Goal: Contribute content: Contribute content

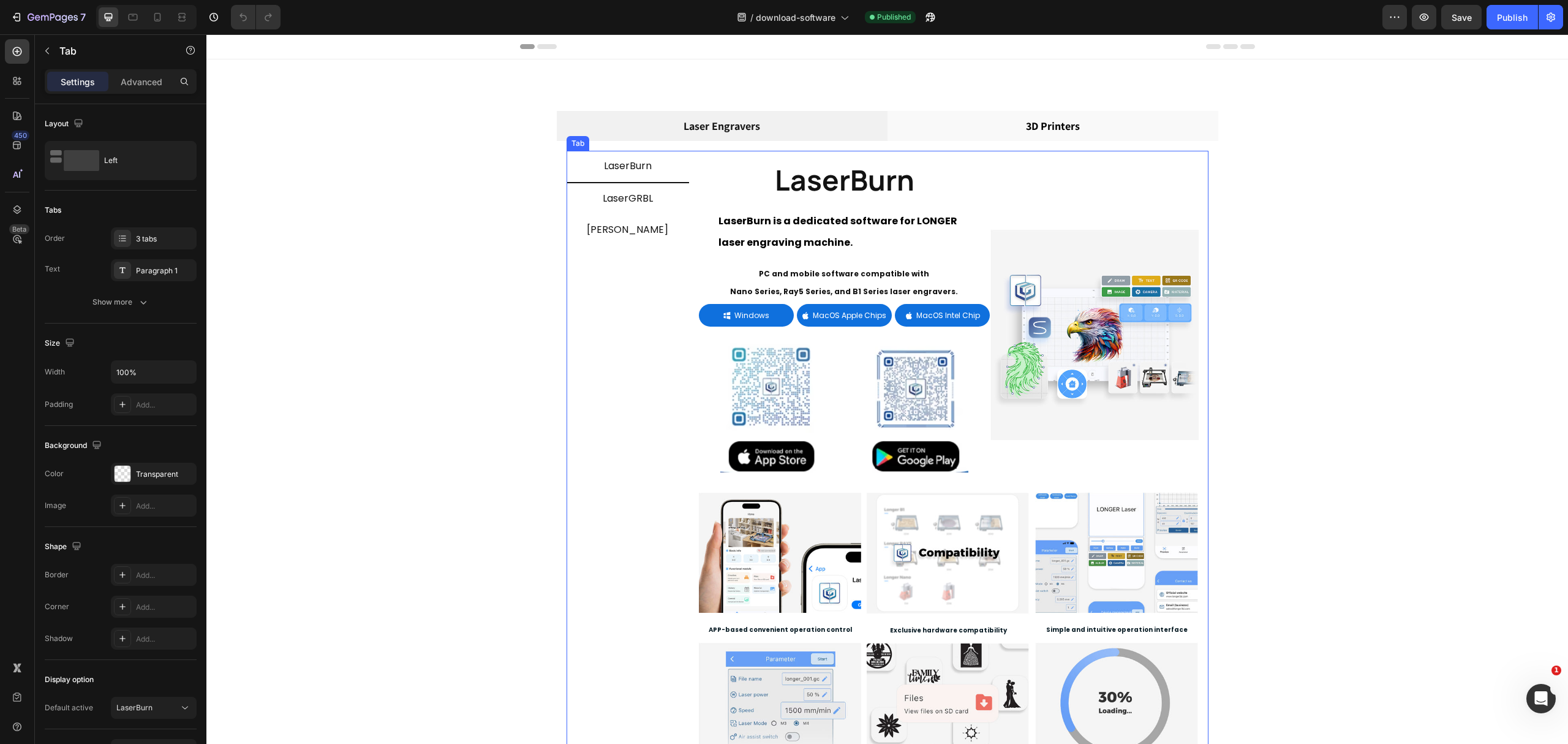
click at [630, 200] on span "LaserGRBL" at bounding box center [628, 198] width 50 height 14
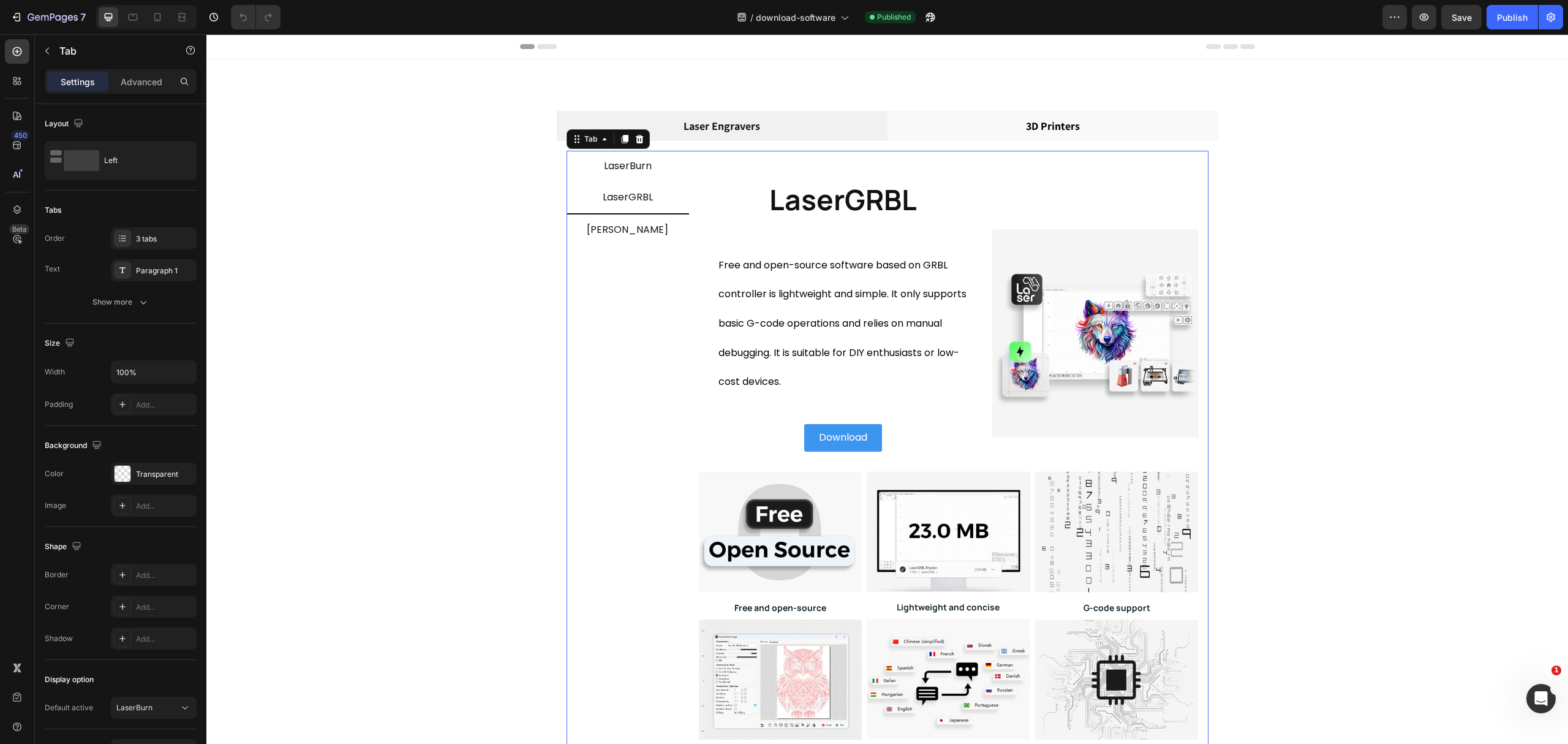
click at [660, 160] on li "LaserBurn" at bounding box center [627, 166] width 122 height 31
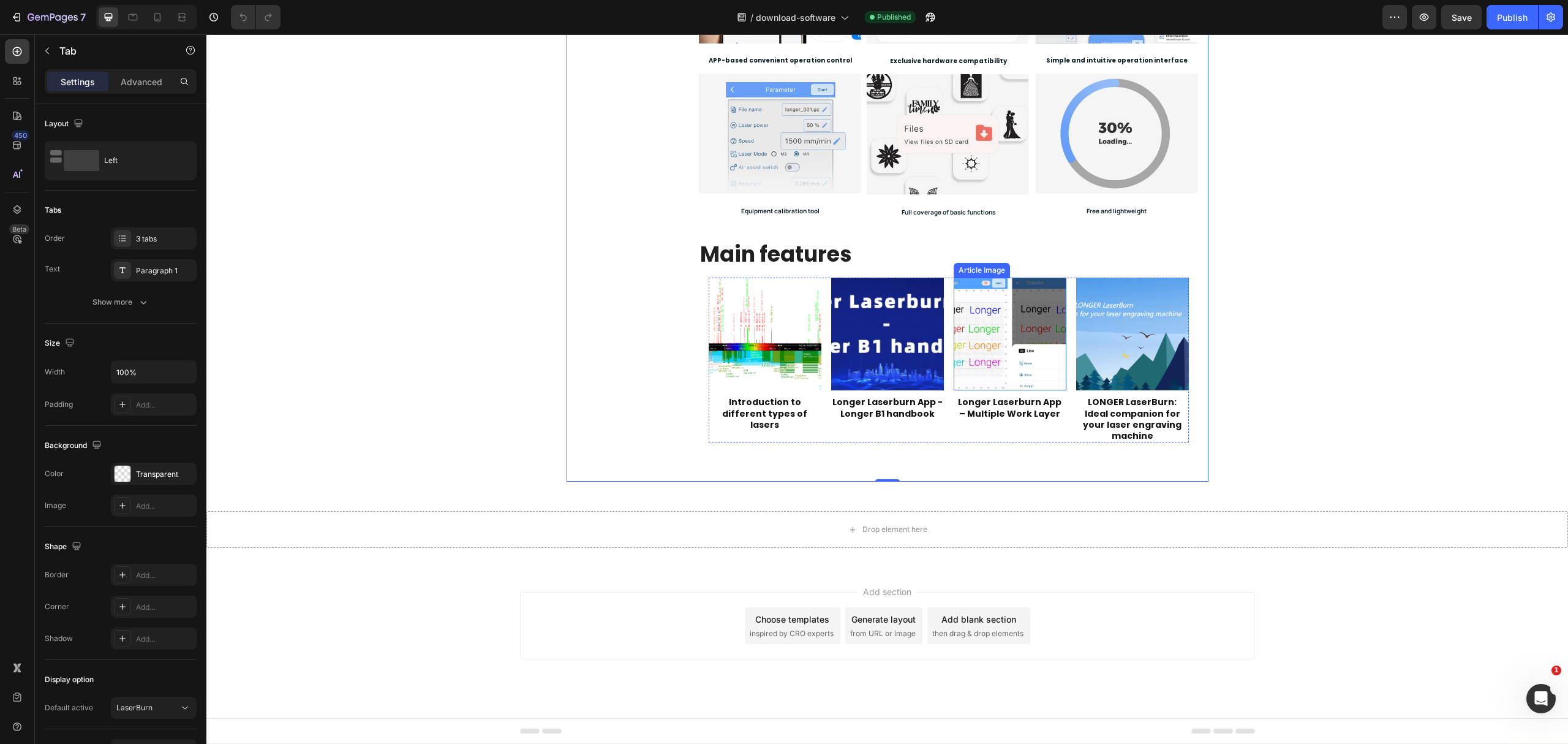
scroll to position [571, 0]
click at [833, 420] on div "Article Image Longer Laserburn App - Longer B1 handbook Article Title Article L…" at bounding box center [888, 360] width 113 height 165
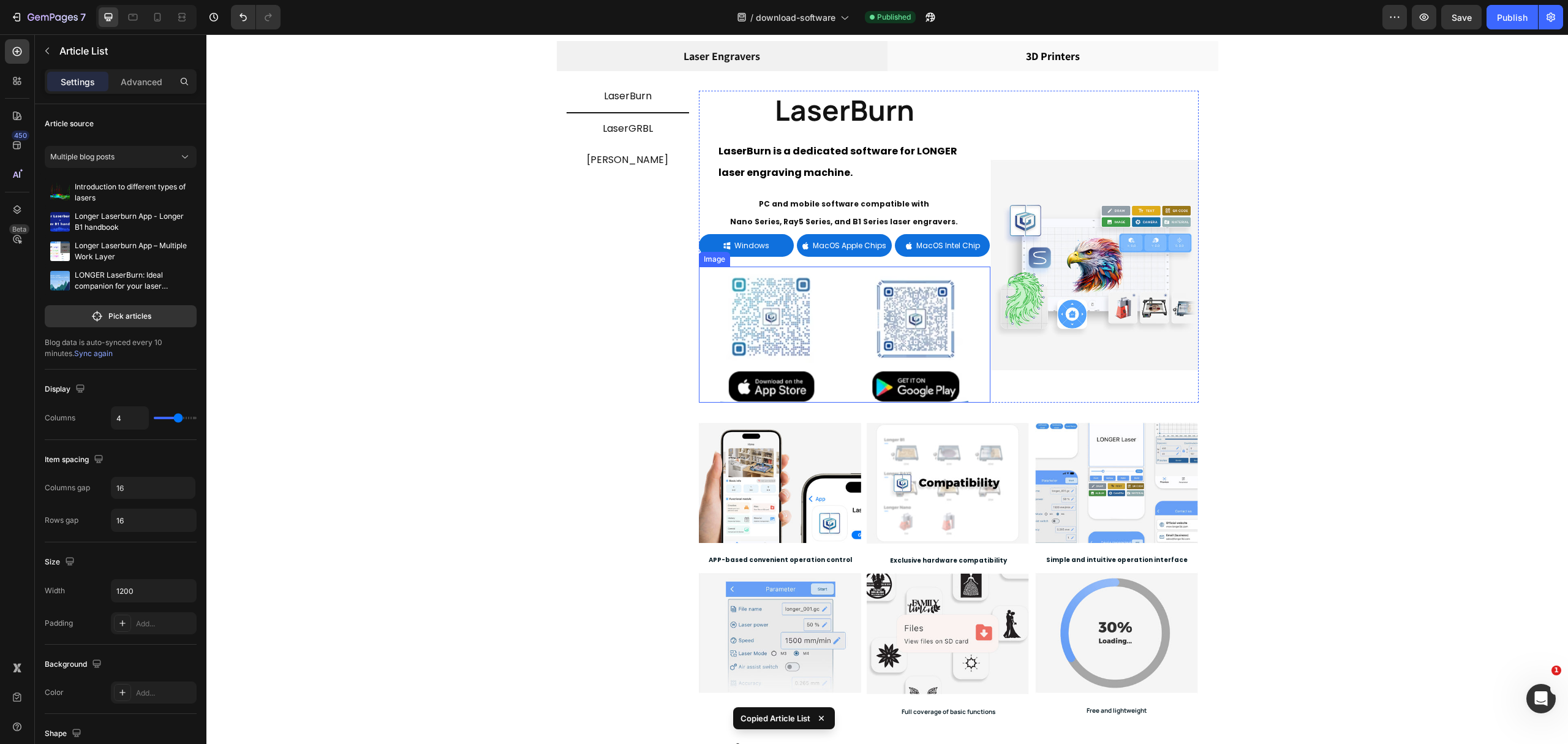
scroll to position [0, 0]
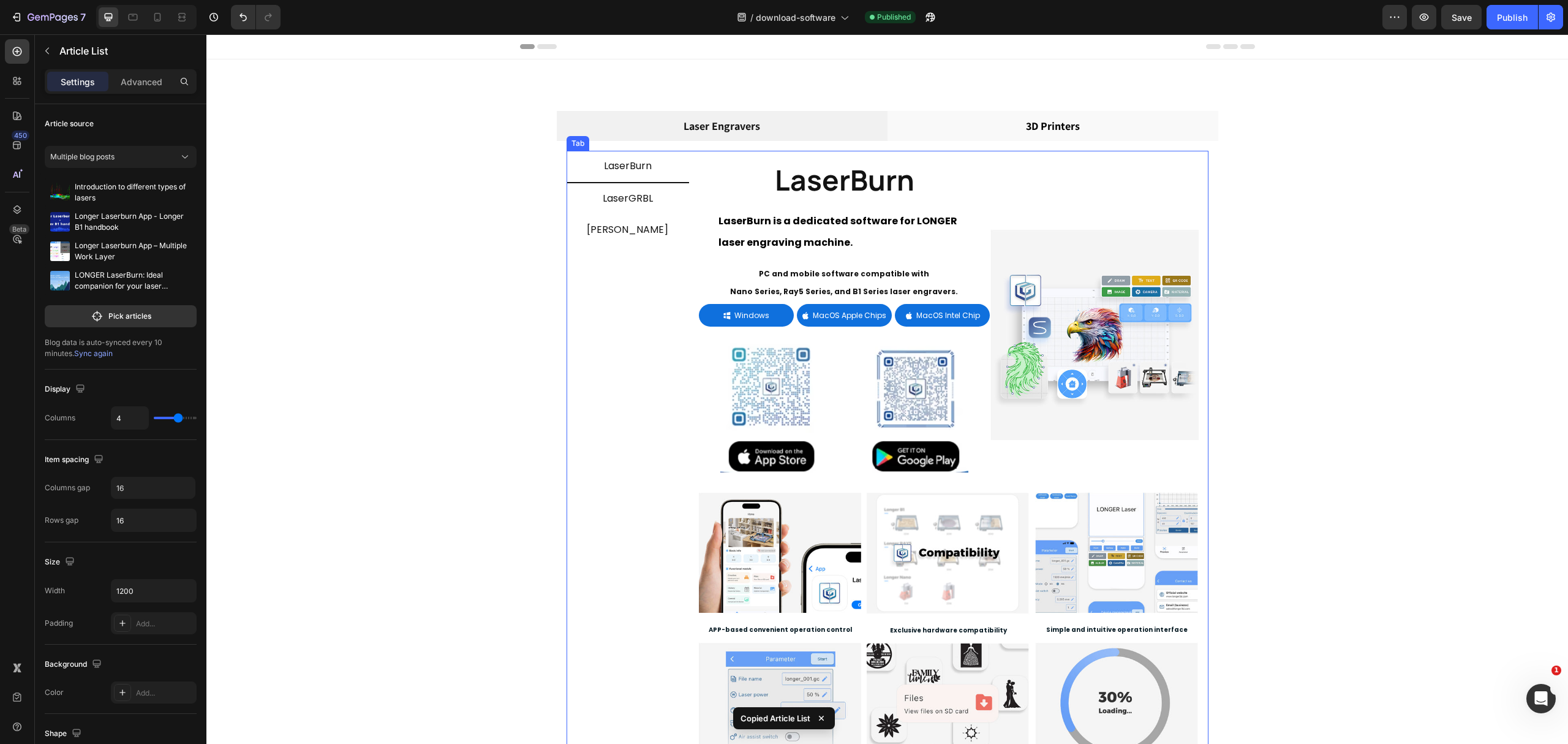
click at [656, 192] on li "LaserGRBL" at bounding box center [627, 199] width 122 height 31
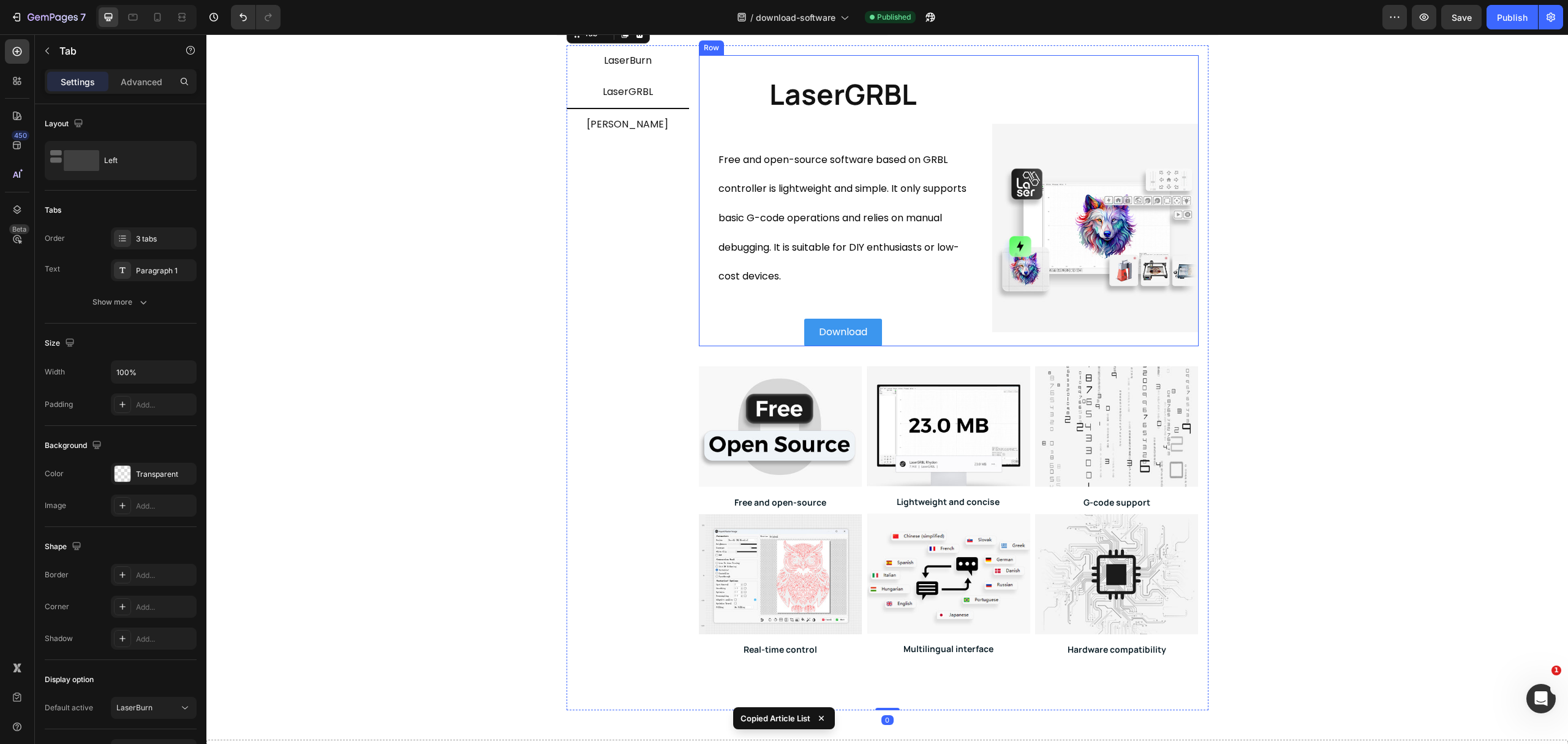
scroll to position [327, 0]
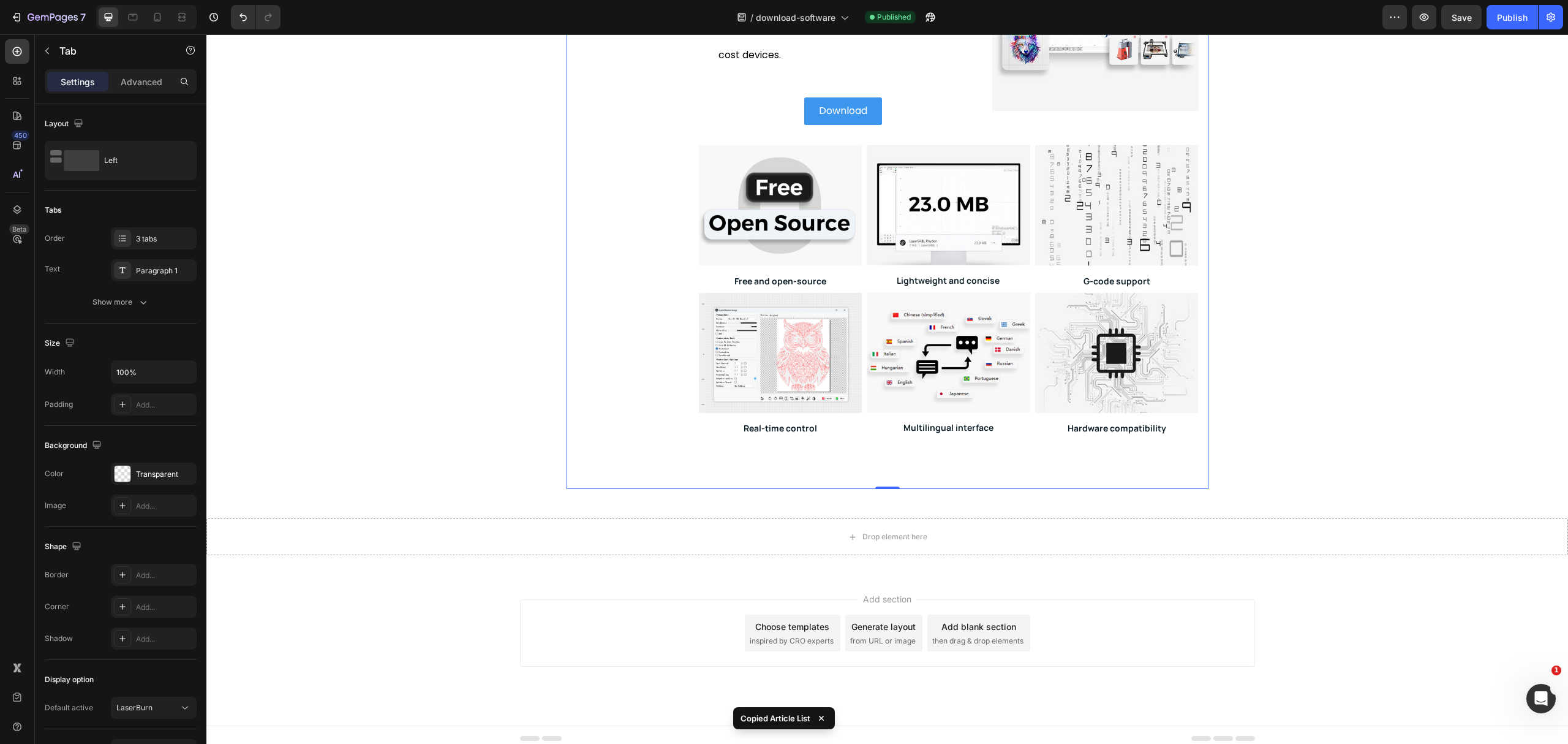
click at [660, 422] on div "LaserBurn LaserGRBL [PERSON_NAME]" at bounding box center [627, 156] width 122 height 665
click at [718, 448] on div "Image Free and open-source Heading Image Real-time control Heading Image Lightw…" at bounding box center [948, 312] width 500 height 335
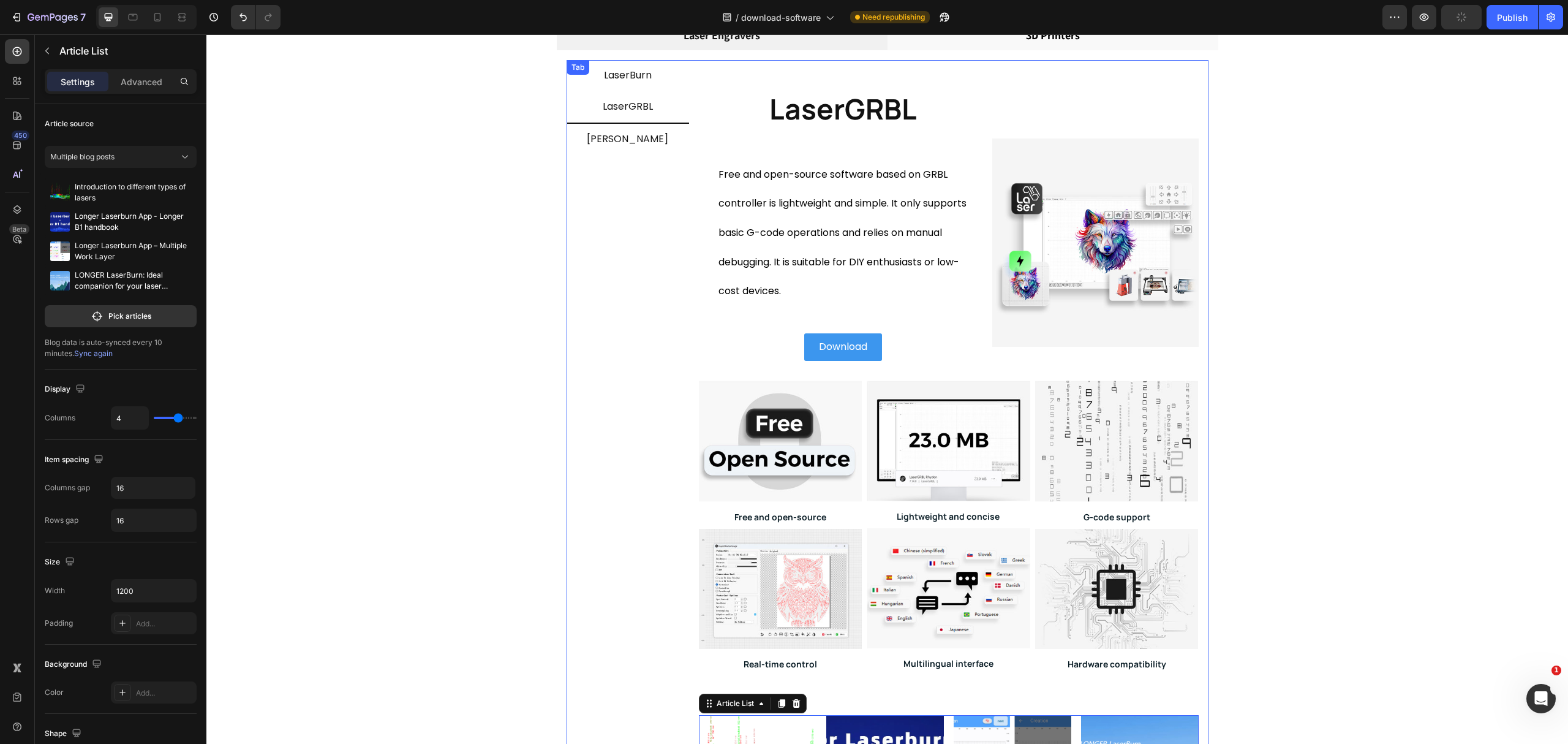
scroll to position [0, 0]
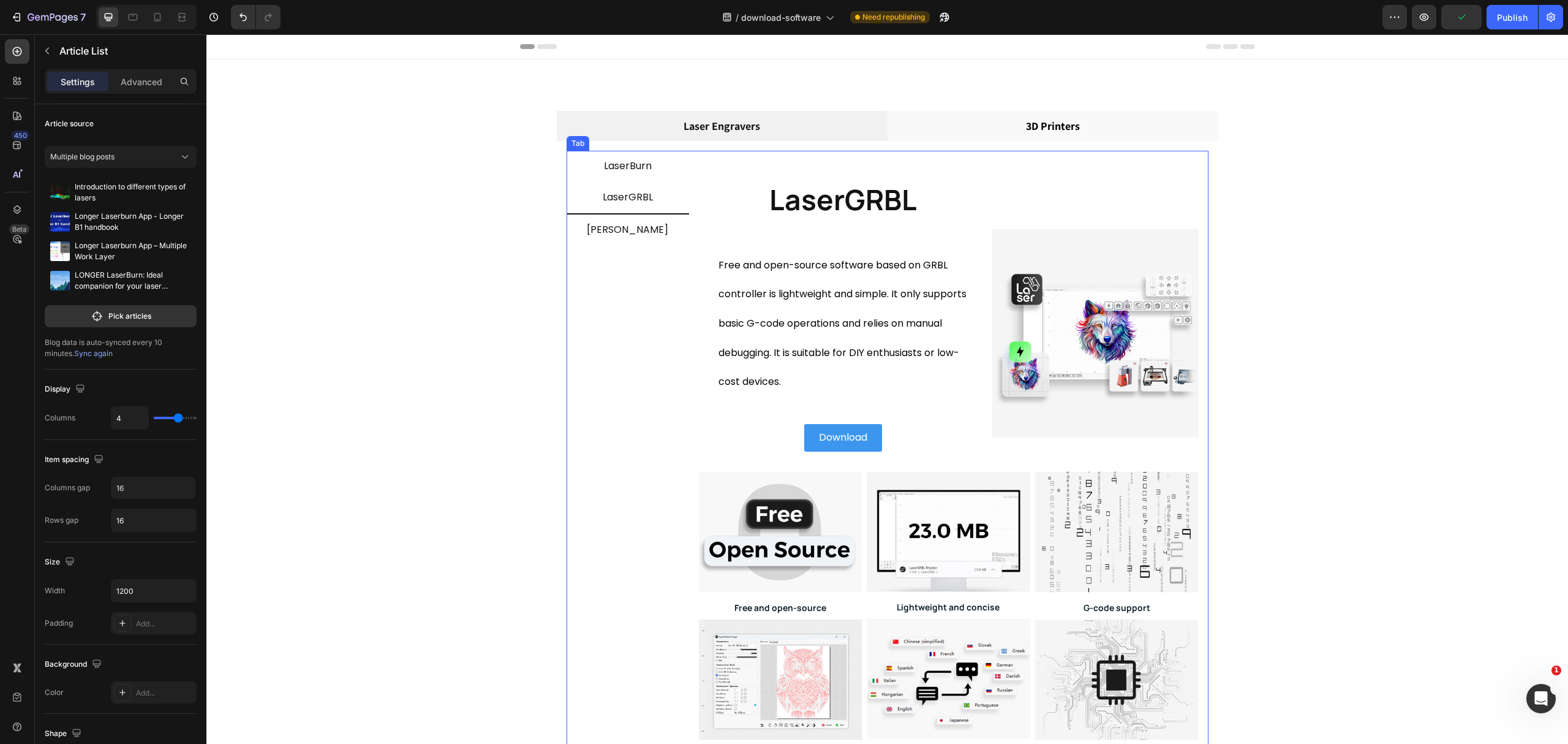
click at [630, 180] on li "LaserBurn" at bounding box center [627, 166] width 122 height 31
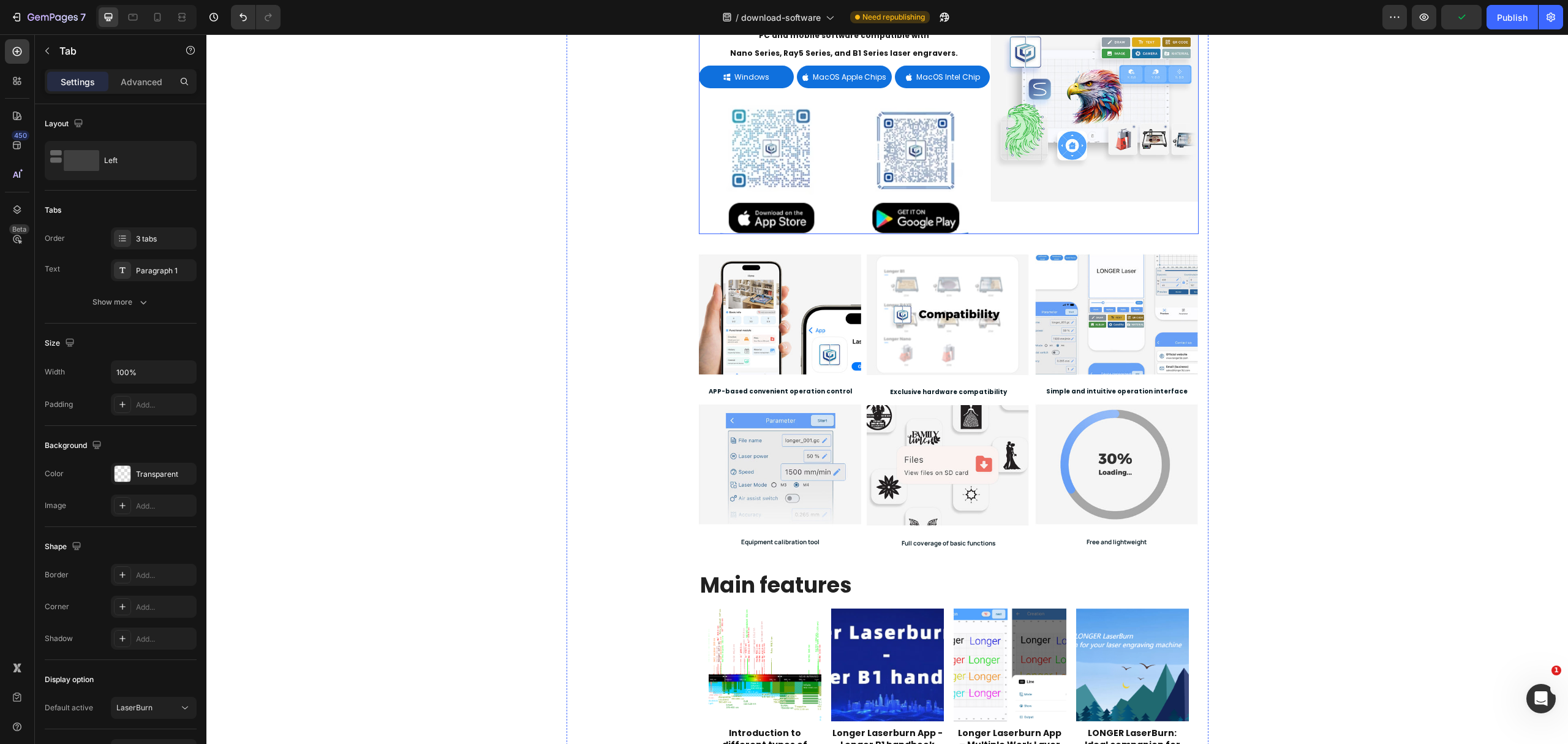
scroll to position [408, 0]
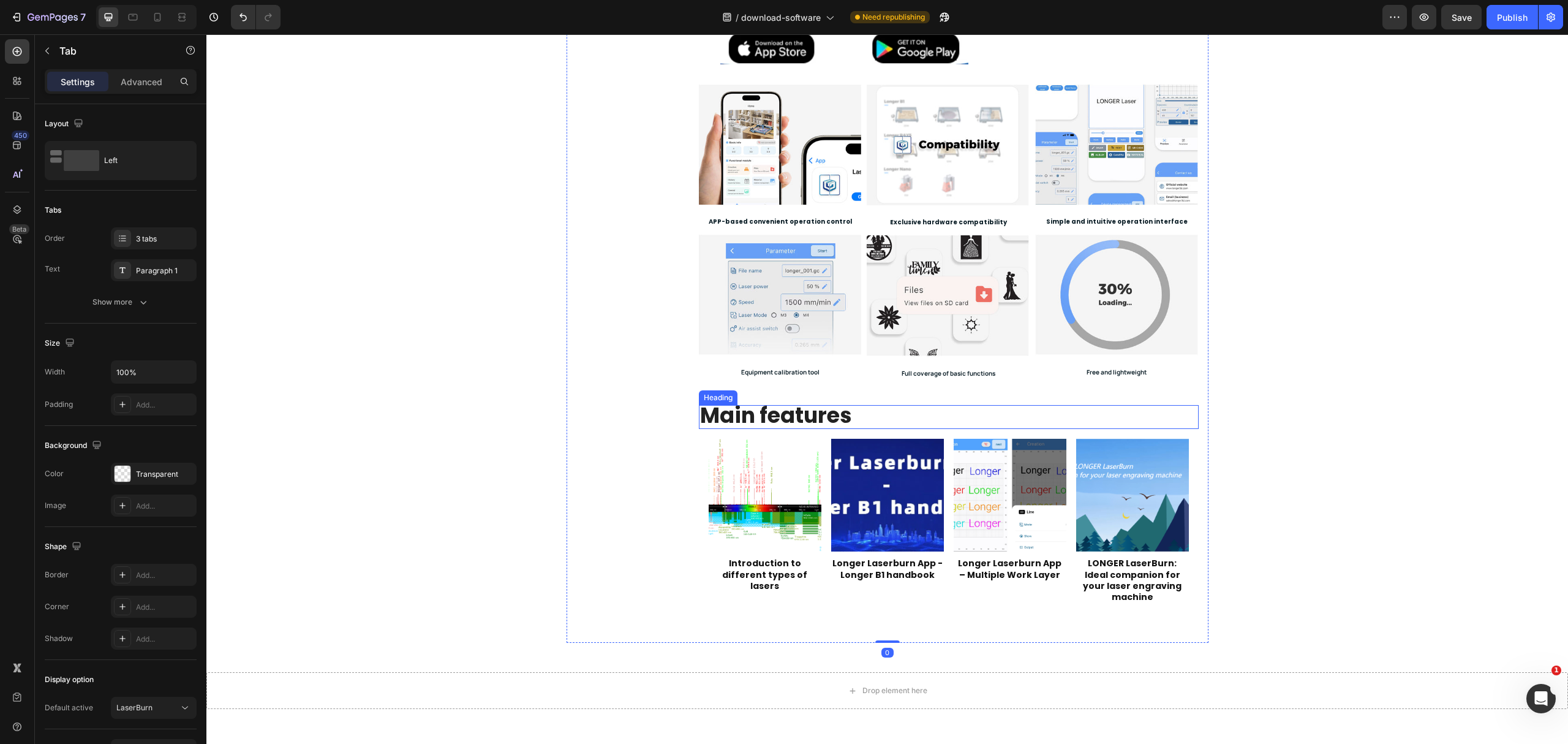
click at [832, 415] on strong "Main features" at bounding box center [776, 415] width 152 height 30
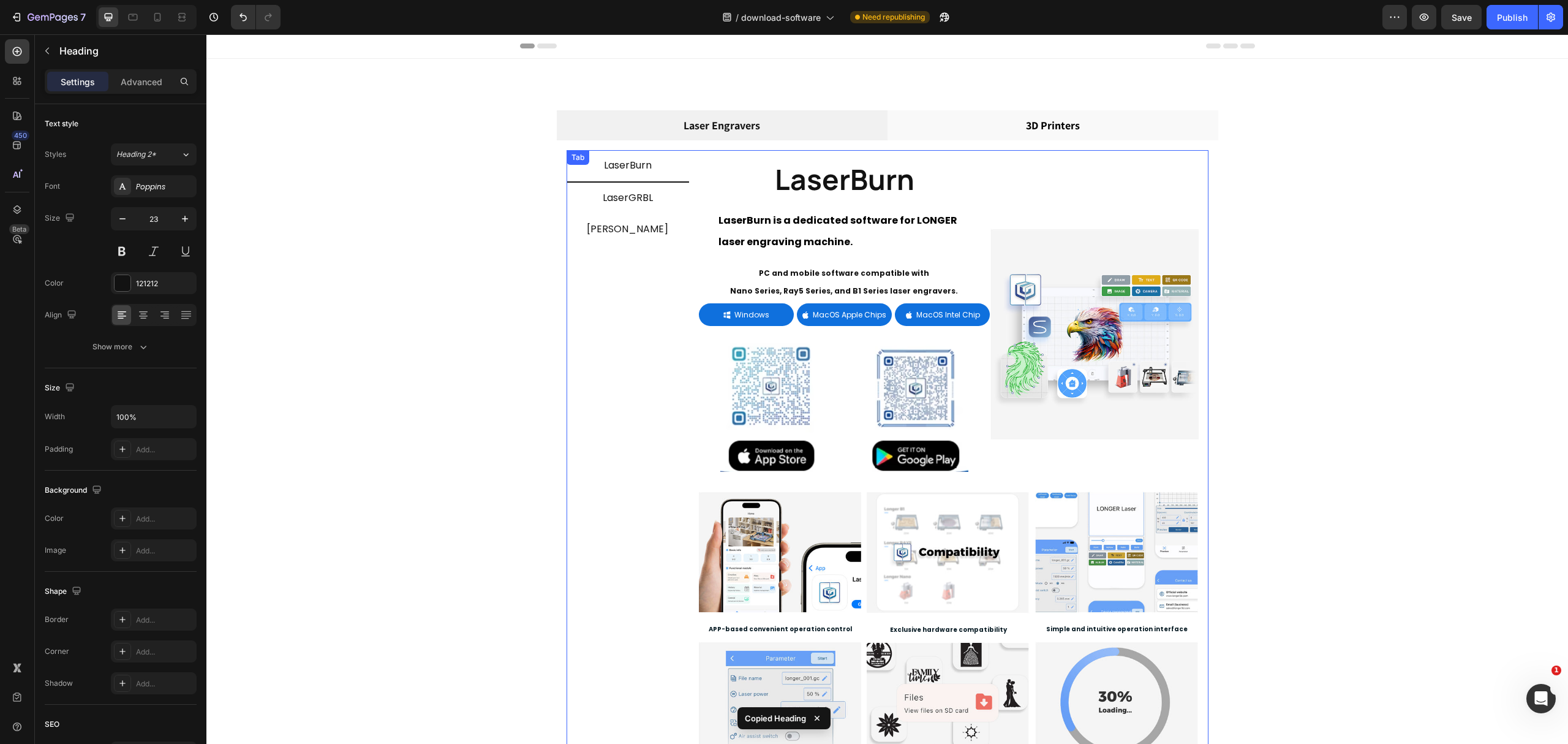
scroll to position [0, 0]
click at [632, 201] on span "LaserGRBL" at bounding box center [628, 198] width 50 height 14
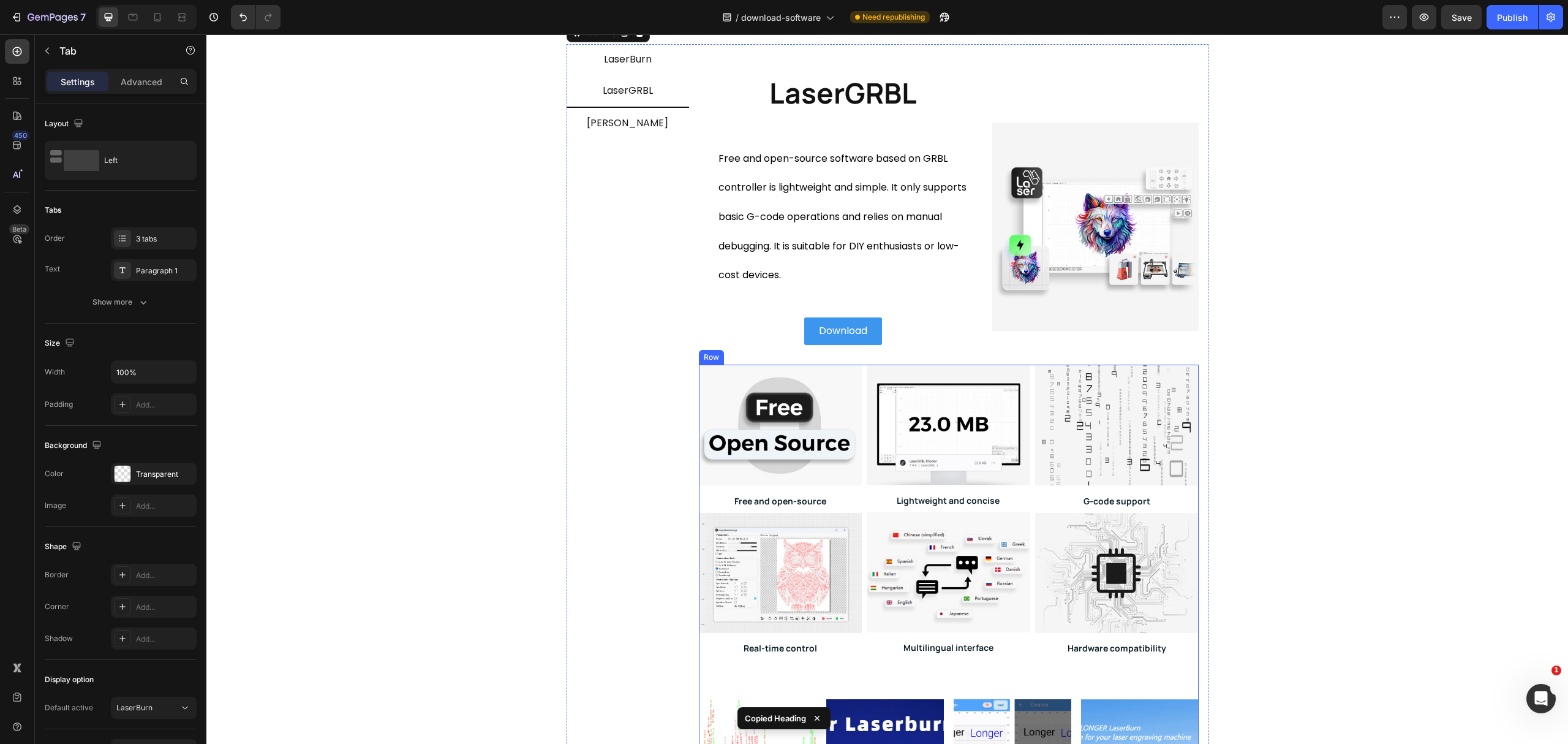
scroll to position [245, 0]
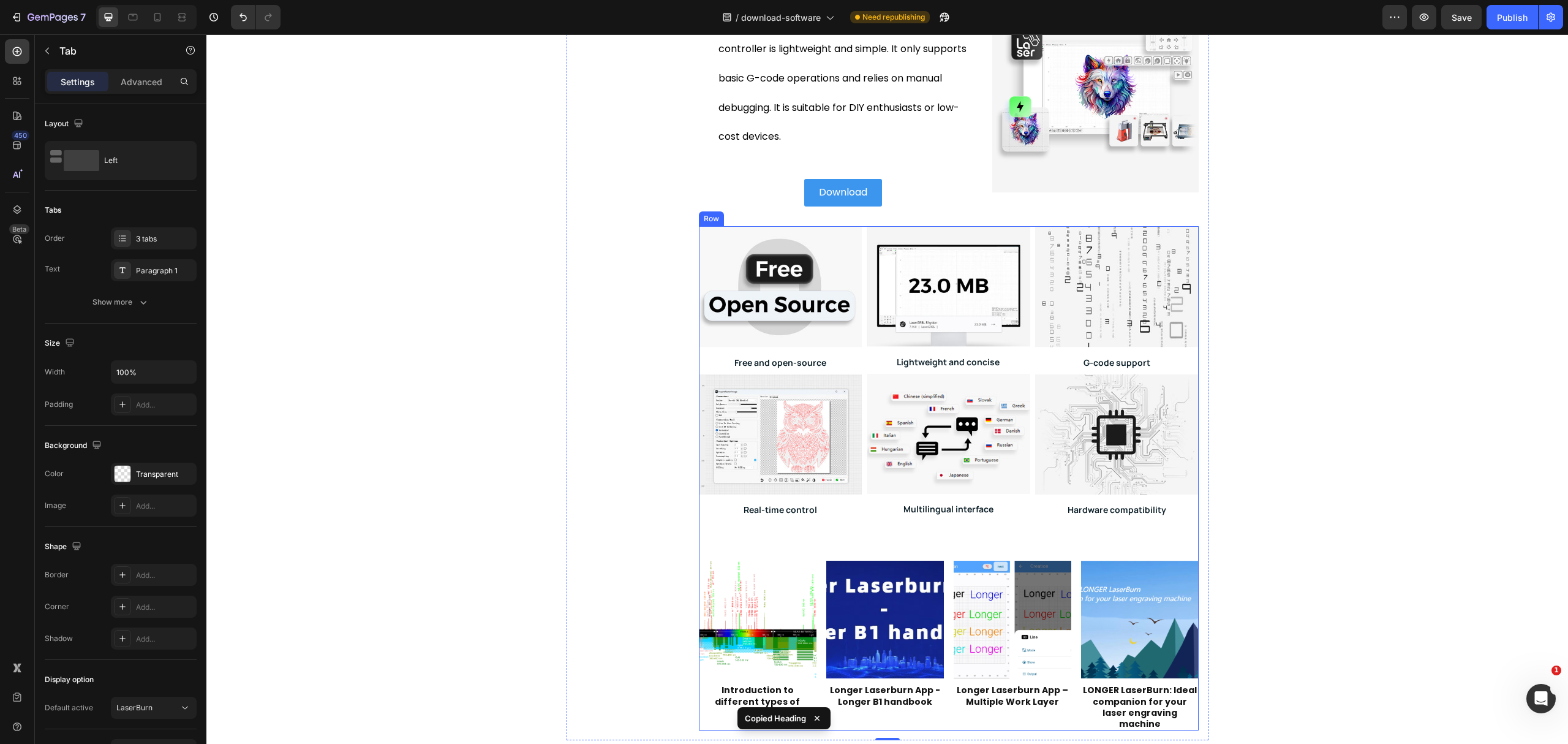
click at [833, 546] on div "Image Free and open-source Heading Image Real-time control Heading Image Lightw…" at bounding box center [948, 478] width 500 height 505
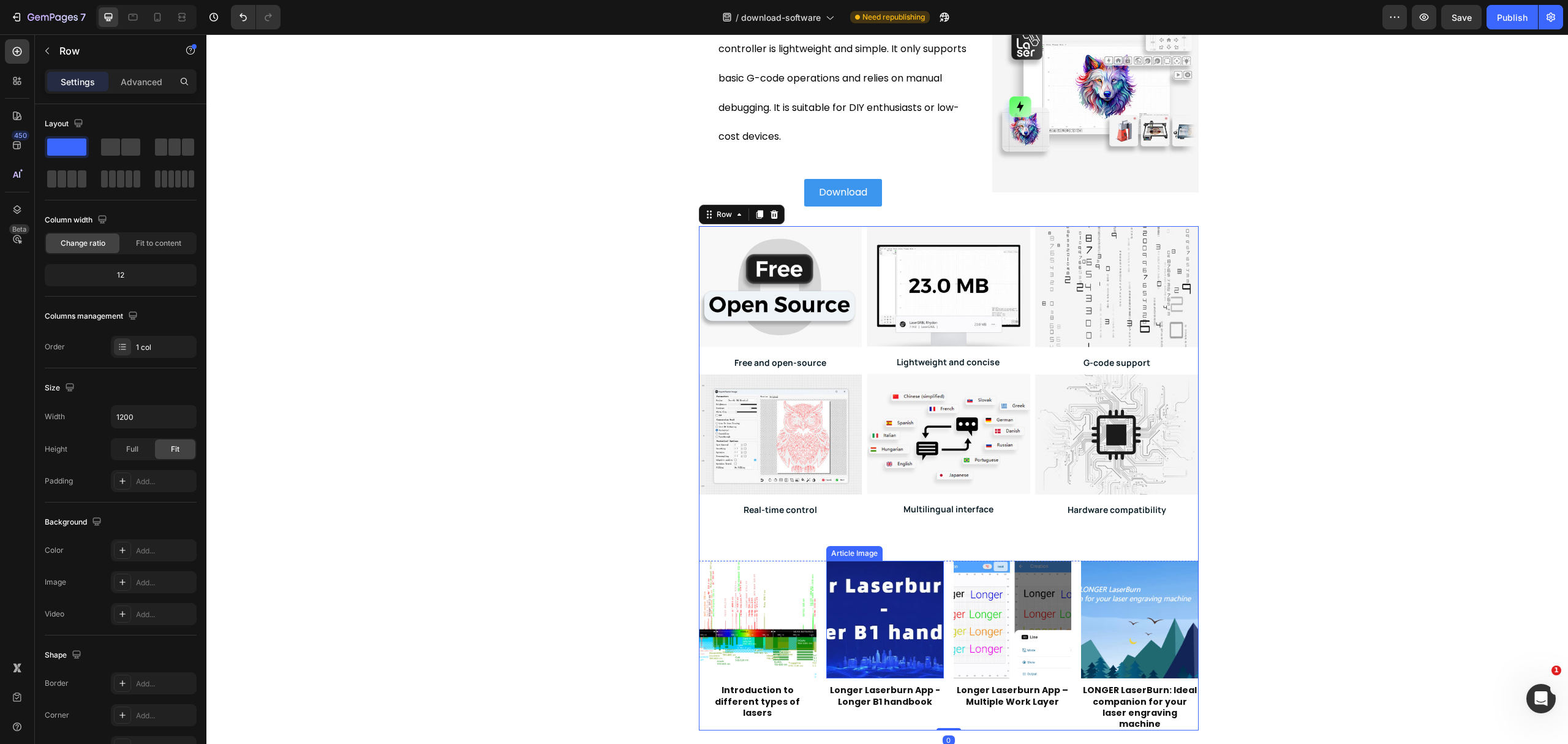
click at [816, 562] on div "Article Image Introduction to different types of lasers Article Title Article L…" at bounding box center [948, 645] width 500 height 170
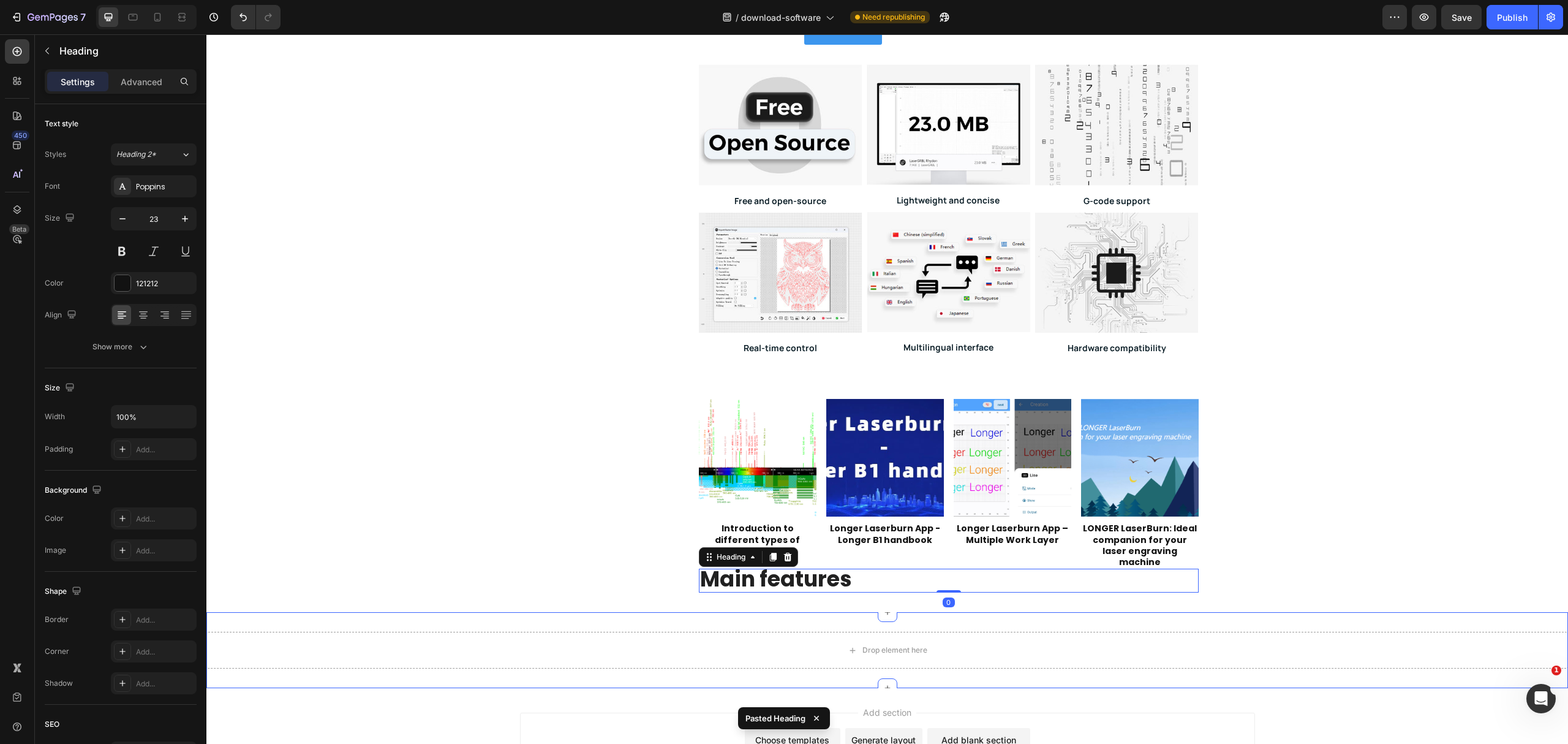
scroll to position [408, 0]
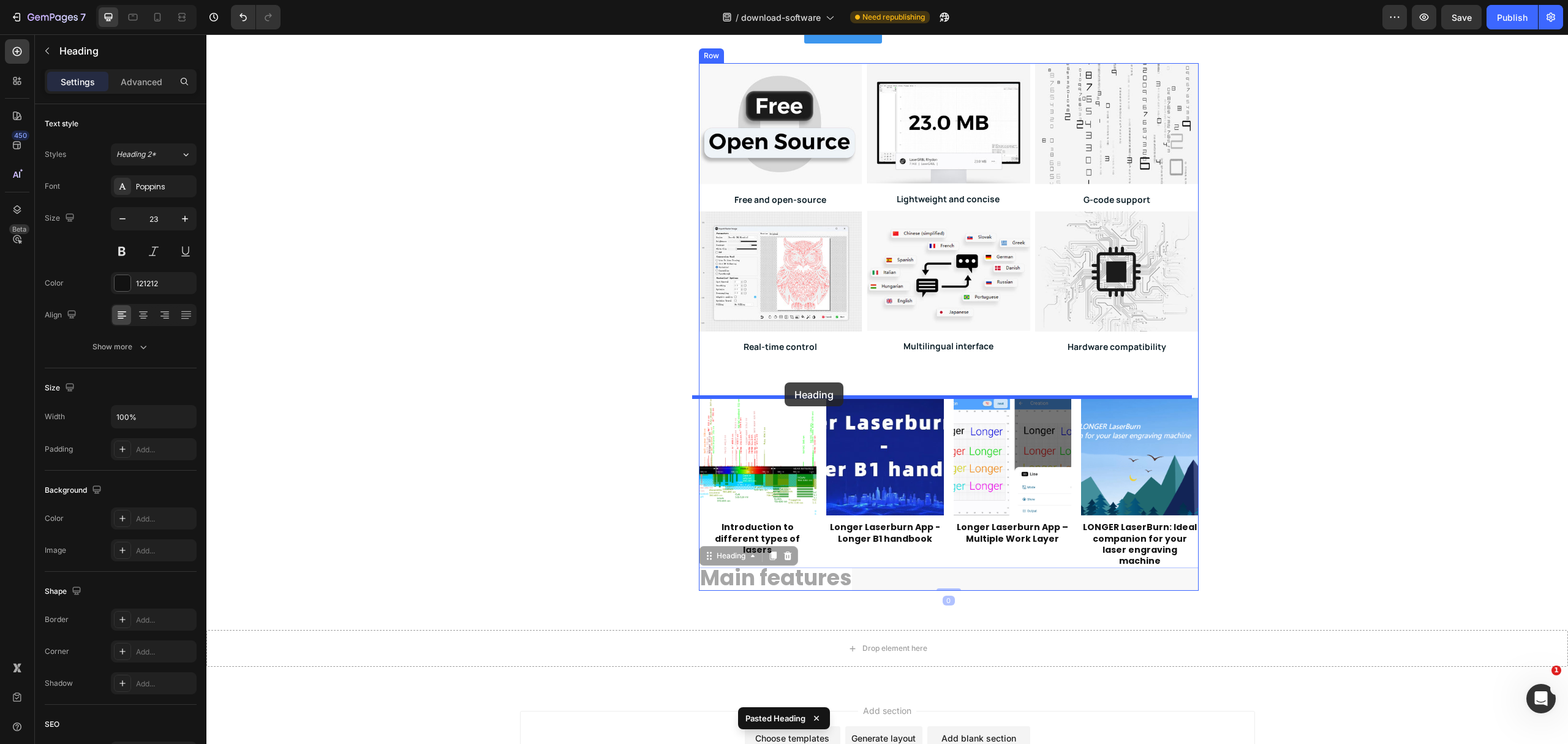
drag, startPoint x: 722, startPoint y: 548, endPoint x: 785, endPoint y: 382, distance: 177.6
click at [785, 382] on div "Header Laser Engravers 3D Printers LaserBurn LaserGRBL [PERSON_NAME] LaserBurn …" at bounding box center [887, 244] width 1362 height 1236
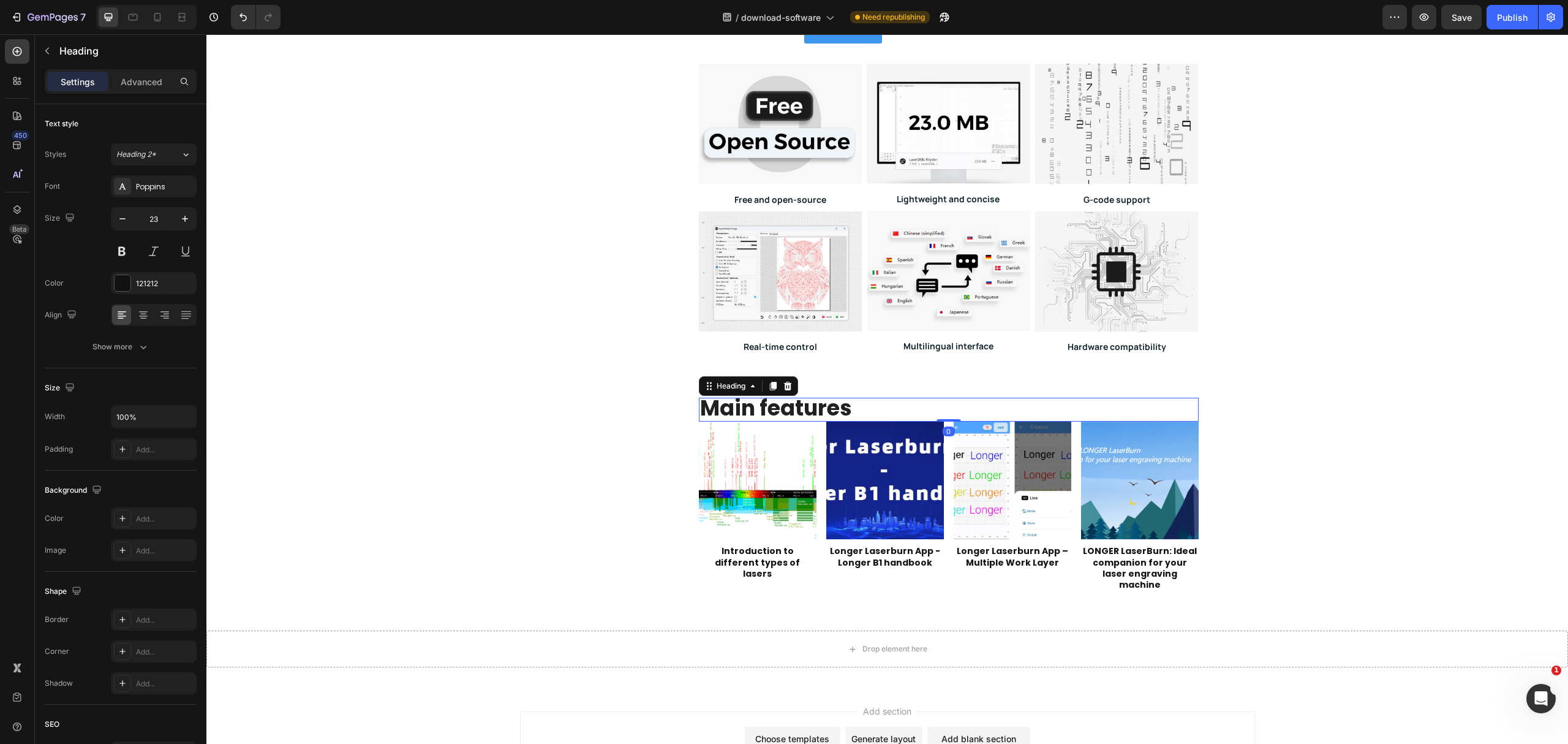
drag, startPoint x: 944, startPoint y: 458, endPoint x: 957, endPoint y: 409, distance: 50.7
click at [957, 409] on div "Main features Heading 0" at bounding box center [948, 409] width 500 height 24
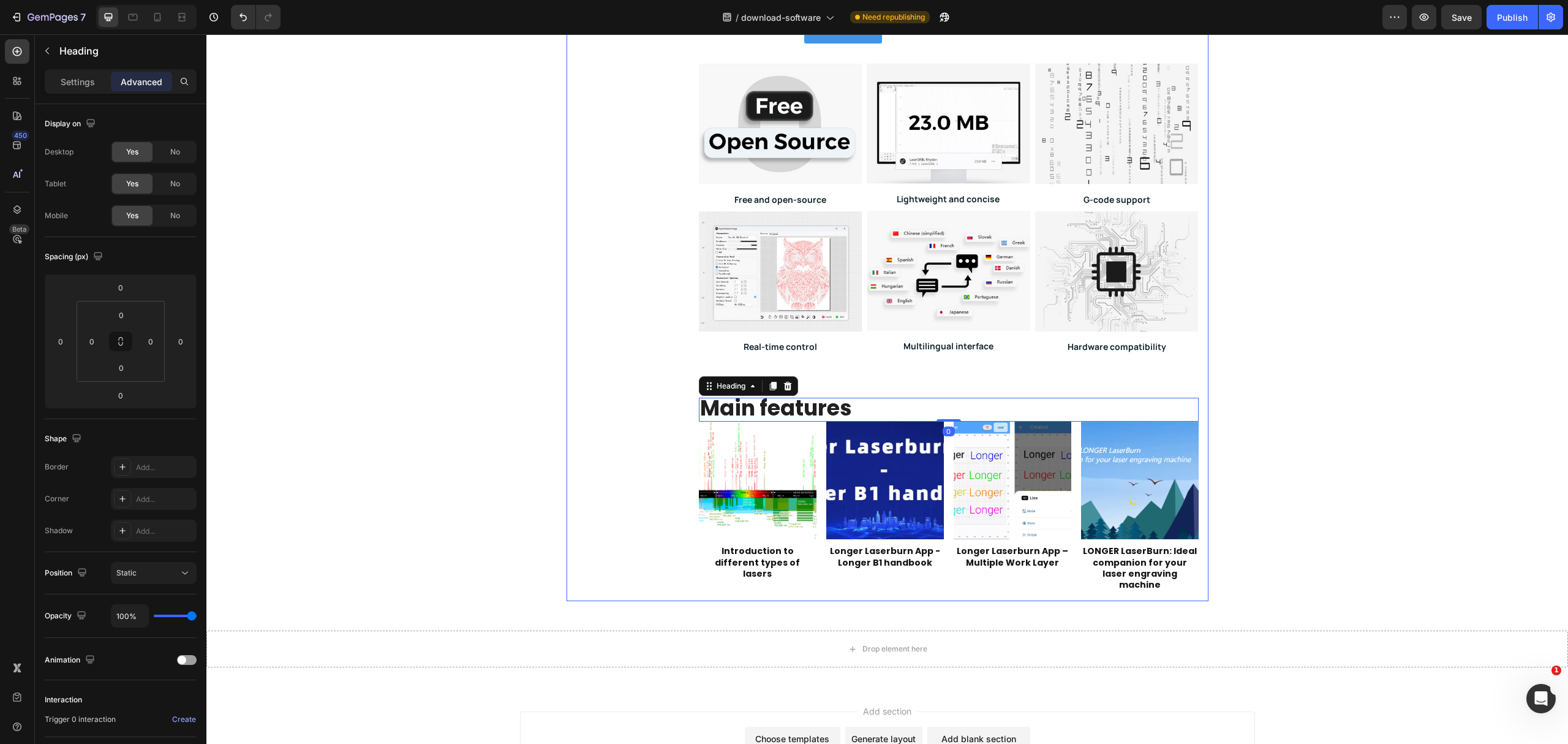
click at [642, 469] on div "LaserBurn LaserGRBL [PERSON_NAME]" at bounding box center [627, 172] width 122 height 858
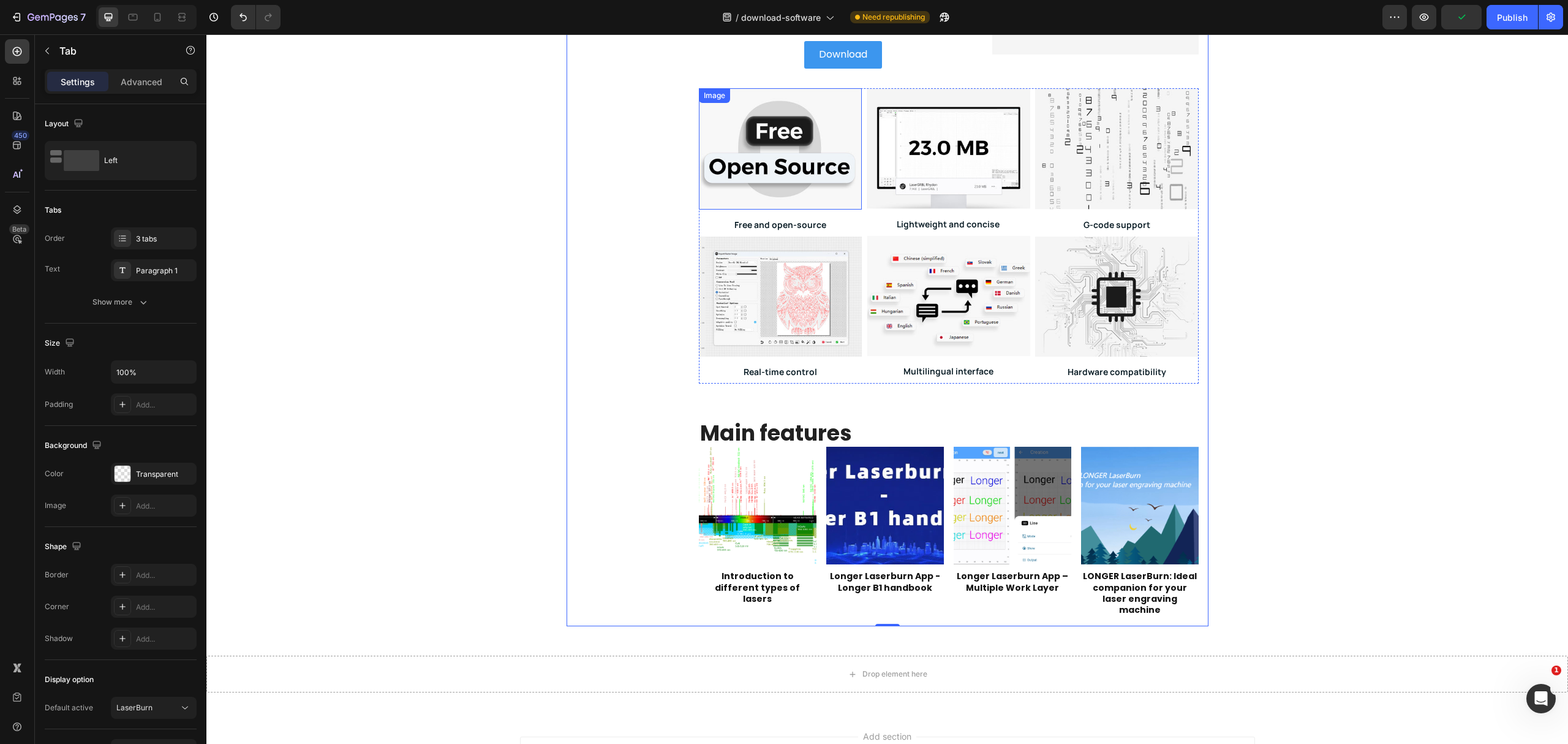
scroll to position [0, 0]
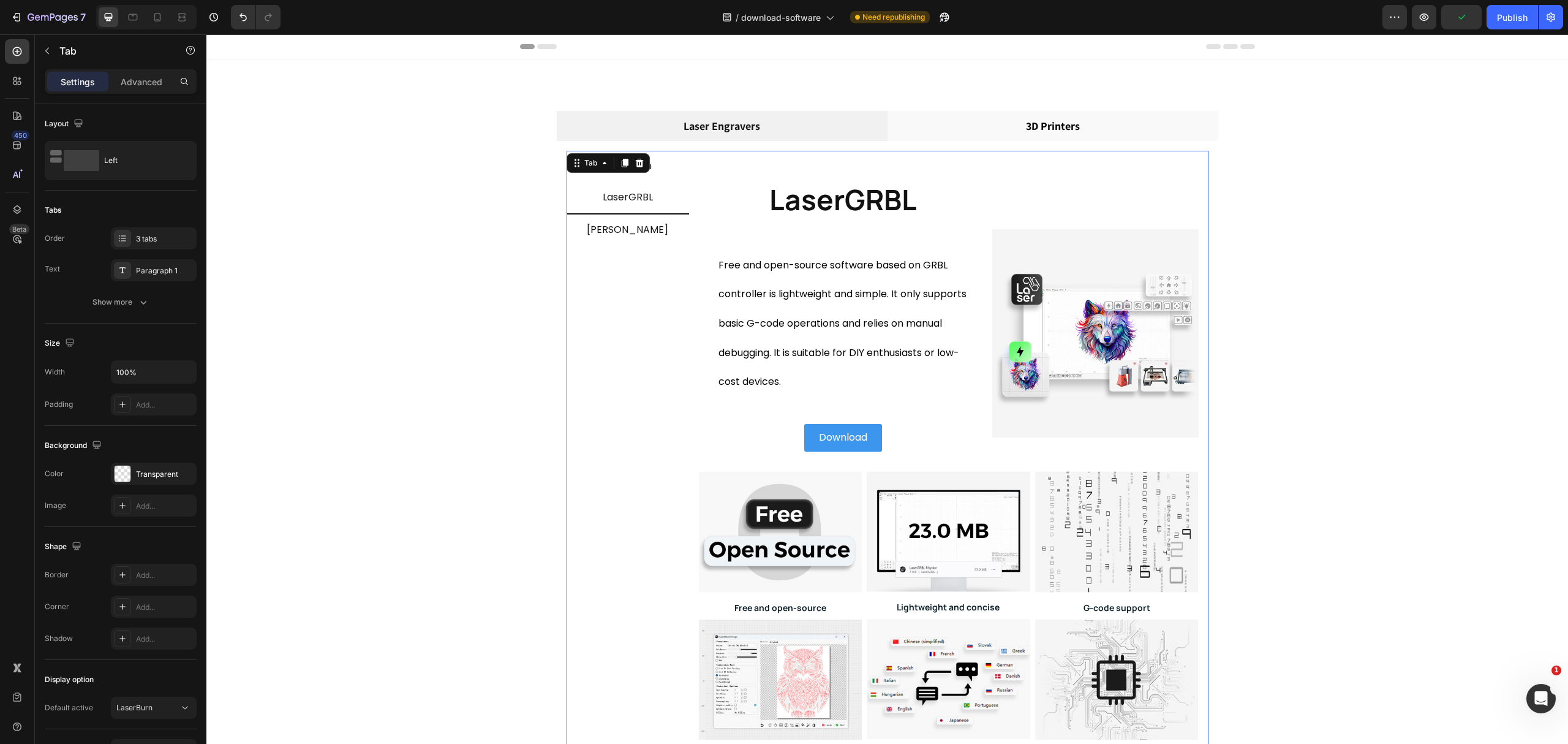
click at [667, 173] on li "LaserBurn" at bounding box center [627, 166] width 122 height 31
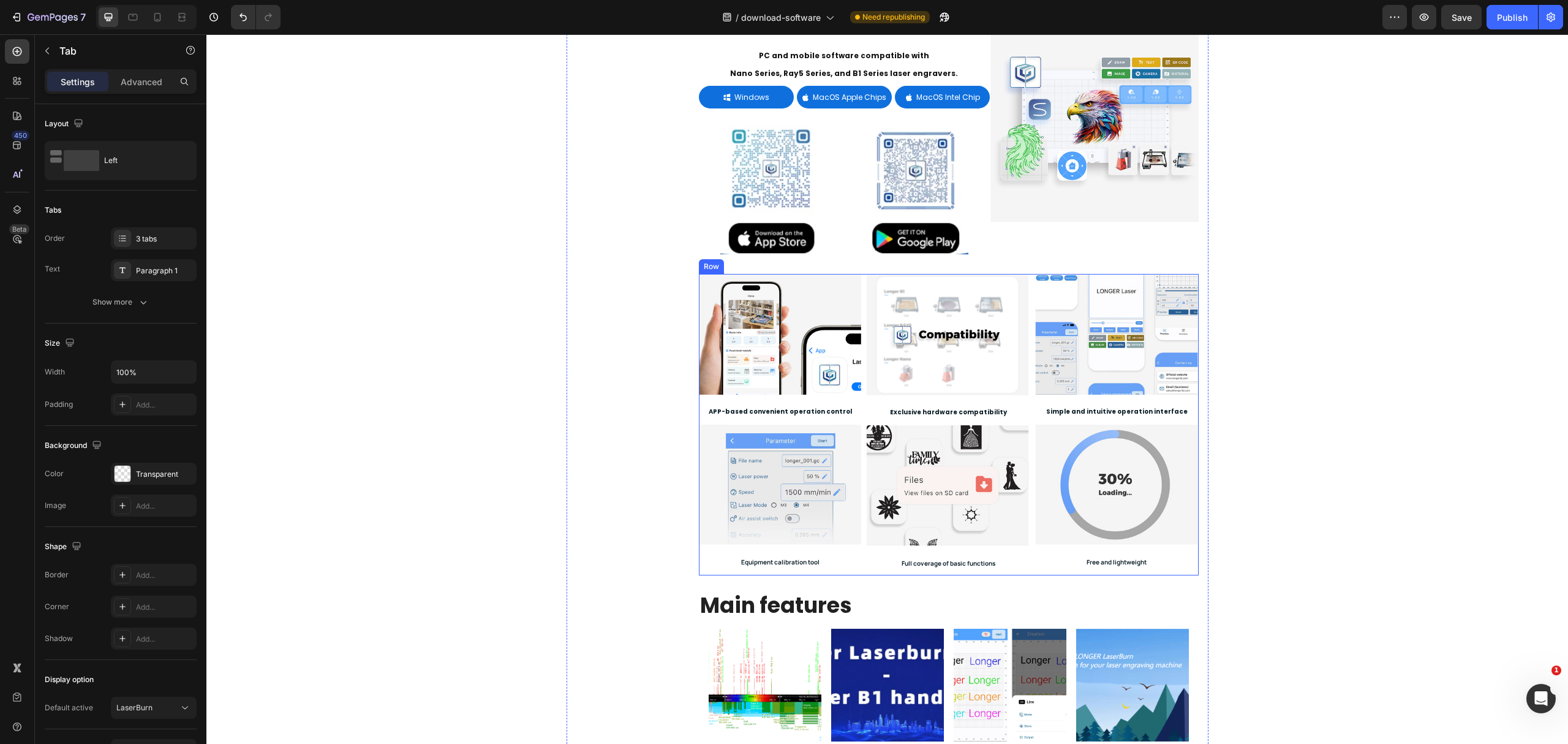
scroll to position [327, 0]
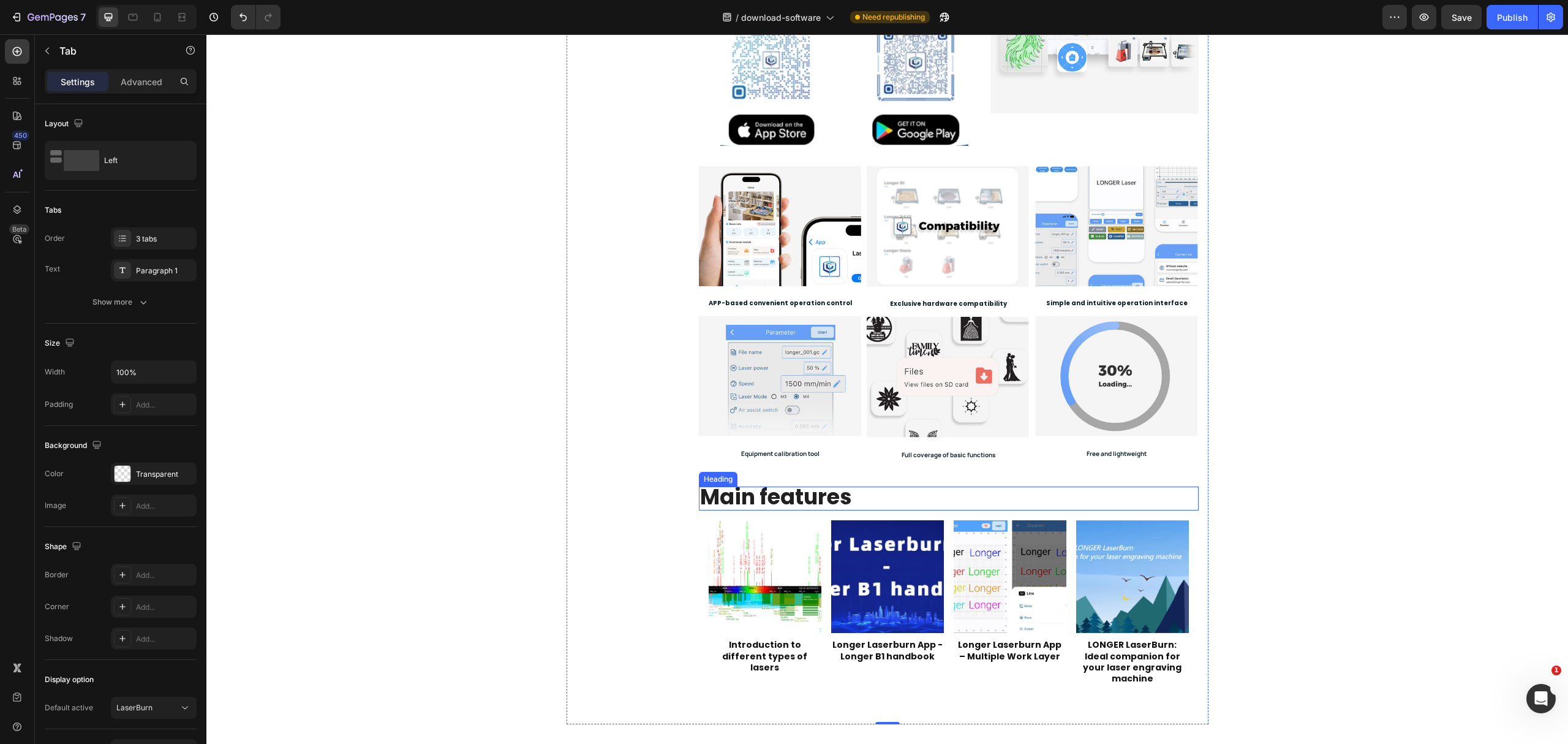
click at [809, 503] on strong "Main features" at bounding box center [776, 497] width 152 height 30
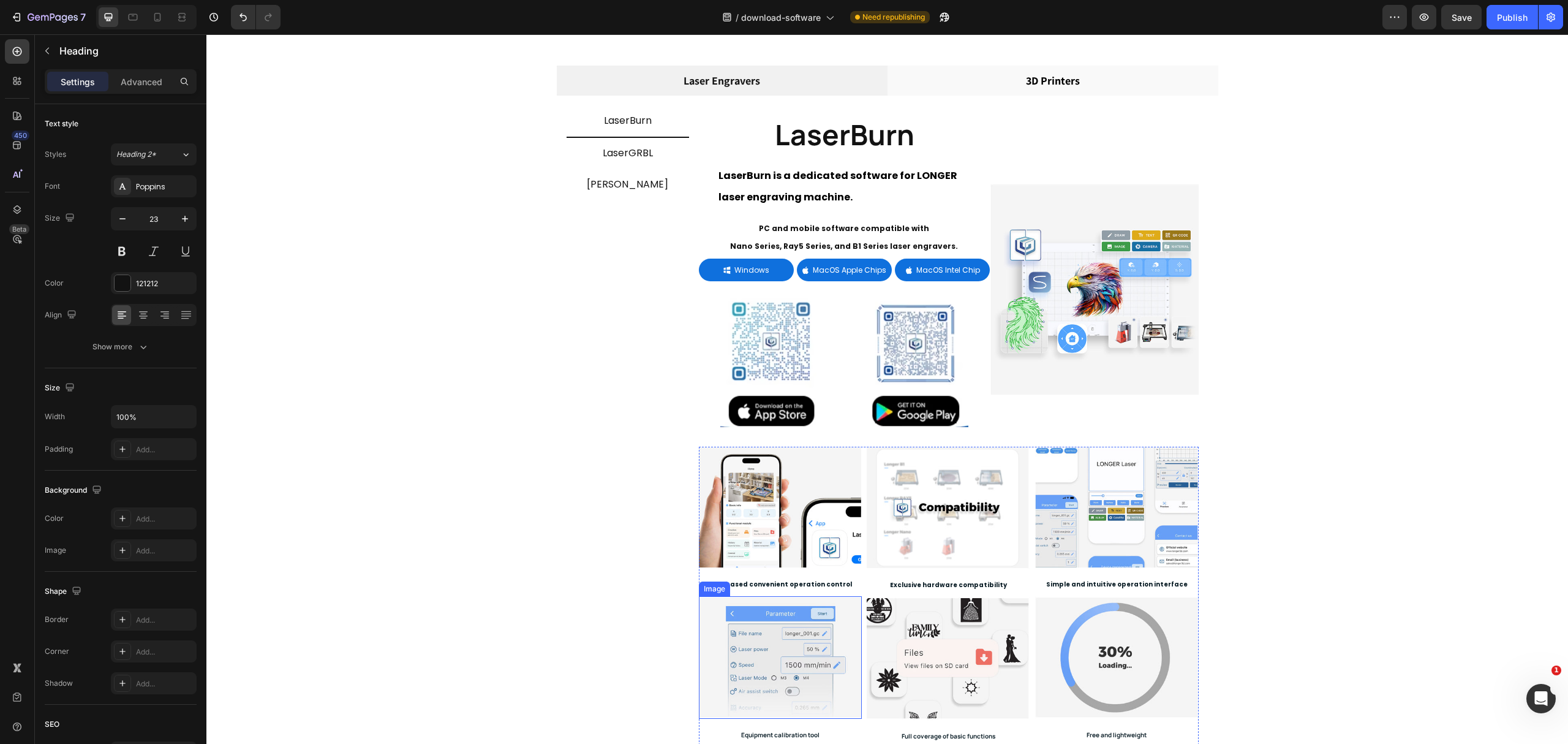
scroll to position [0, 0]
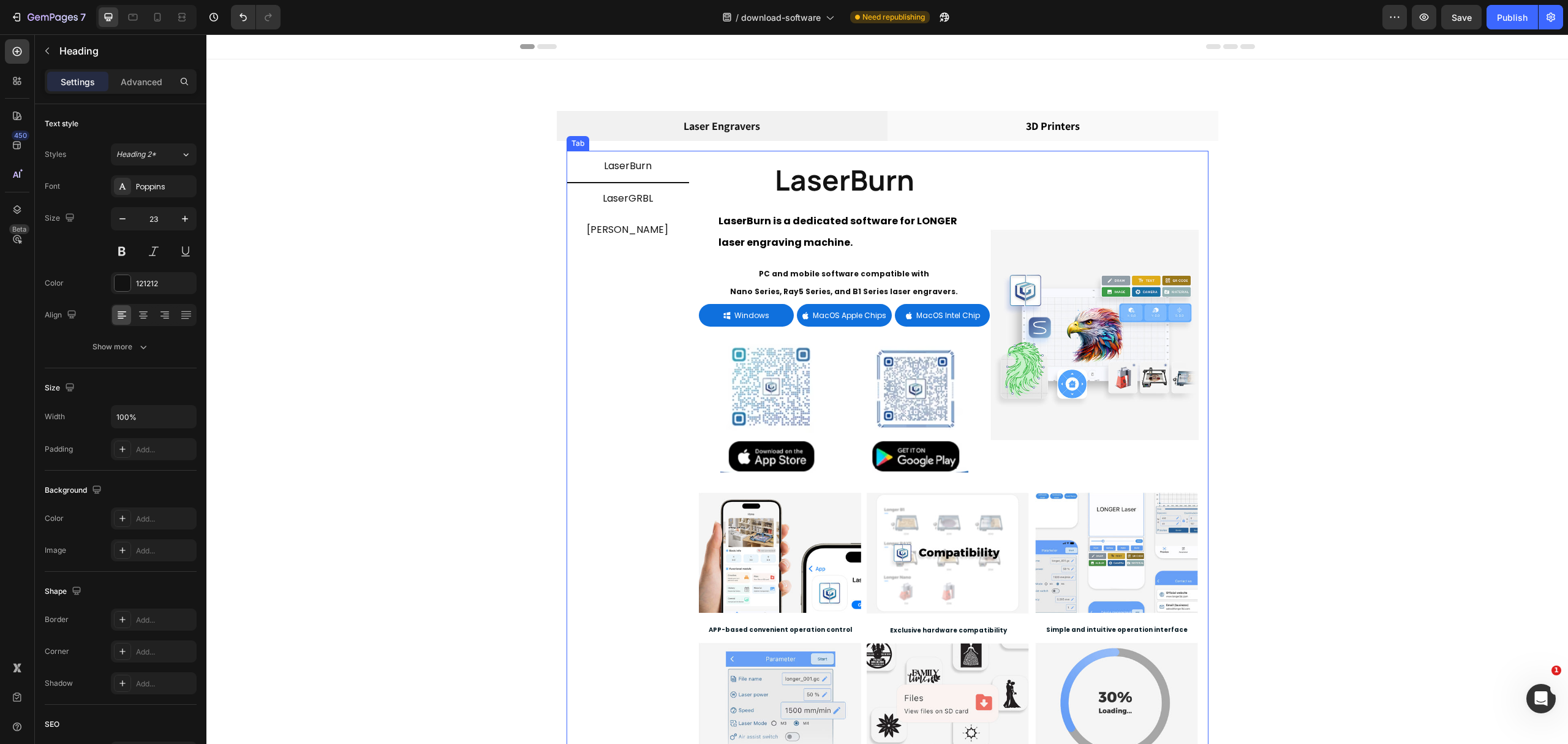
click at [643, 199] on span "LaserGRBL" at bounding box center [628, 198] width 50 height 14
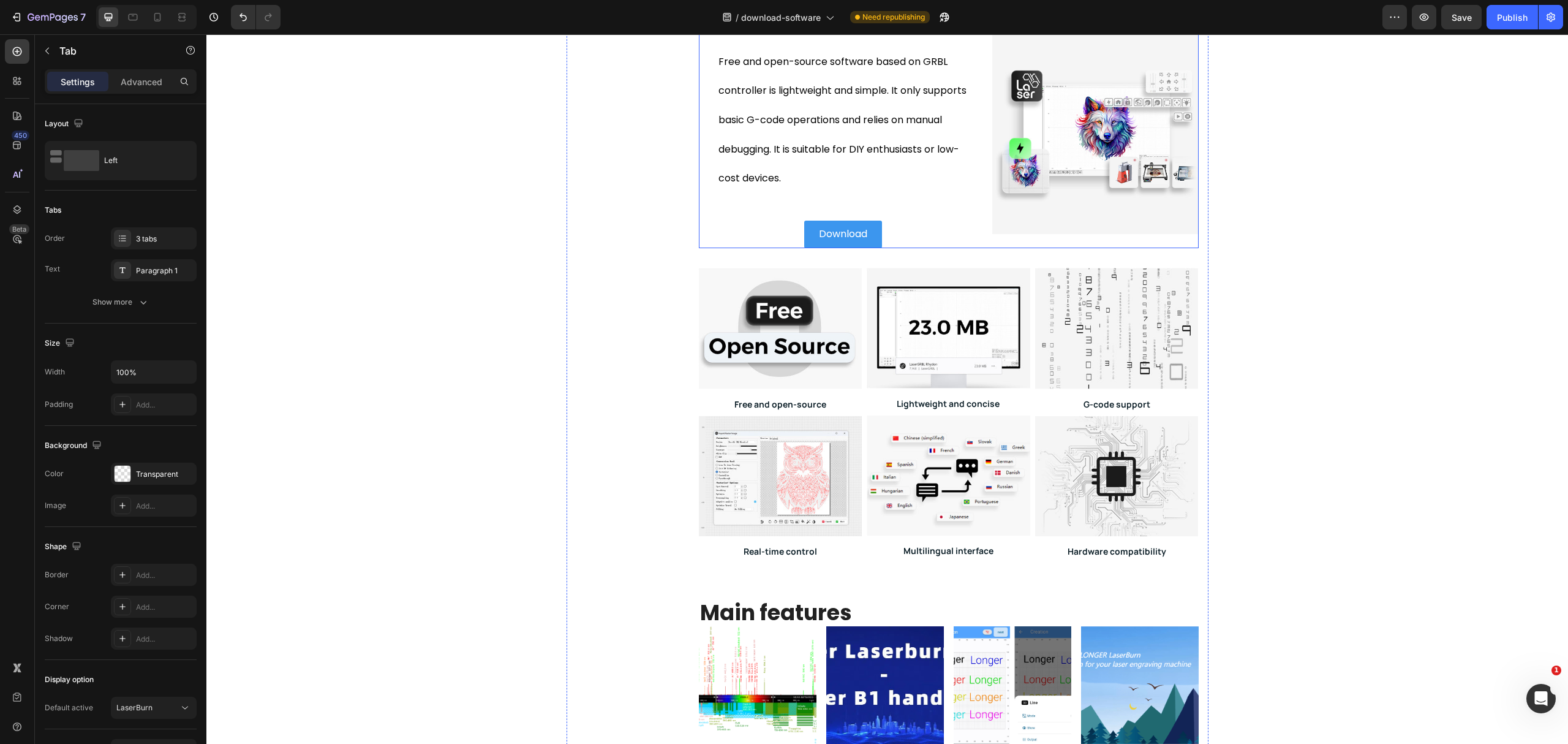
scroll to position [408, 0]
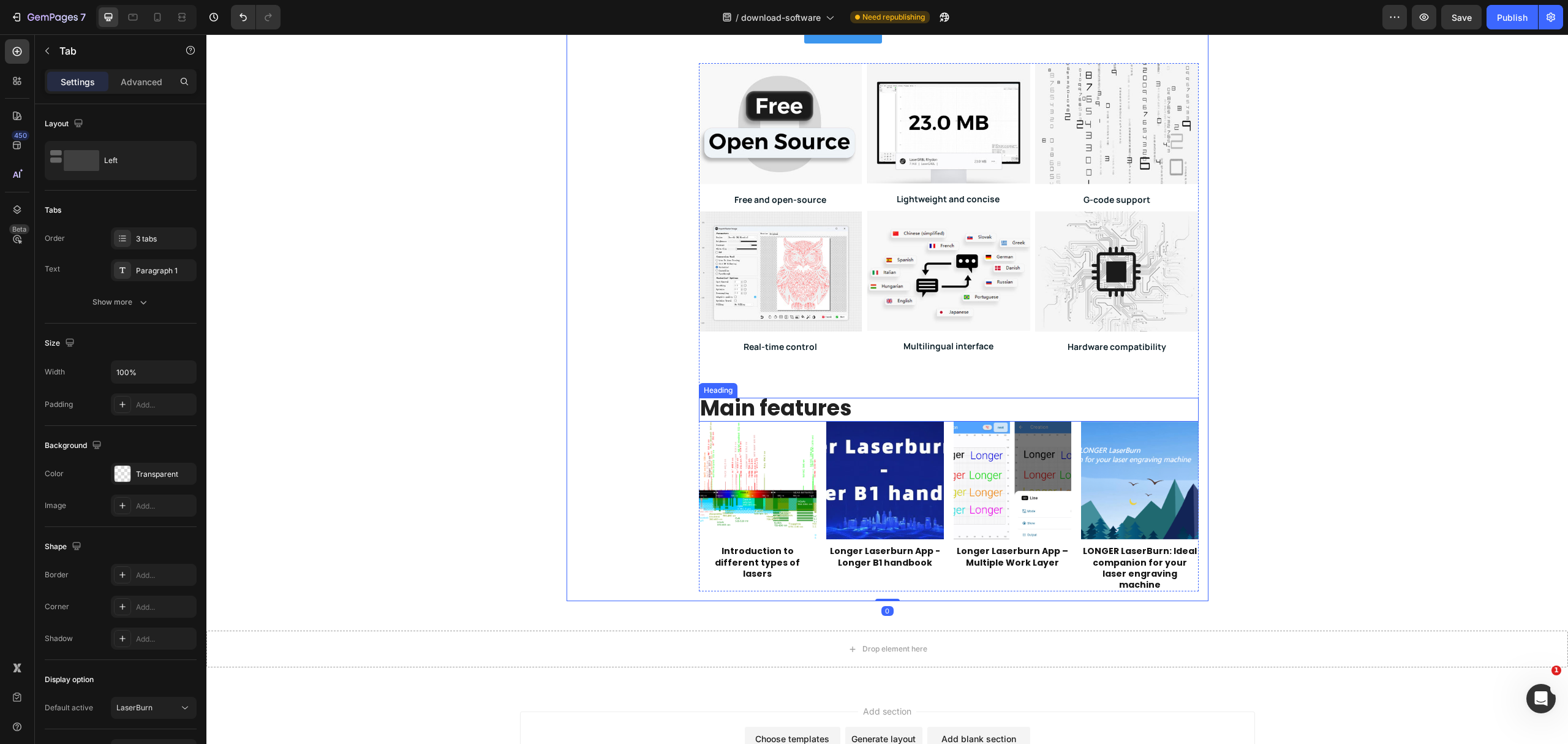
click at [907, 405] on h2 "Main features" at bounding box center [948, 409] width 500 height 24
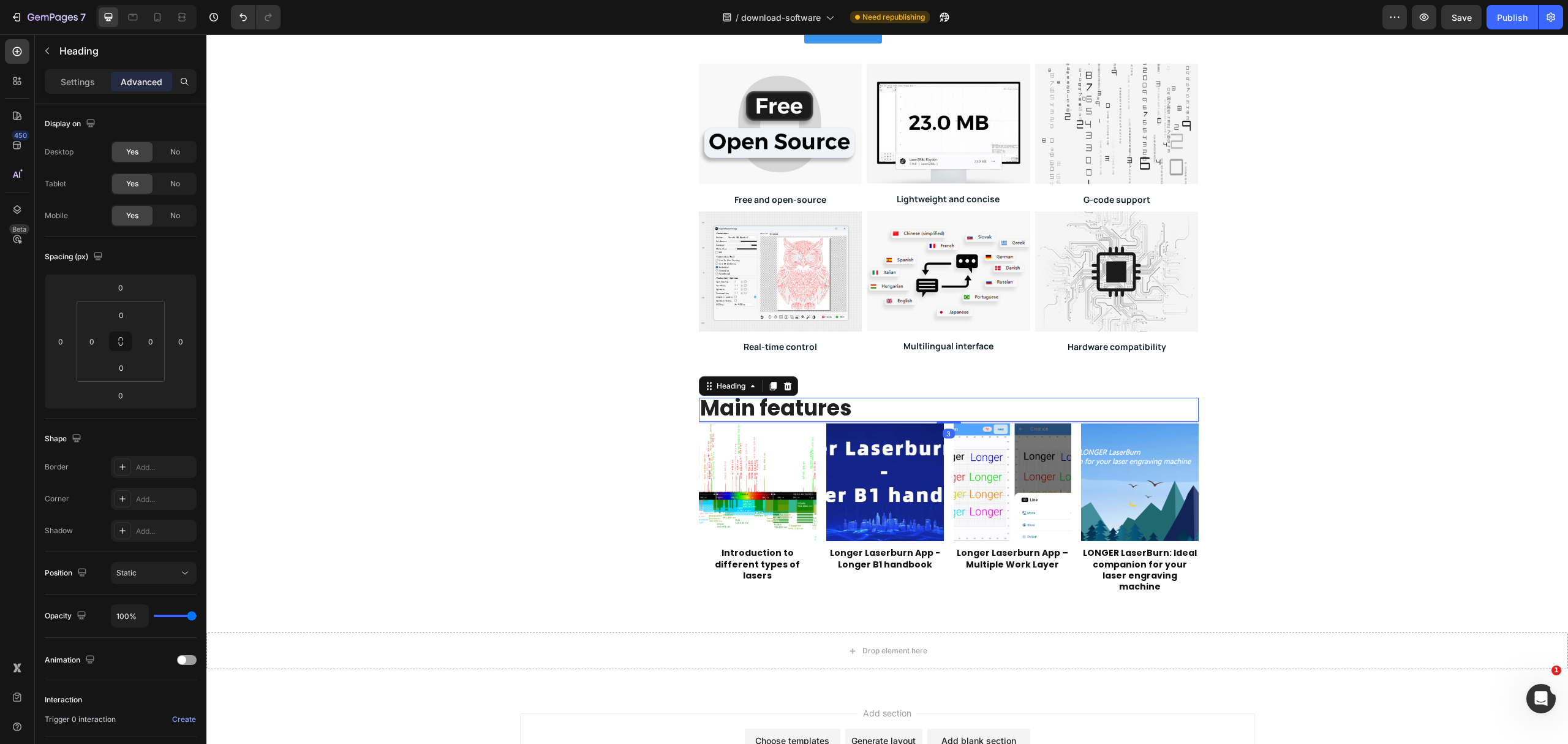
click at [937, 421] on div at bounding box center [949, 422] width 24 height 2
type input "3"
click at [814, 552] on div "Article Image Introduction to different types of lasers Article Title Article L…" at bounding box center [948, 508] width 500 height 170
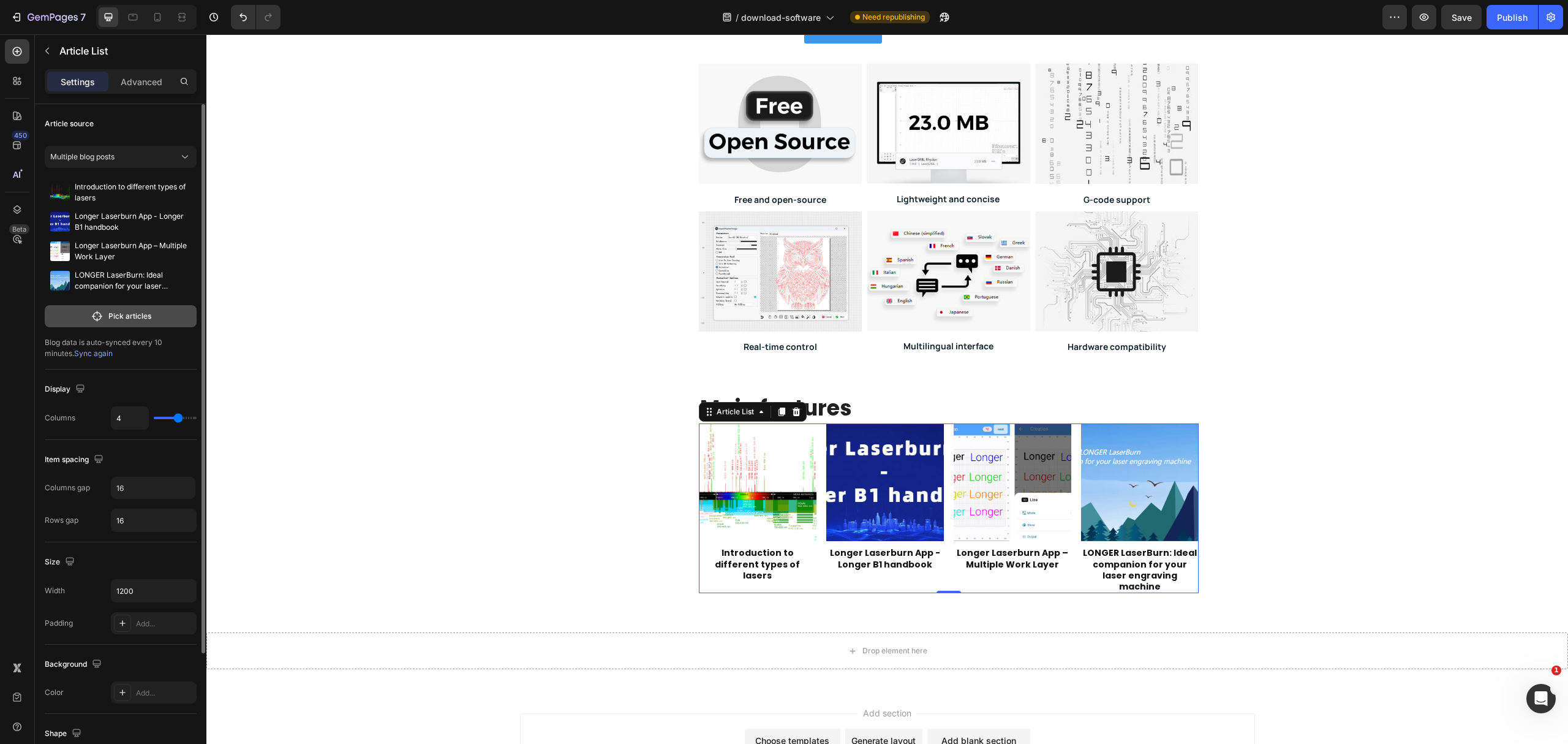
click at [163, 322] on button "Pick articles" at bounding box center [120, 316] width 152 height 22
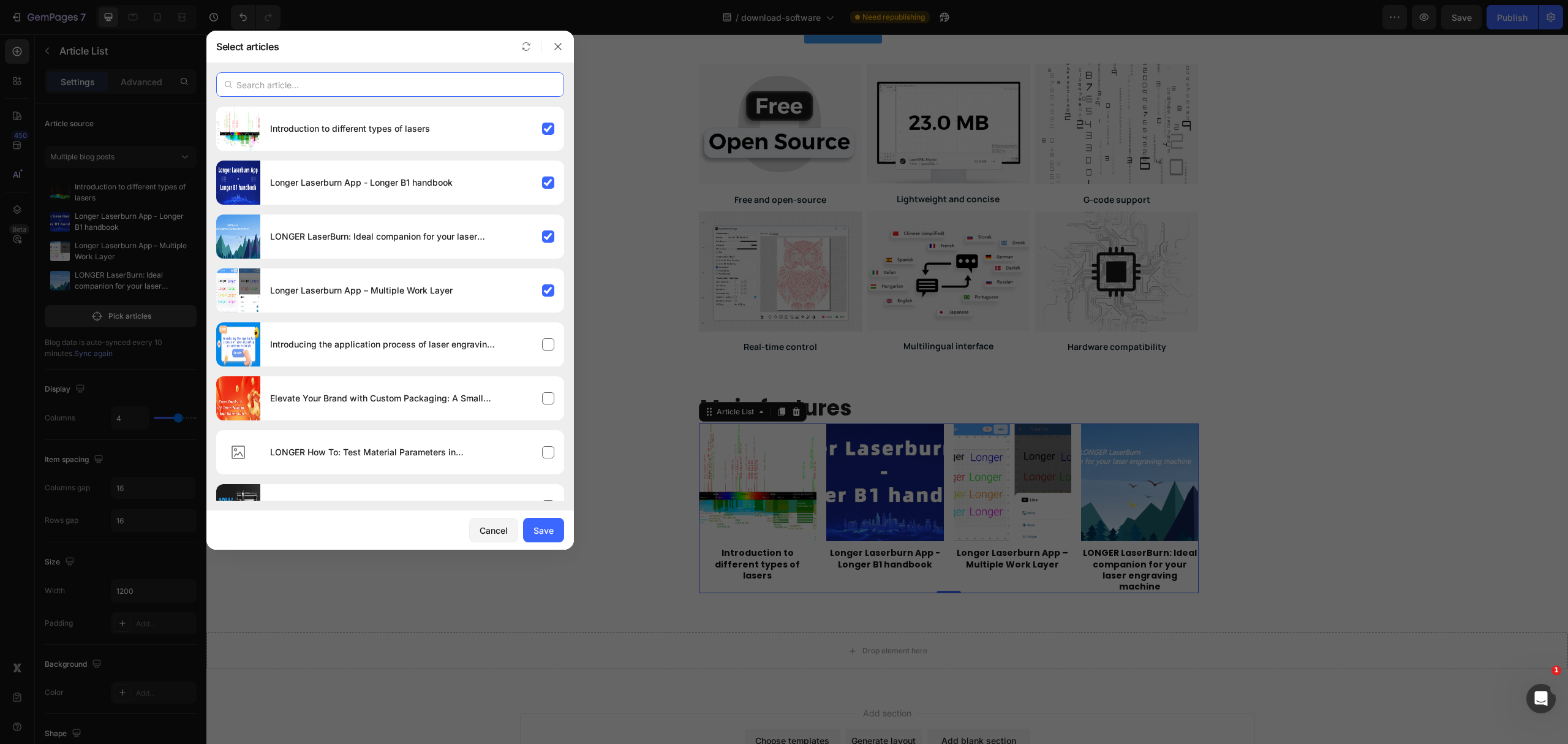
click at [356, 92] on input "text" at bounding box center [390, 84] width 348 height 25
click at [555, 128] on div "Introduction to different types of lasers" at bounding box center [412, 128] width 304 height 34
click at [552, 195] on div "Longer Laserburn App - Longer B1 handbook" at bounding box center [412, 183] width 304 height 34
click at [552, 239] on div "LONGER LaserBurn: Ideal companion for your laser engraving machine" at bounding box center [412, 236] width 304 height 34
click at [552, 307] on div "Longer Laserburn App – Multiple Work Layer" at bounding box center [390, 290] width 348 height 44
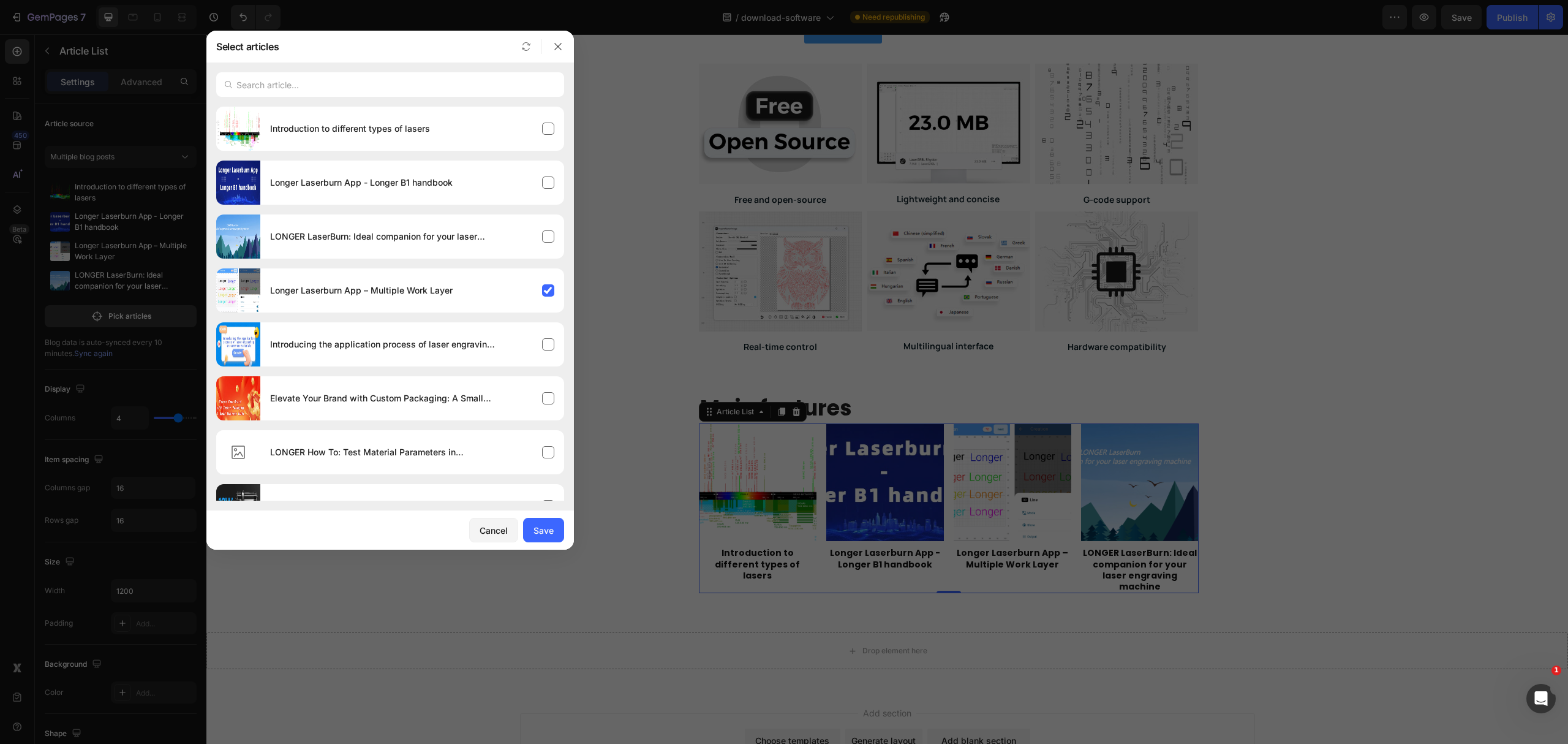
click at [433, 99] on div at bounding box center [390, 84] width 368 height 44
click at [437, 86] on input "text" at bounding box center [390, 84] width 348 height 25
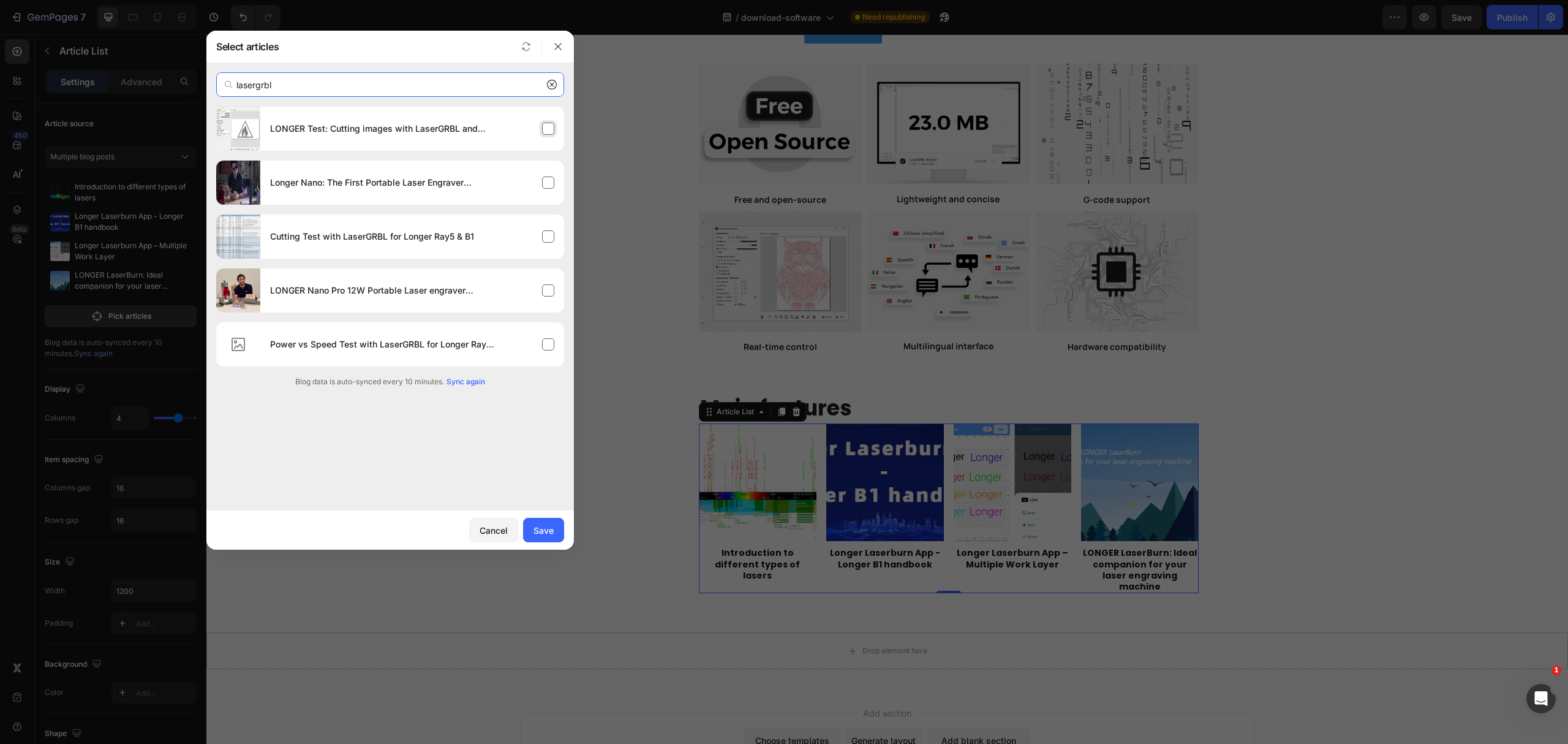
type input "lasergrbl"
drag, startPoint x: 511, startPoint y: 138, endPoint x: 483, endPoint y: 177, distance: 48.0
click at [511, 138] on div "LONGER Test: Cutting images with LaserGRBL and Longer Laser B1 & Ray5" at bounding box center [412, 128] width 304 height 34
click at [483, 177] on h4 "Longer Nano: The First Portable Laser Engraver Compatible with [PERSON_NAME], L…" at bounding box center [384, 183] width 228 height 15
click at [478, 241] on div "Cutting Test with LaserGRBL for Longer Ray5 & B1" at bounding box center [412, 236] width 304 height 34
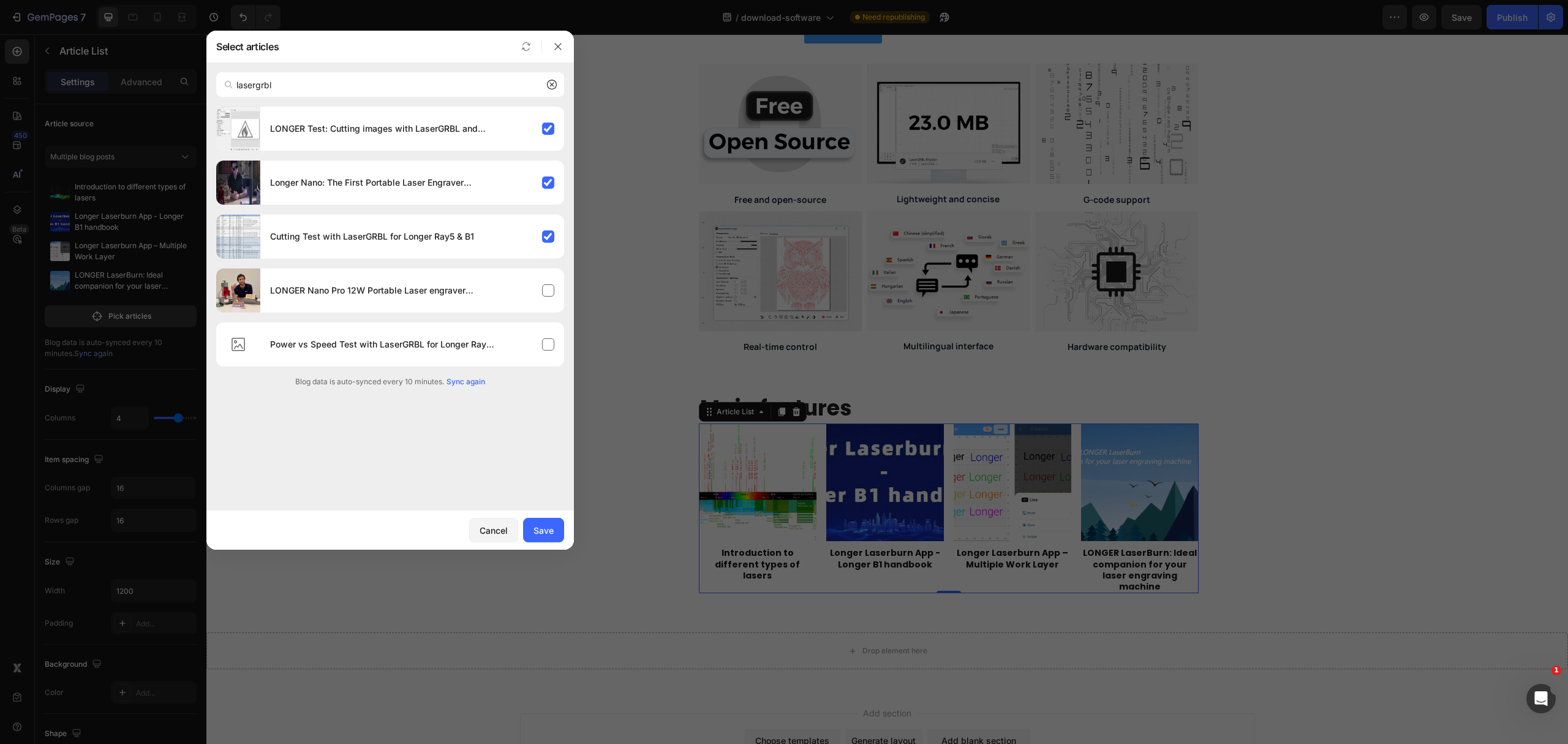
click at [476, 207] on div "LONGER Test: Cutting images with LaserGRBL and Longer Laser B1 & Ray5 Longer Na…" at bounding box center [390, 247] width 348 height 281
click at [469, 190] on div "Longer Nano: The First Portable Laser Engraver Compatible with [PERSON_NAME], L…" at bounding box center [412, 183] width 304 height 34
click at [430, 270] on div "LONGER Nano Pro 12W Portable Laser engraver Launched: Highly recommended by Las…" at bounding box center [390, 290] width 348 height 44
click at [473, 195] on div "Longer Nano: The First Portable Laser Engraver Compatible with [PERSON_NAME], L…" at bounding box center [412, 183] width 304 height 34
click at [552, 527] on div "Save" at bounding box center [543, 529] width 20 height 13
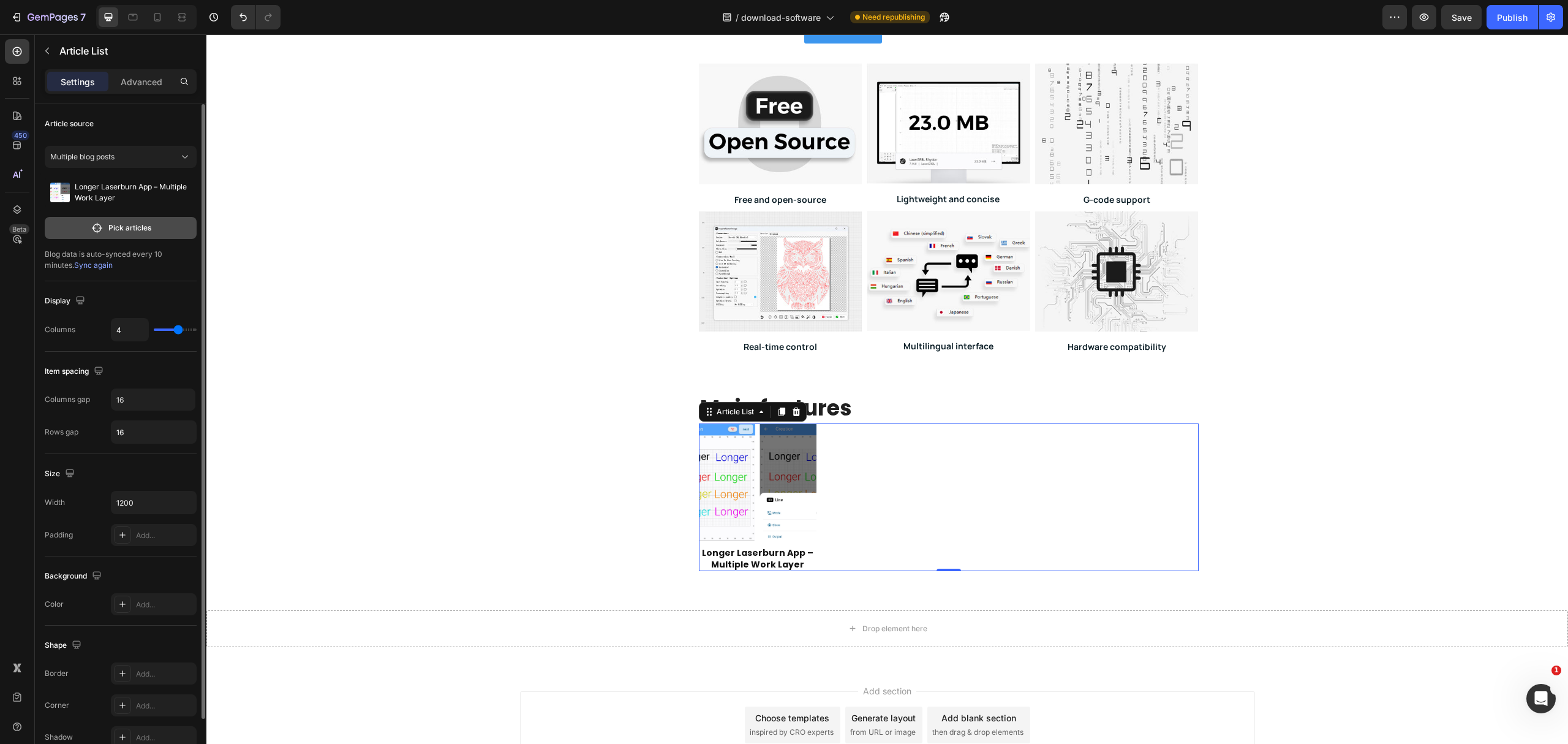
click at [143, 229] on p "Pick articles" at bounding box center [130, 228] width 43 height 11
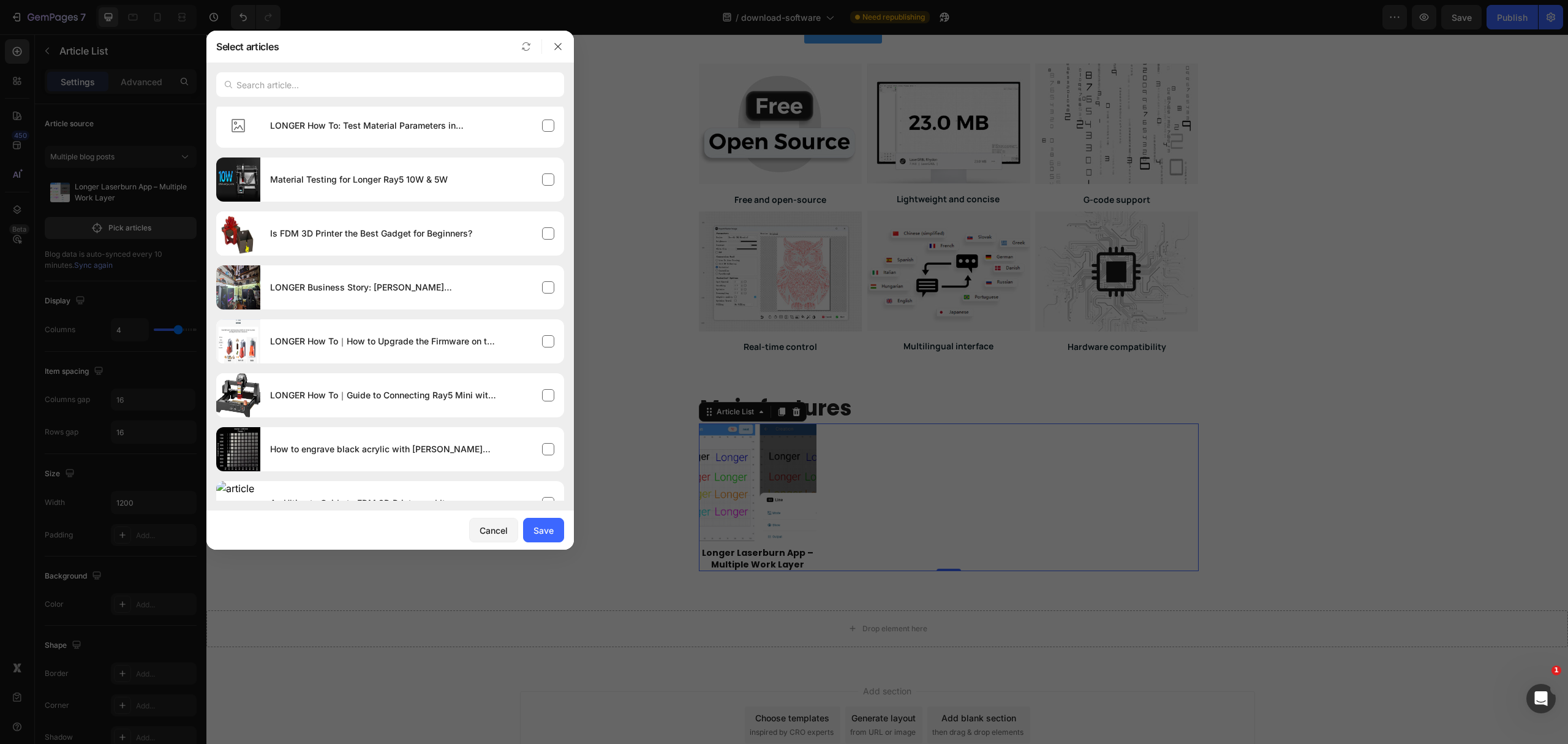
scroll to position [0, 0]
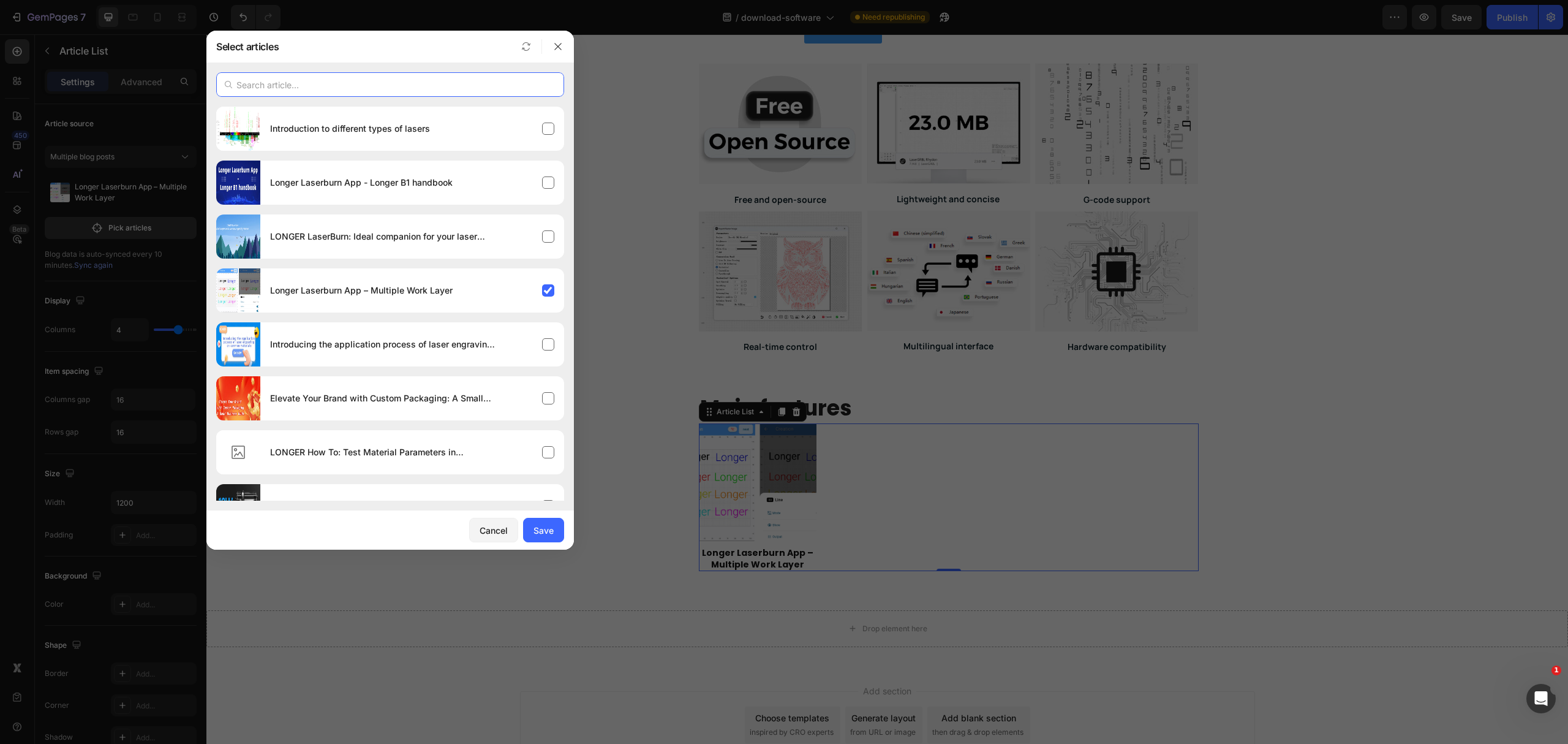
click at [313, 84] on input "text" at bounding box center [390, 84] width 348 height 25
type input "k"
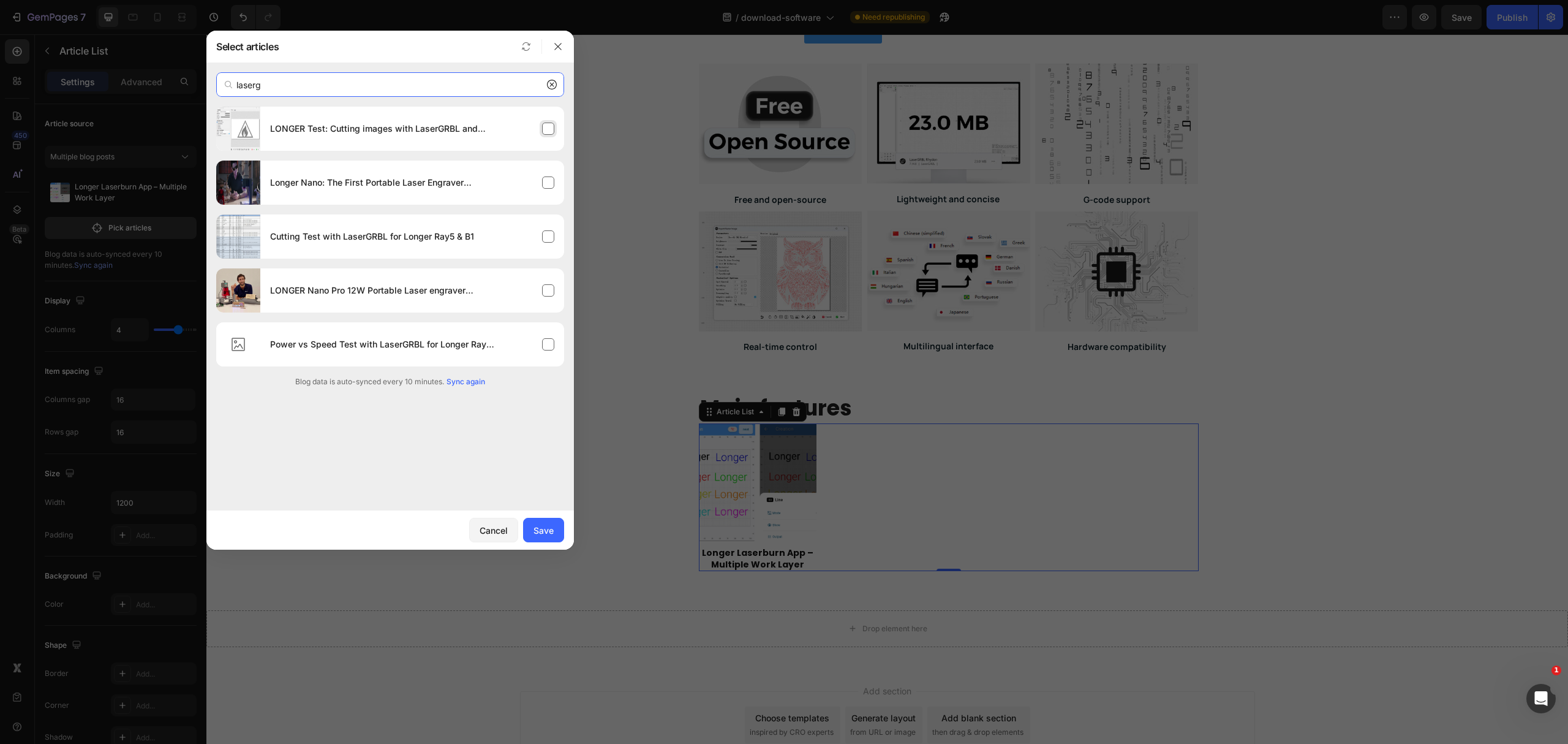
type input "laserg"
click at [388, 131] on h4 "LONGER Test: Cutting images with LaserGRBL and Longer Laser B1 & Ray5" at bounding box center [384, 128] width 228 height 15
click at [459, 268] on div "LONGER Nano Pro 12W Portable Laser engraver Launched: Highly recommended by Las…" at bounding box center [390, 290] width 348 height 44
click at [454, 249] on div "Cutting Test with LaserGRBL for Longer Ray5 & B1" at bounding box center [412, 236] width 304 height 34
click at [459, 200] on div "Longer Nano: The First Portable Laser Engraver Compatible with [PERSON_NAME], L…" at bounding box center [390, 182] width 348 height 44
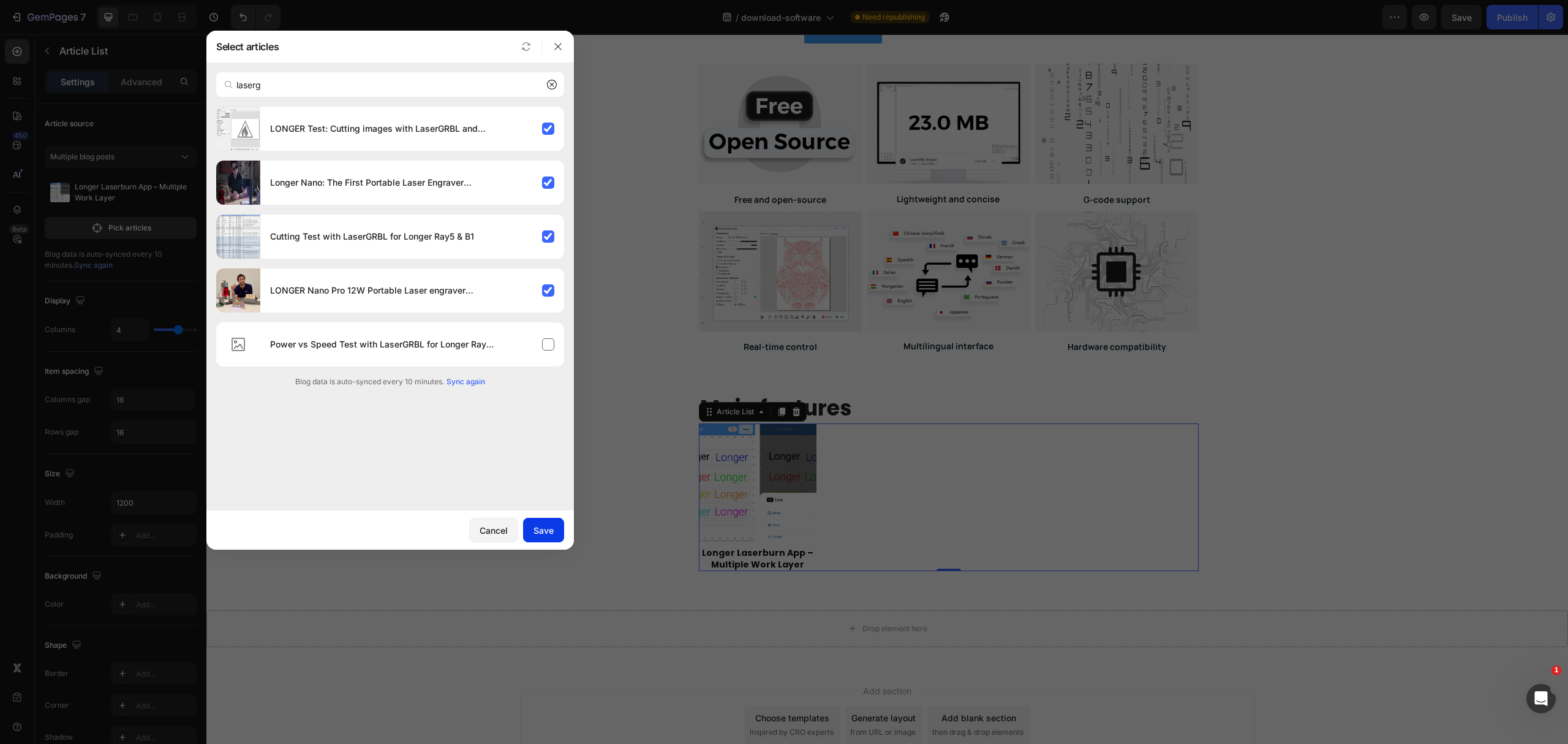
click at [546, 521] on button "Save" at bounding box center [543, 529] width 41 height 25
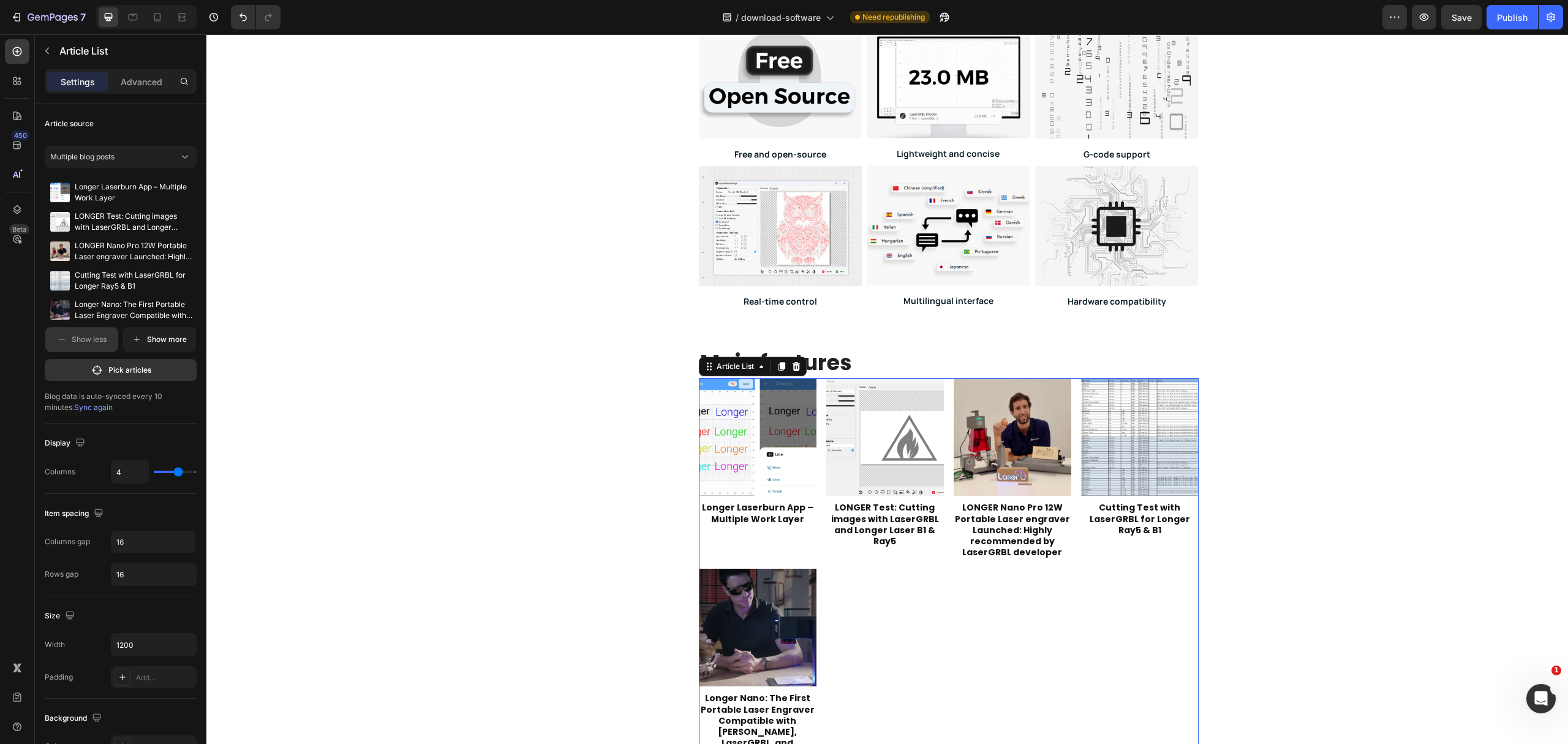
scroll to position [490, 0]
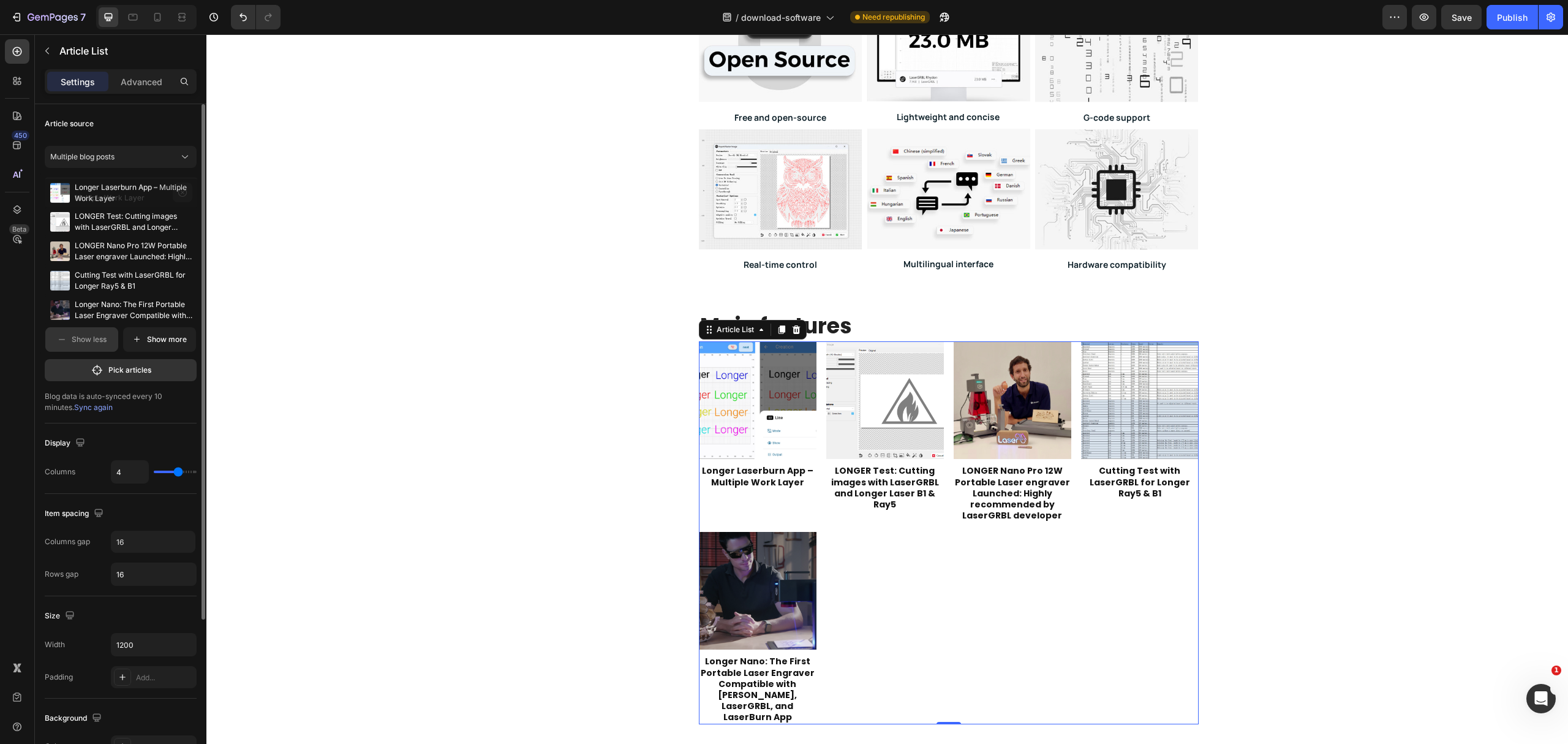
click at [182, 191] on icon "button" at bounding box center [182, 192] width 10 height 10
click at [181, 192] on icon "button" at bounding box center [182, 192] width 4 height 4
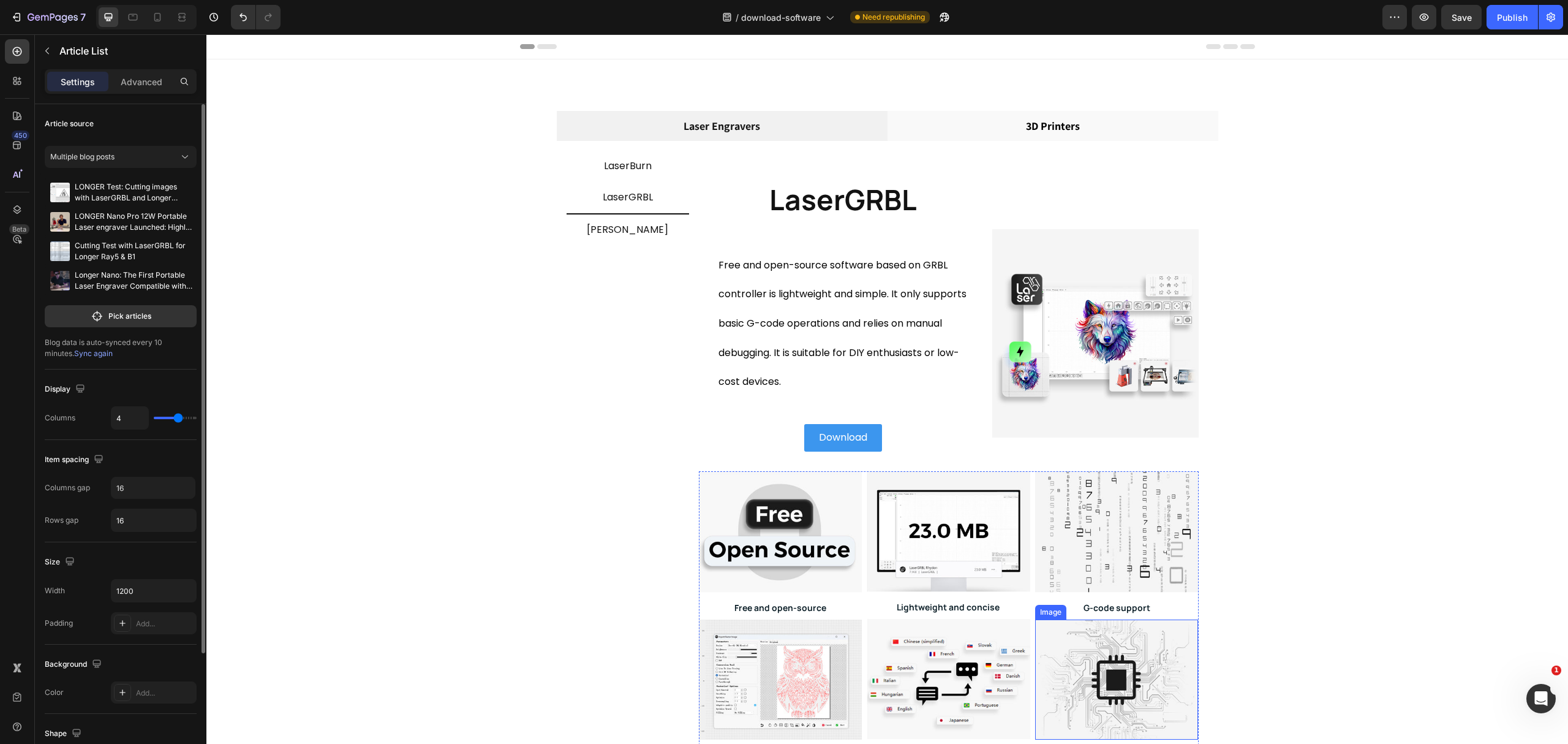
scroll to position [245, 0]
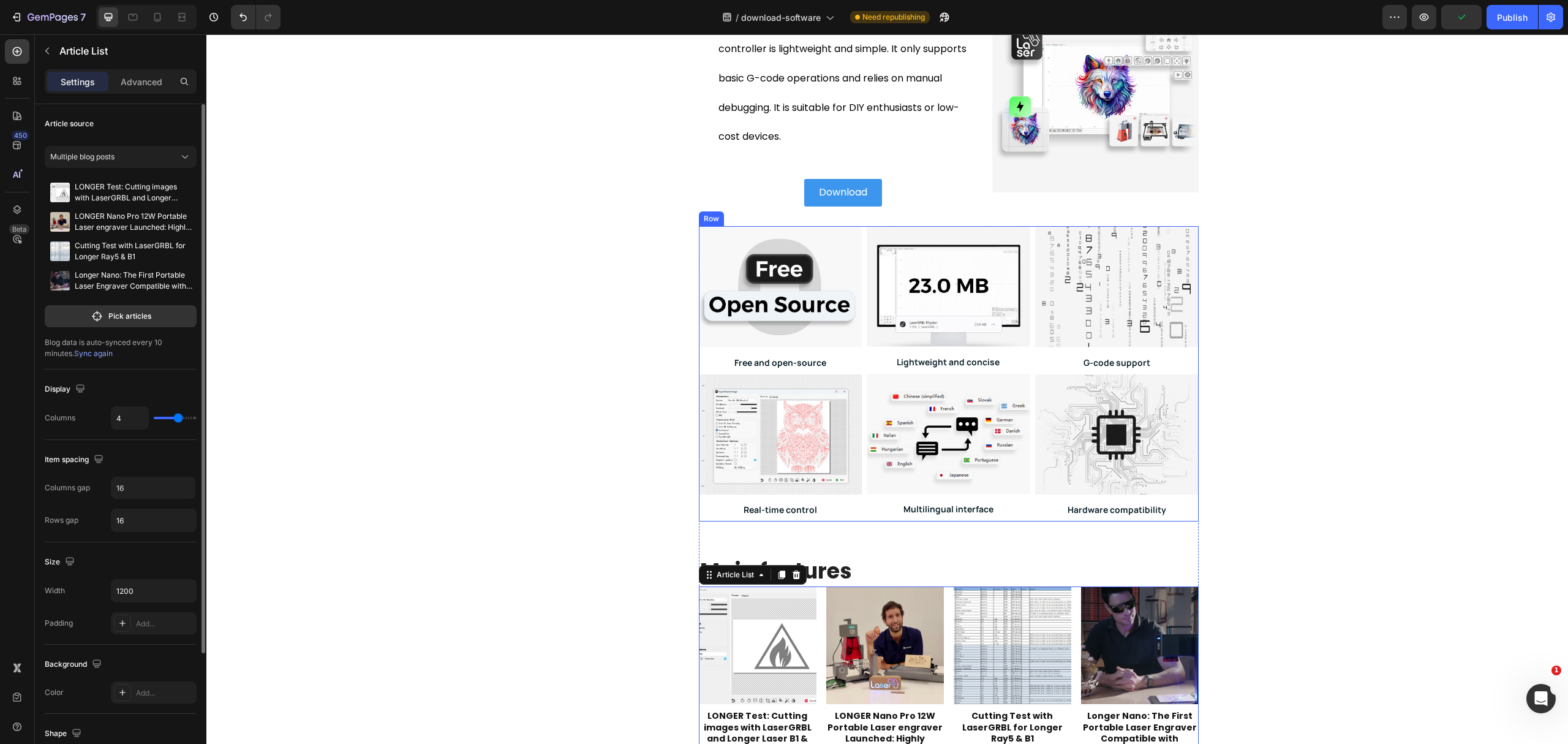
click at [1025, 510] on div "Image Free and open-source Heading Image Real-time control Heading Image Lightw…" at bounding box center [948, 373] width 500 height 296
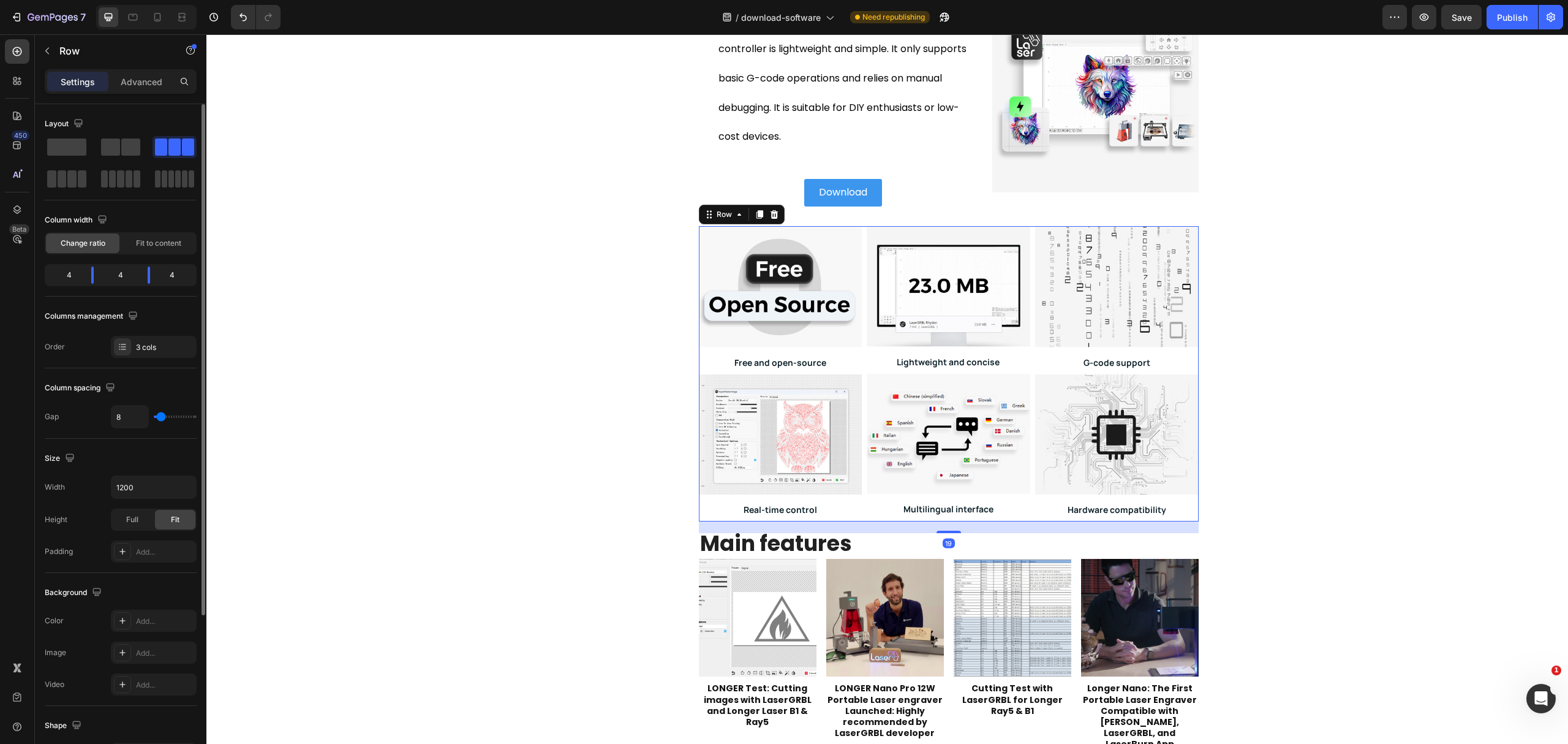
drag, startPoint x: 944, startPoint y: 557, endPoint x: 967, endPoint y: 529, distance: 36.2
click at [967, 521] on div "19" at bounding box center [948, 521] width 500 height 0
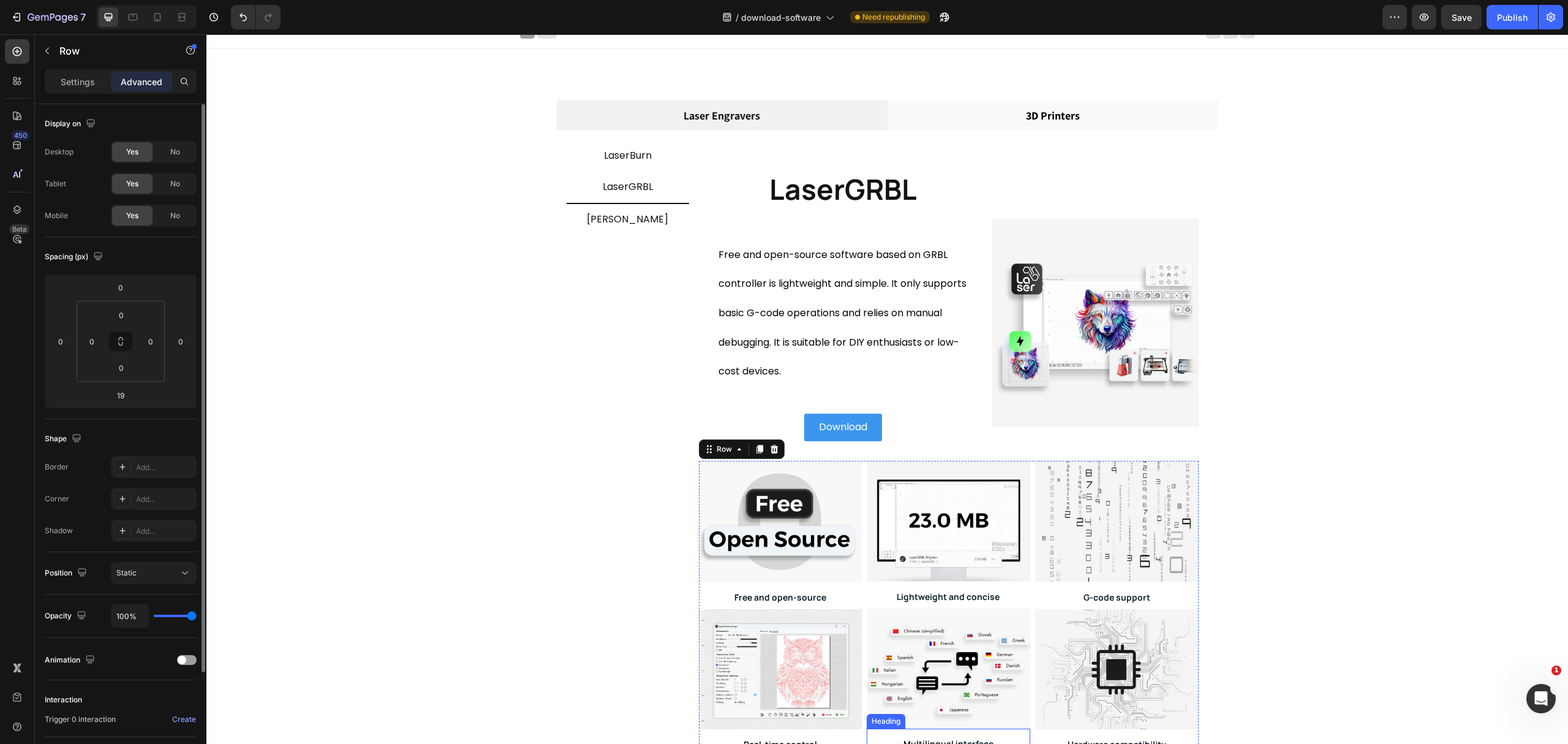
scroll to position [0, 0]
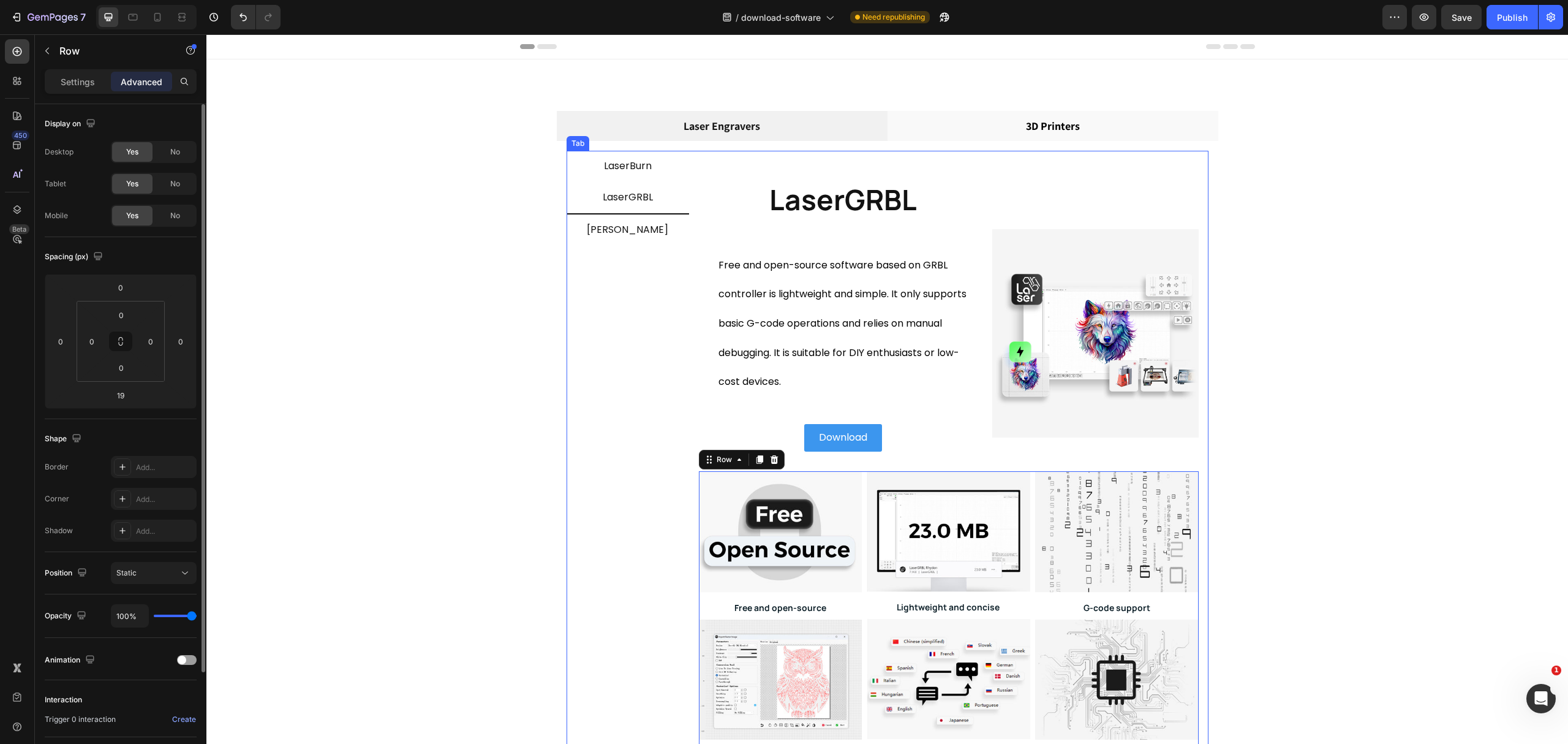
click at [667, 175] on li "LaserBurn" at bounding box center [627, 166] width 122 height 31
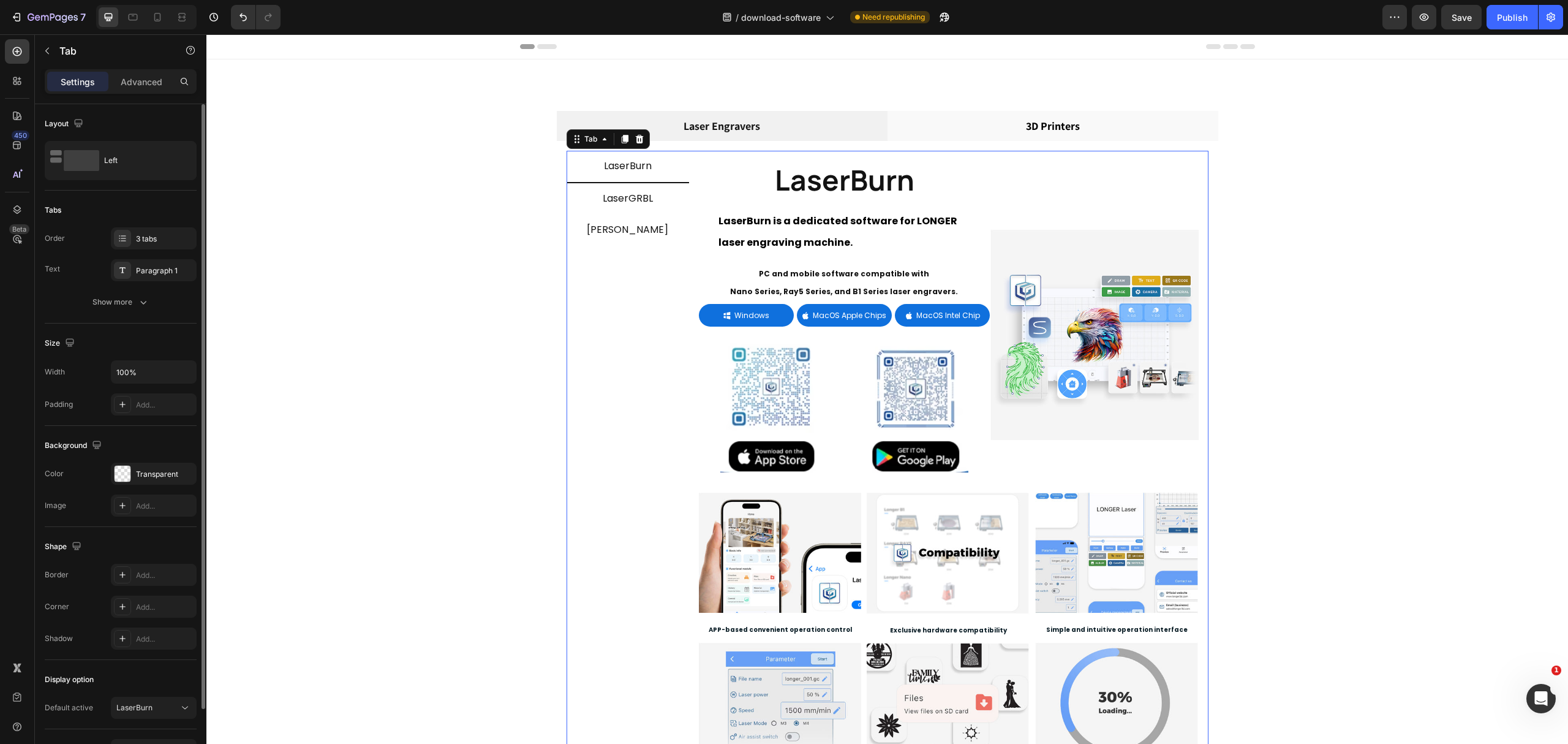
click at [632, 201] on span "LaserGRBL" at bounding box center [628, 198] width 50 height 14
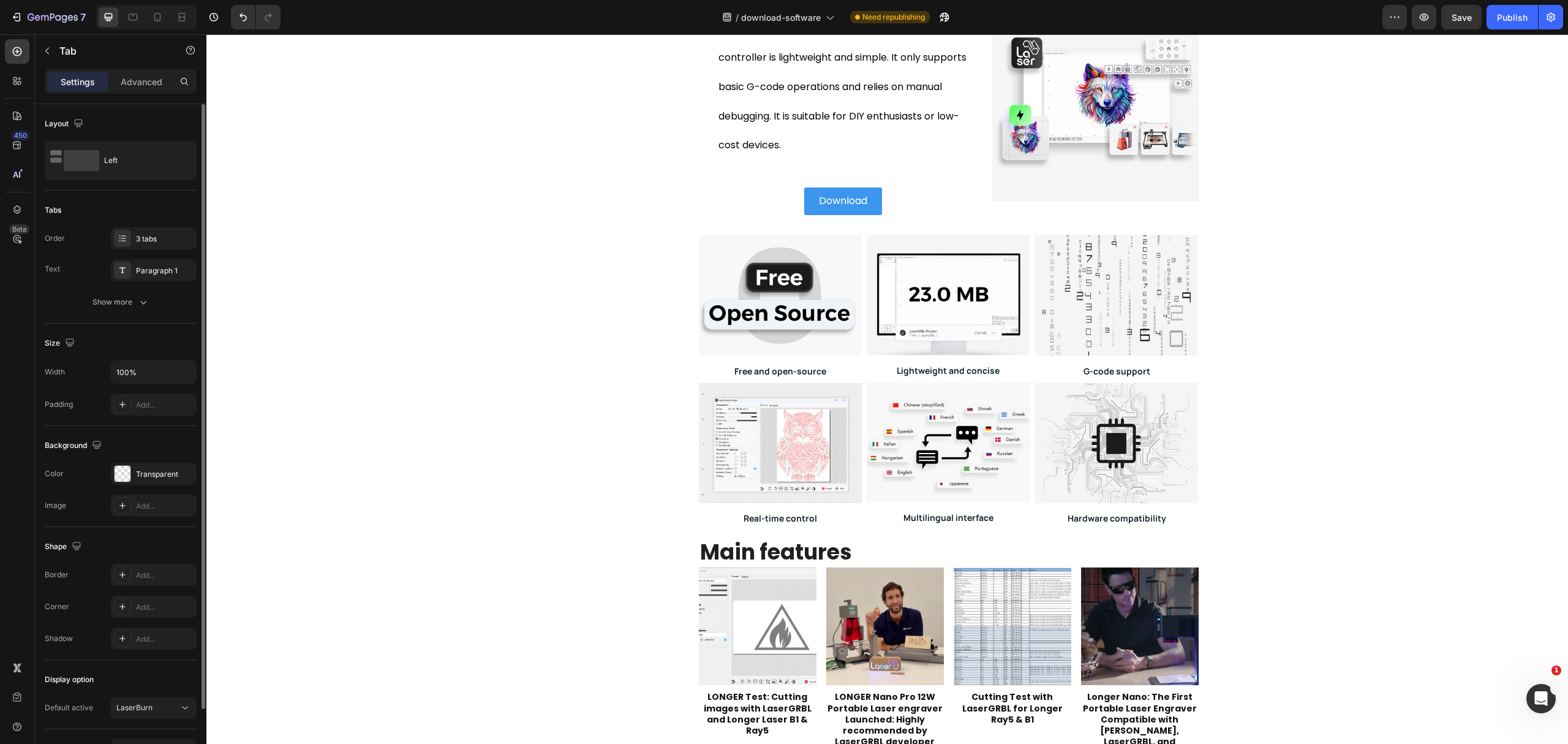
scroll to position [82, 0]
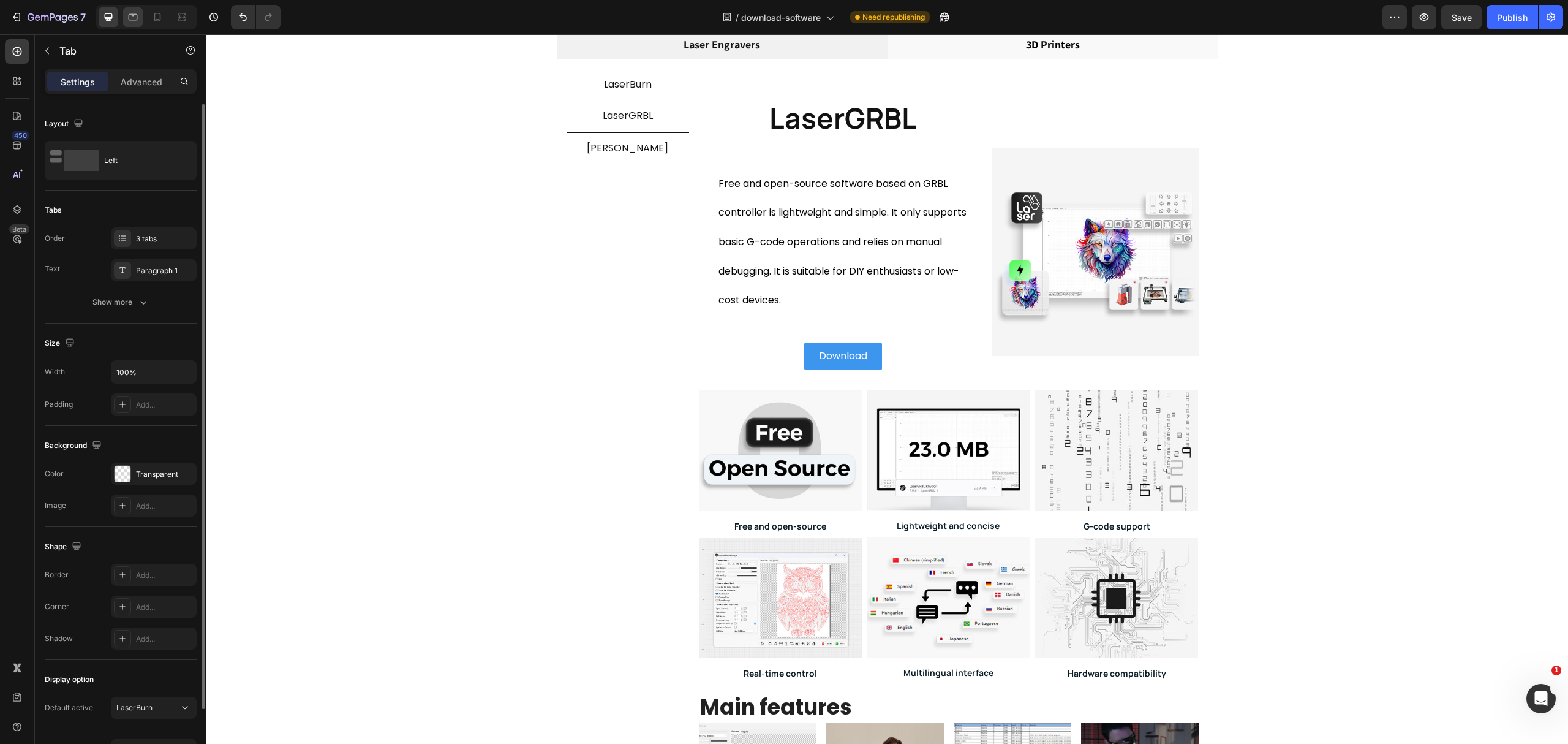
click at [138, 25] on div at bounding box center [133, 17] width 19 height 19
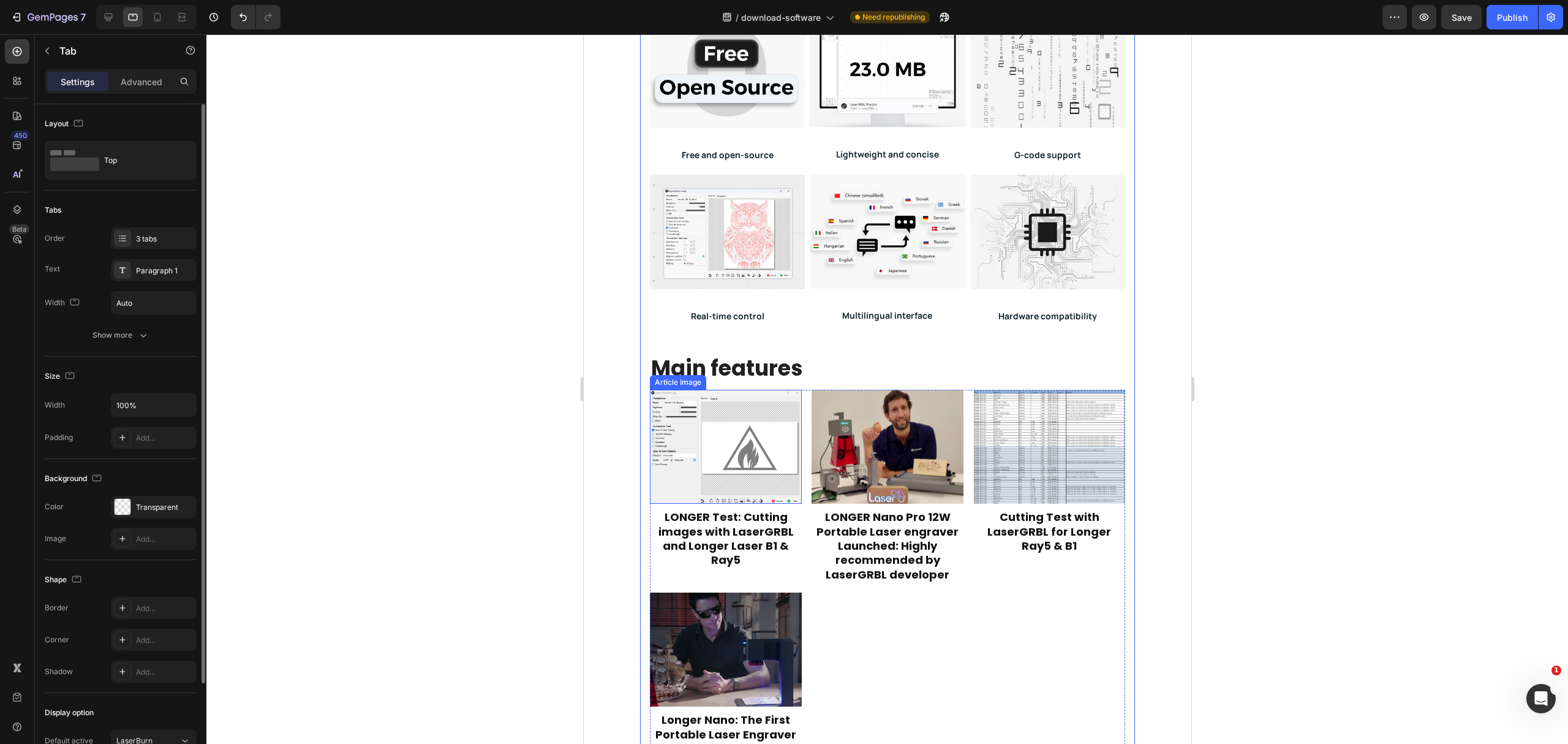
scroll to position [163, 0]
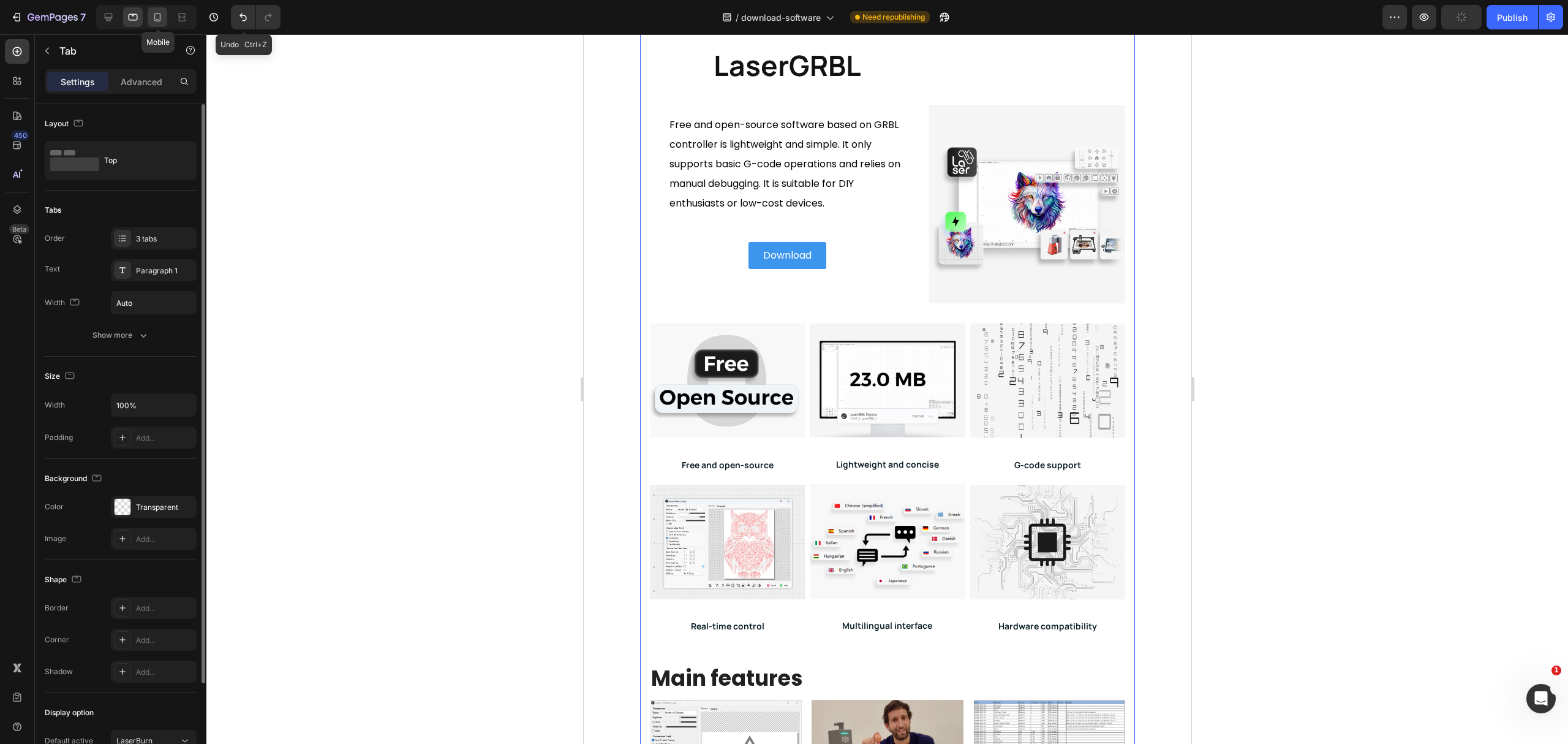
click at [158, 16] on icon at bounding box center [157, 17] width 13 height 13
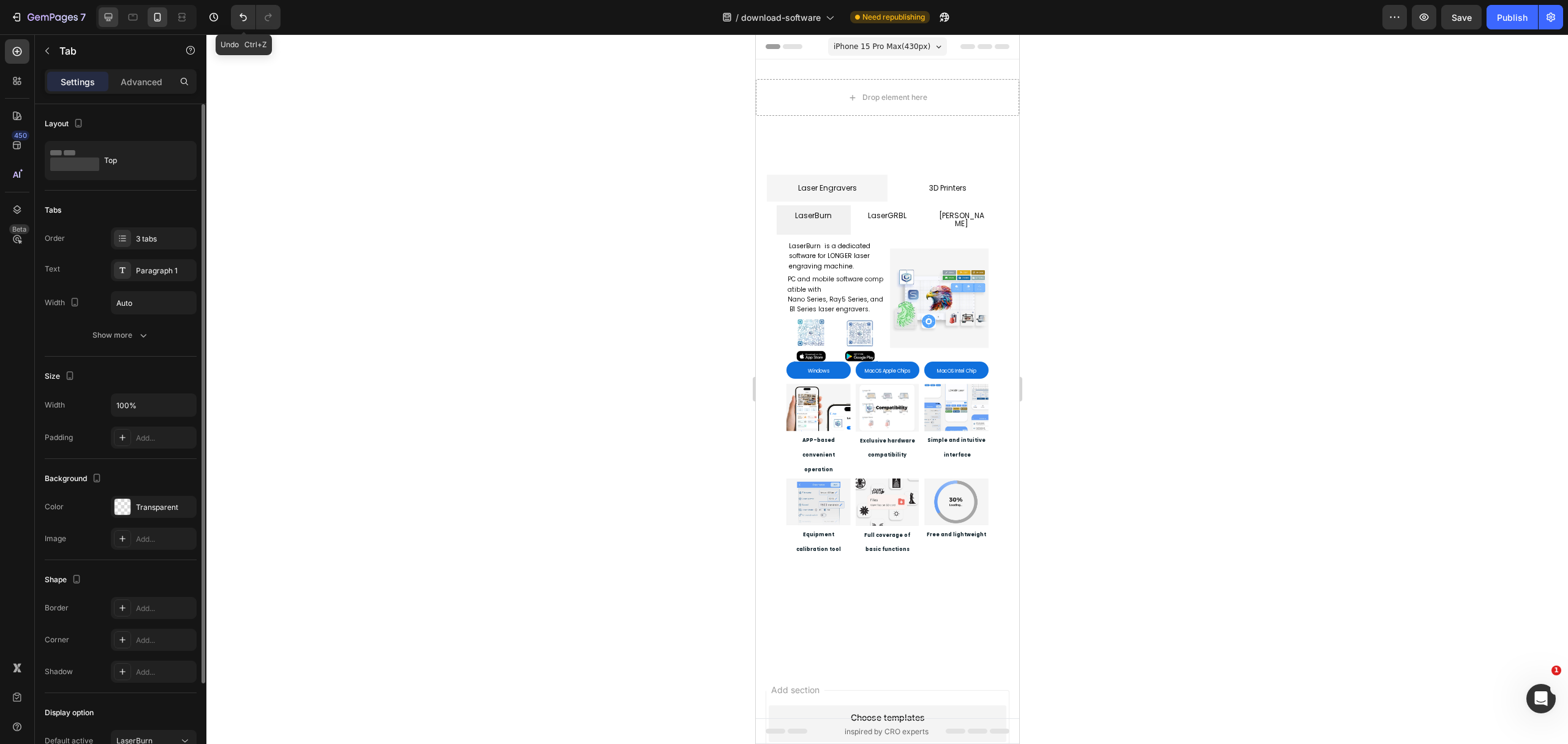
click at [108, 25] on div at bounding box center [108, 17] width 19 height 19
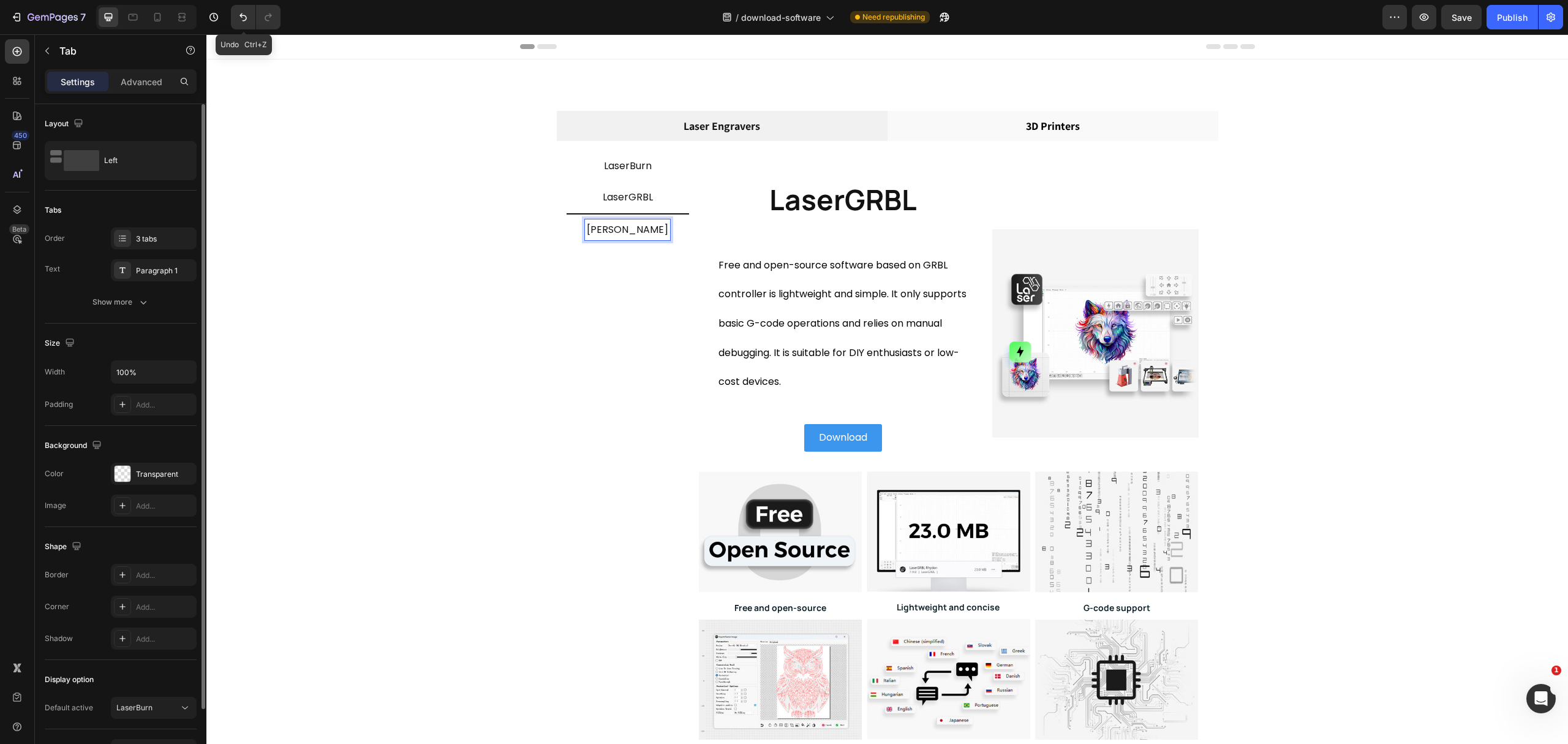
click at [642, 240] on div "[PERSON_NAME]" at bounding box center [627, 229] width 85 height 22
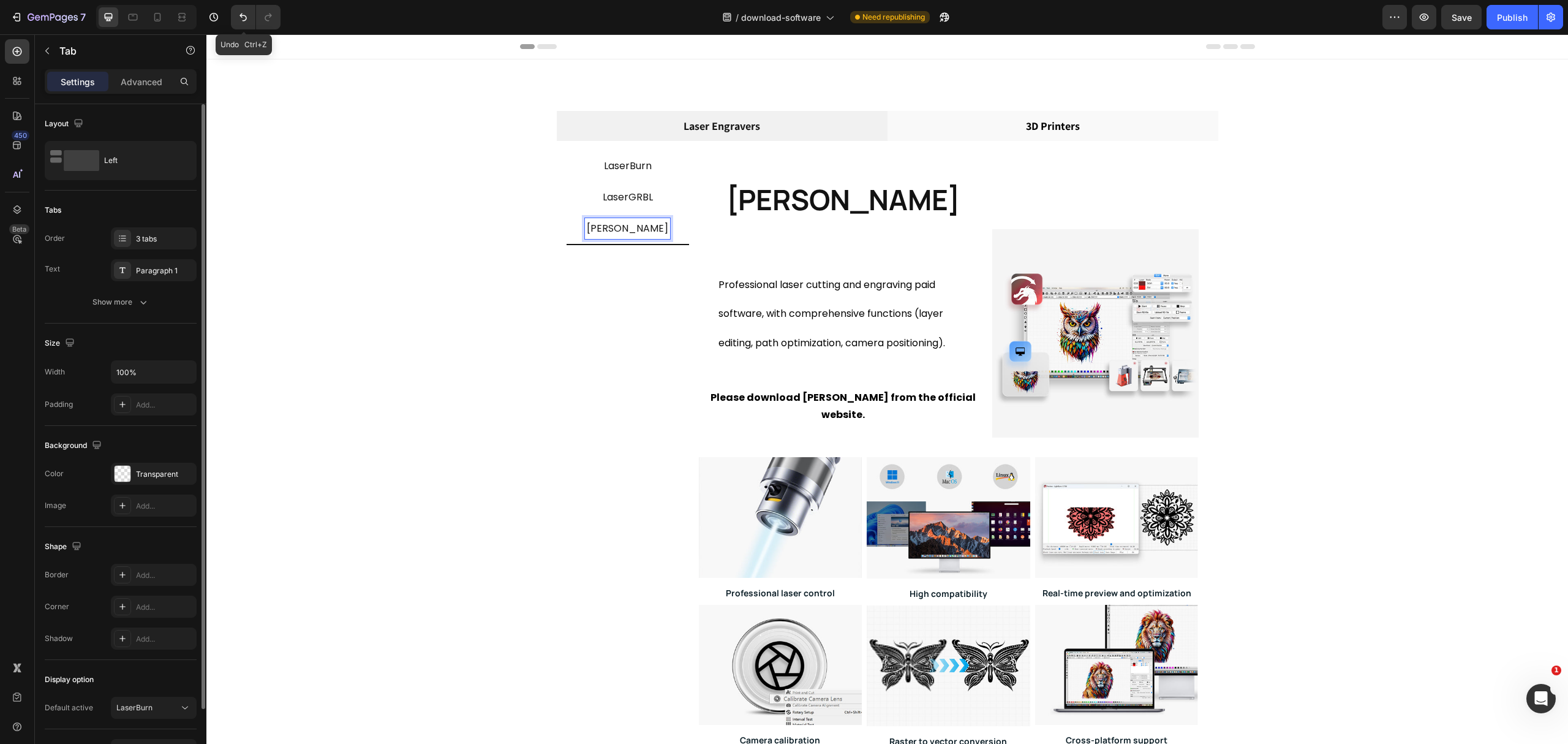
drag, startPoint x: 621, startPoint y: 194, endPoint x: 633, endPoint y: 200, distance: 13.4
click at [621, 194] on span "LaserGRBL" at bounding box center [628, 197] width 50 height 14
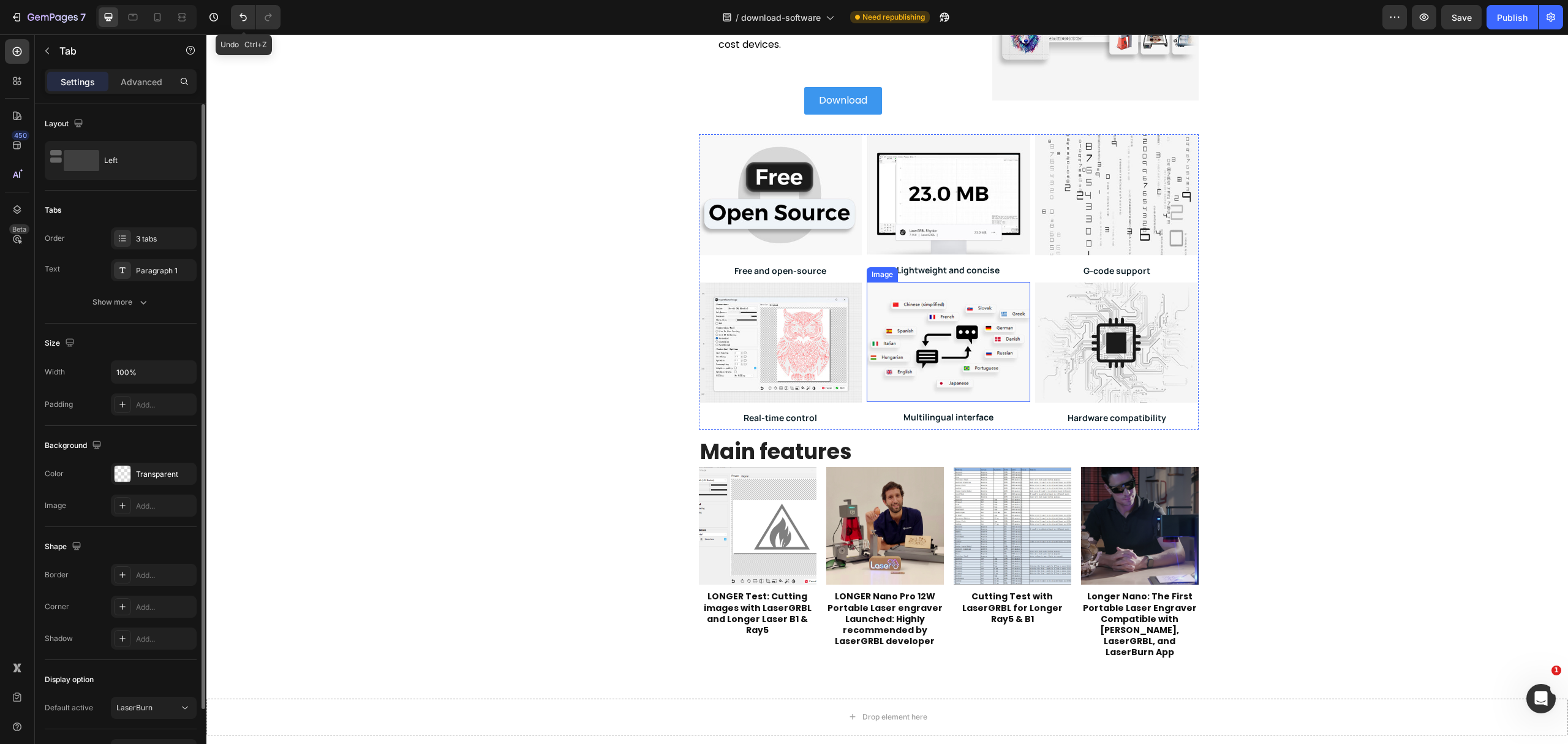
scroll to position [408, 0]
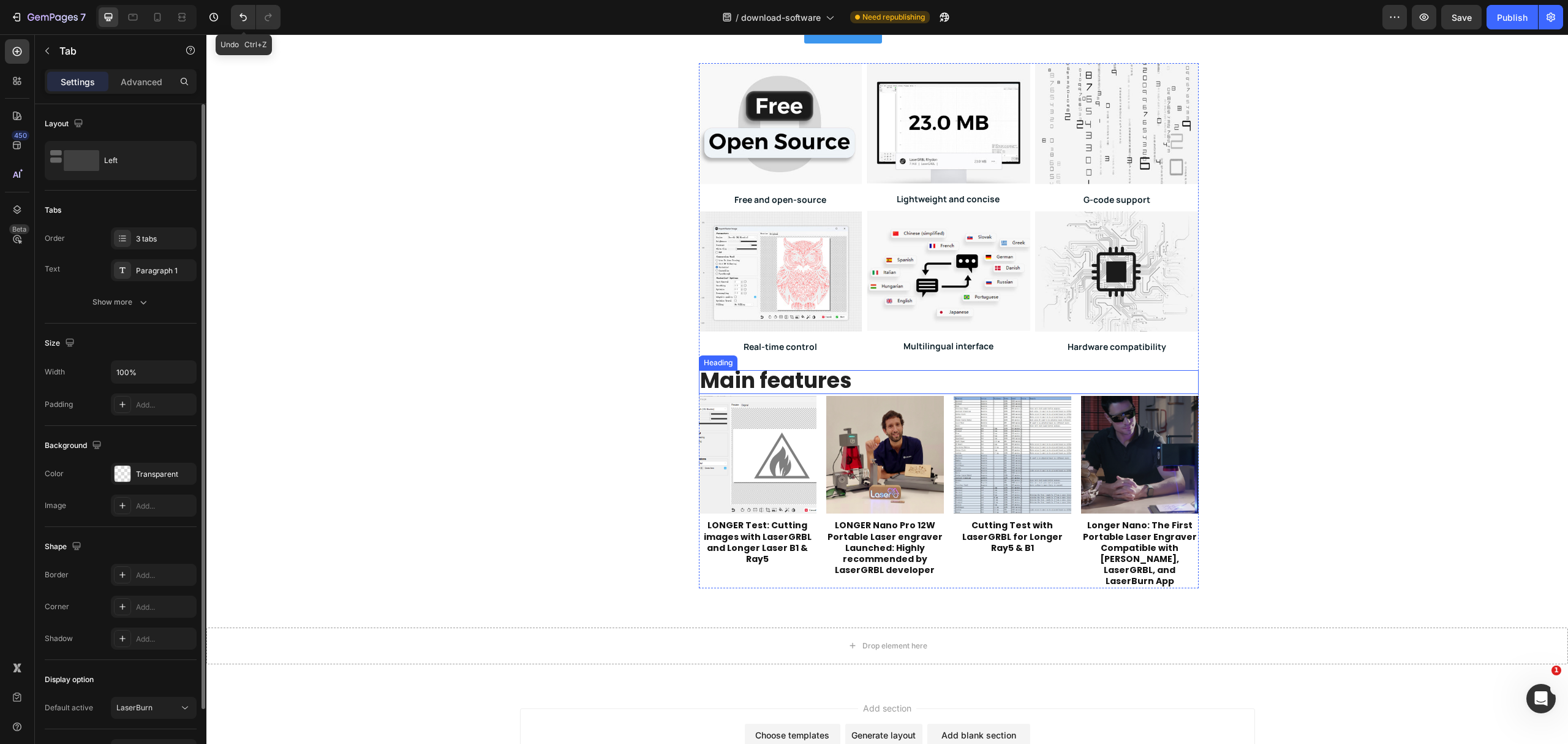
click at [814, 378] on strong "Main features" at bounding box center [776, 380] width 152 height 30
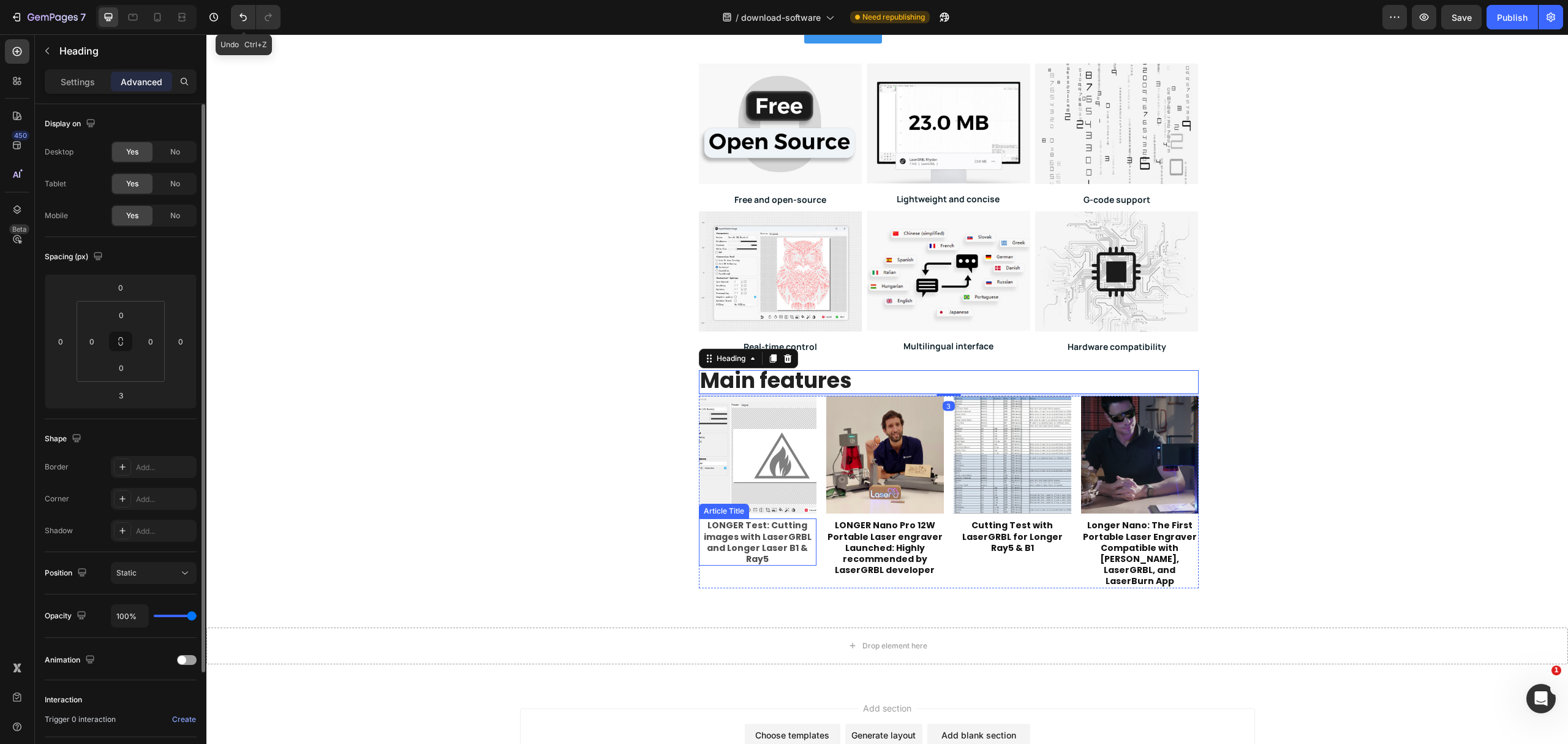
click at [804, 555] on h3 "LONGER Test: Cutting images with LaserGRBL and Longer Laser B1 & Ray5" at bounding box center [757, 542] width 117 height 48
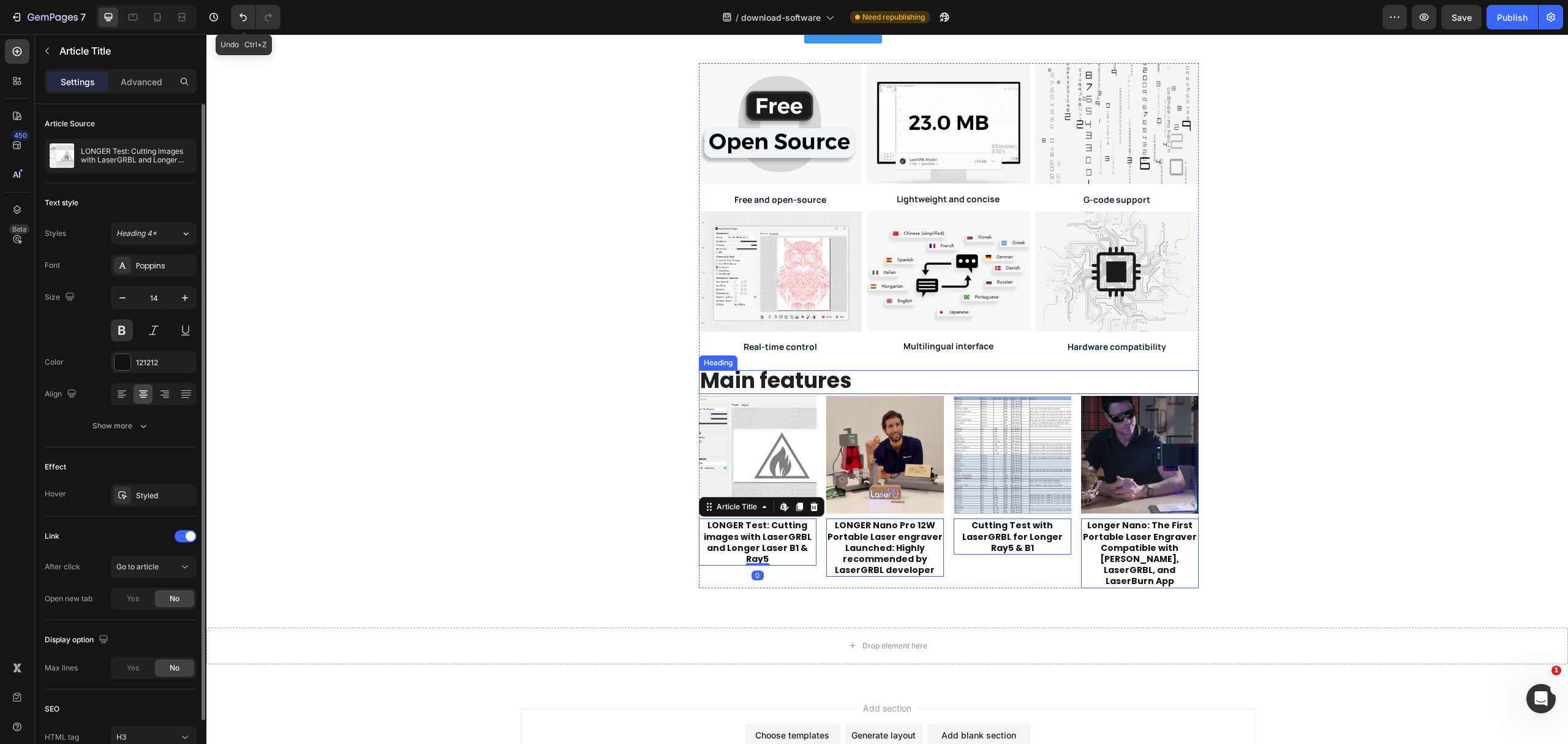
click at [827, 384] on strong "Main features" at bounding box center [776, 380] width 152 height 30
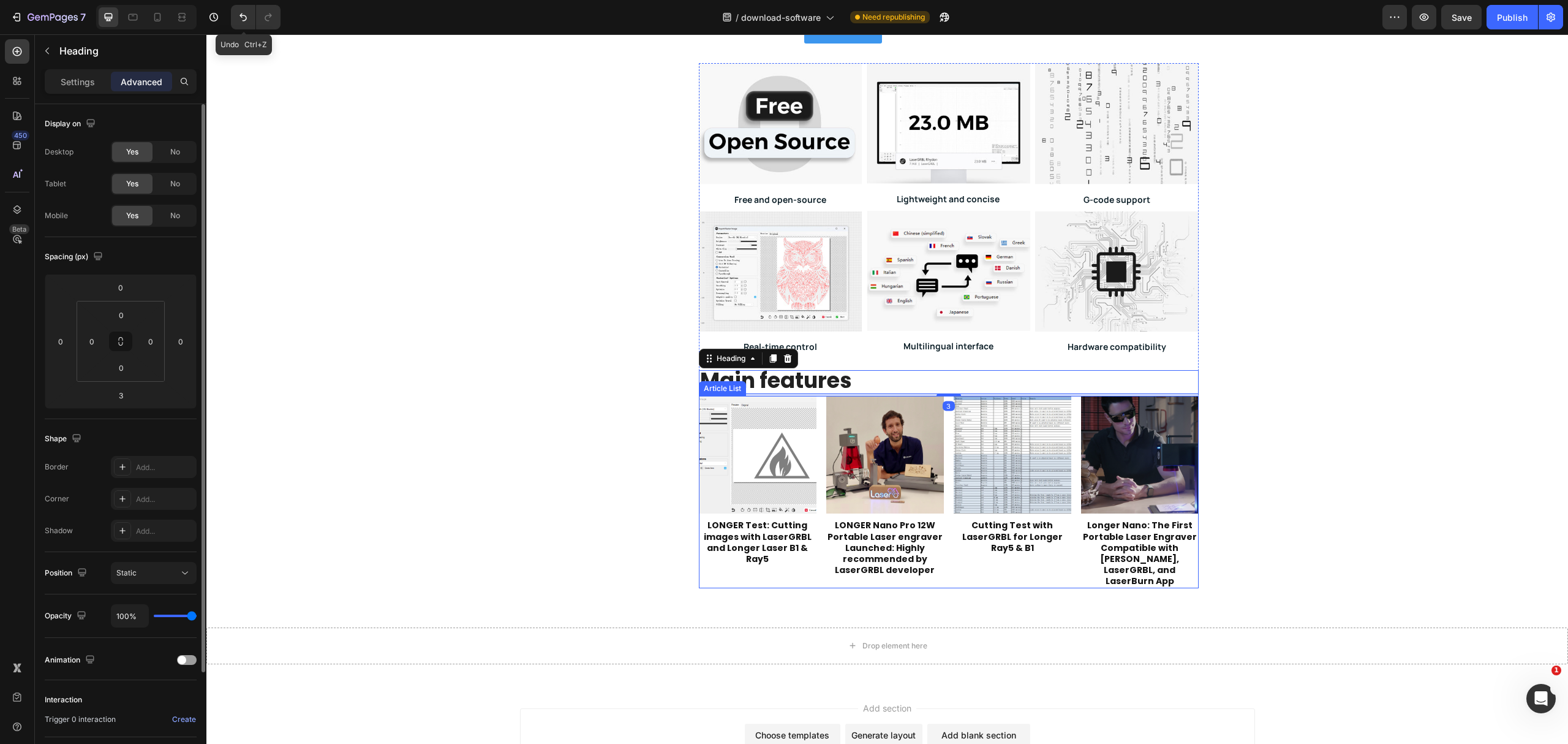
click at [817, 567] on div "Article Image LONGER Test: Cutting images with LaserGRBL and Longer Laser B1 & …" at bounding box center [948, 492] width 500 height 192
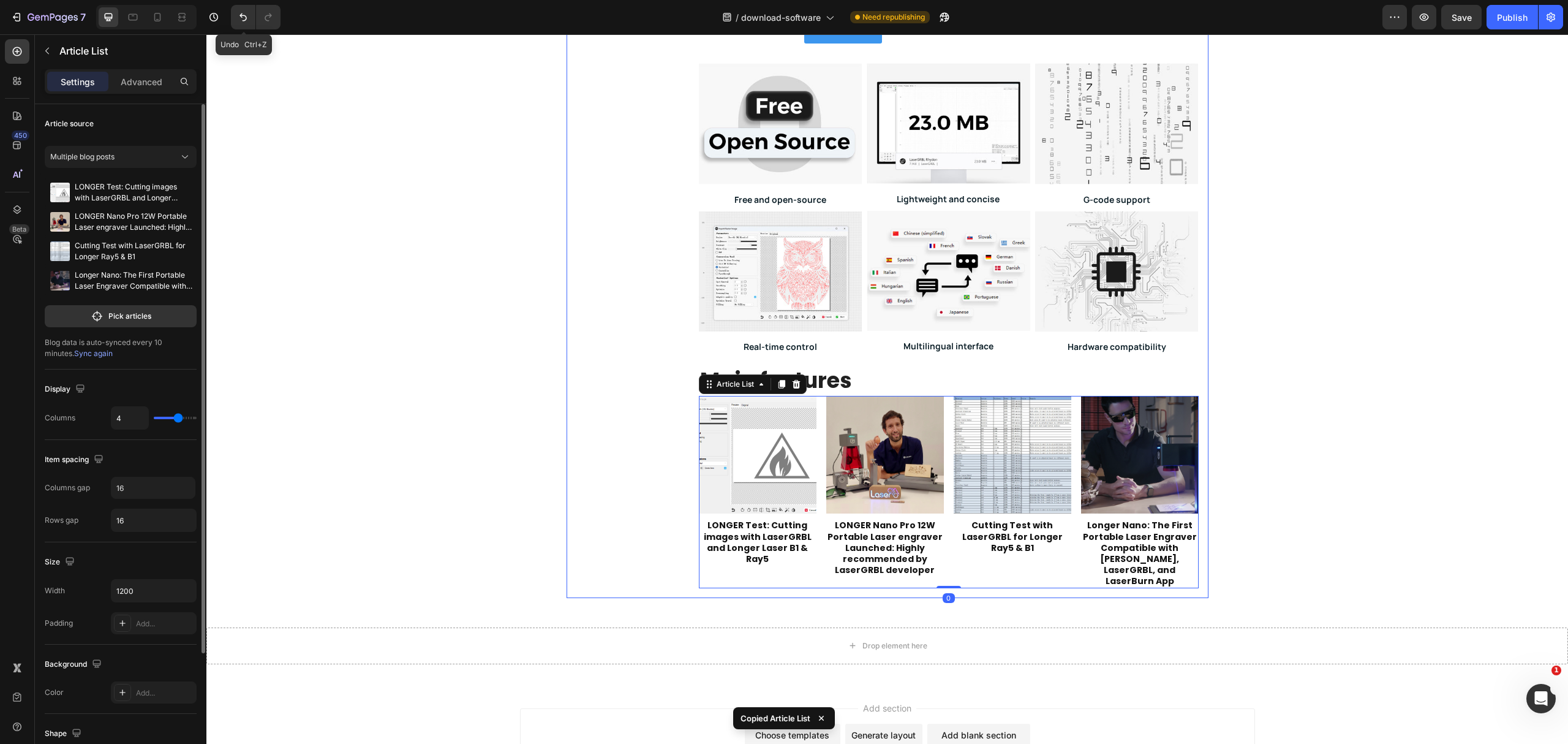
scroll to position [0, 0]
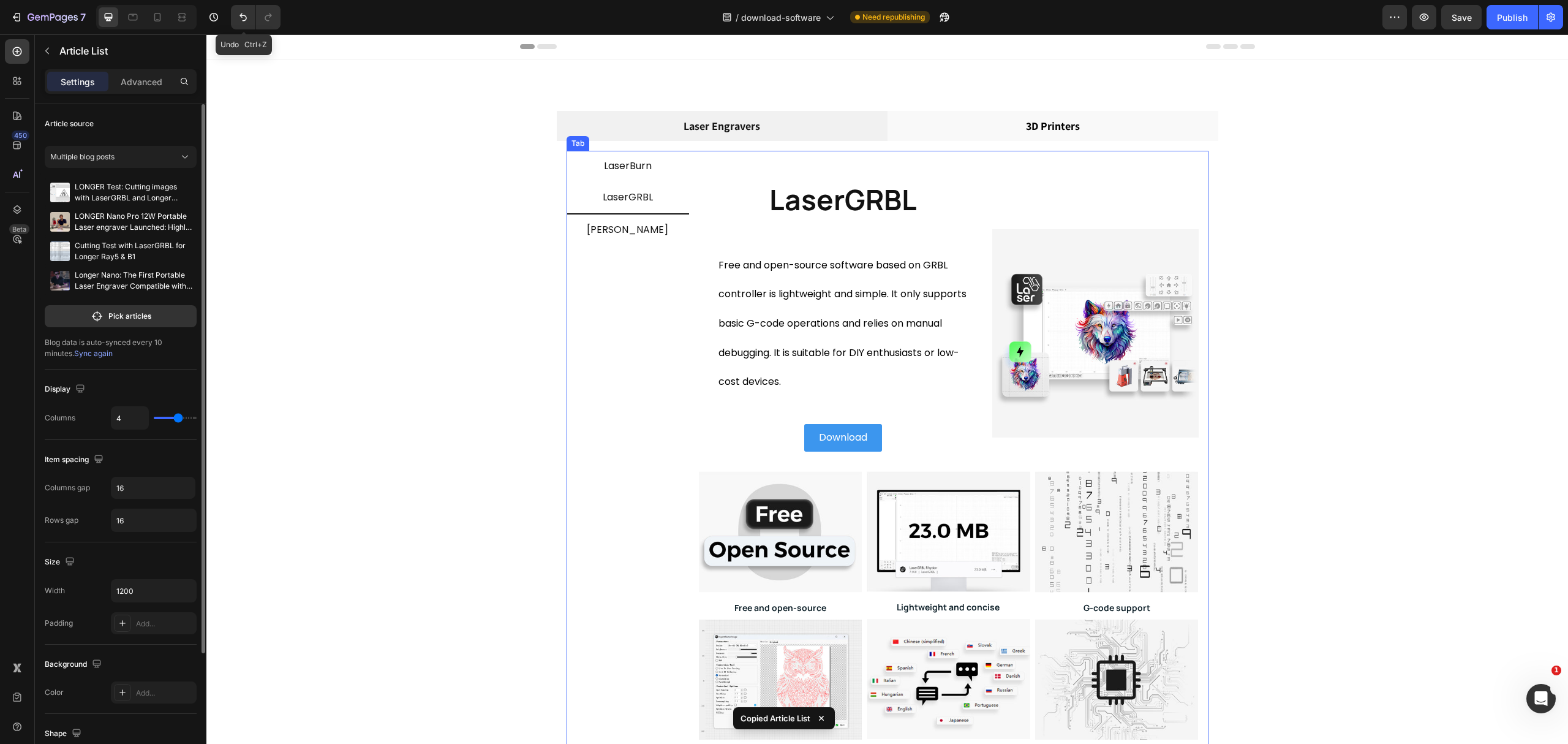
click at [647, 229] on li "[PERSON_NAME]" at bounding box center [627, 230] width 122 height 31
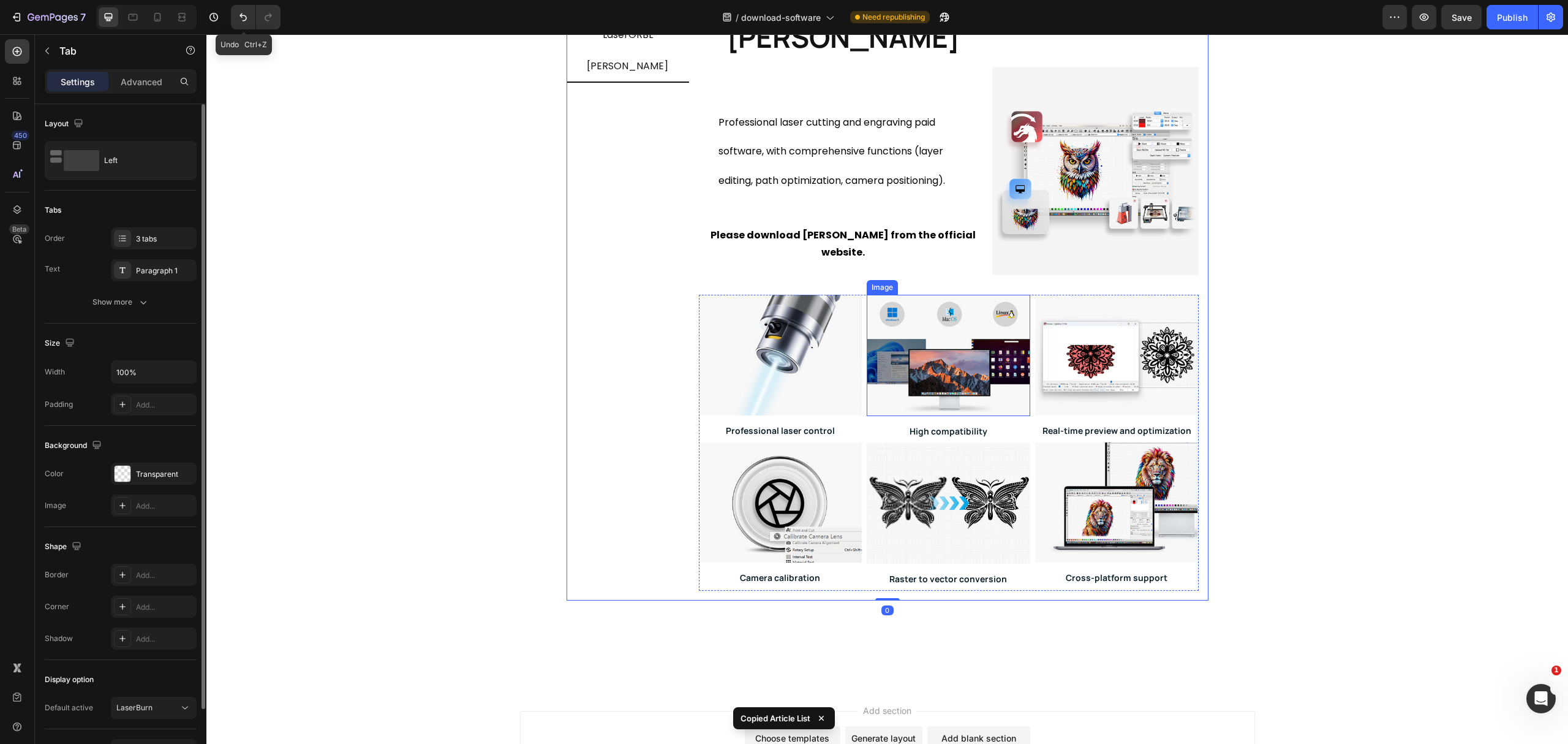
scroll to position [282, 0]
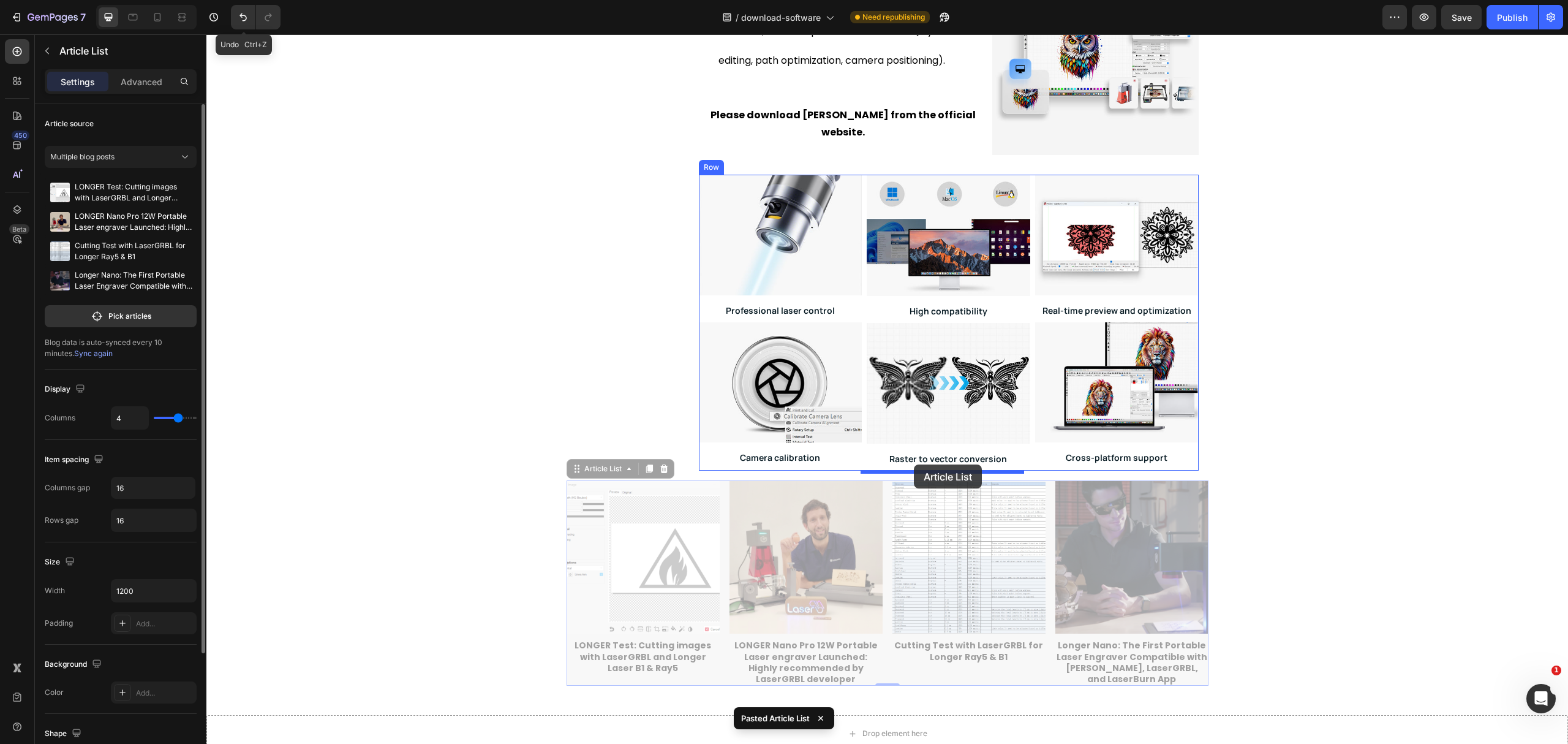
drag, startPoint x: 588, startPoint y: 474, endPoint x: 914, endPoint y: 464, distance: 326.2
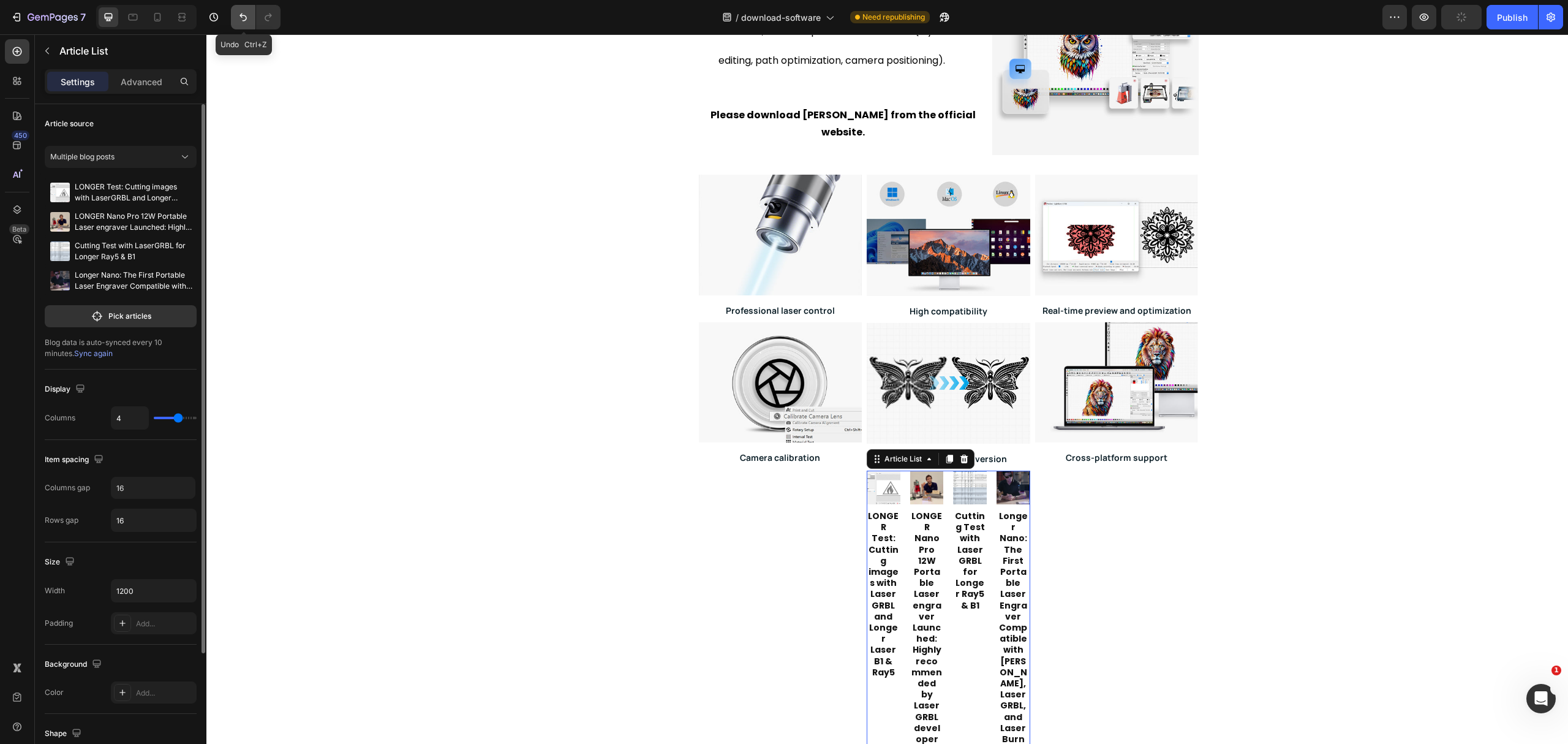
drag, startPoint x: 246, startPoint y: 19, endPoint x: 264, endPoint y: 186, distance: 168.0
click at [246, 19] on icon "Undo/Redo" at bounding box center [244, 17] width 7 height 8
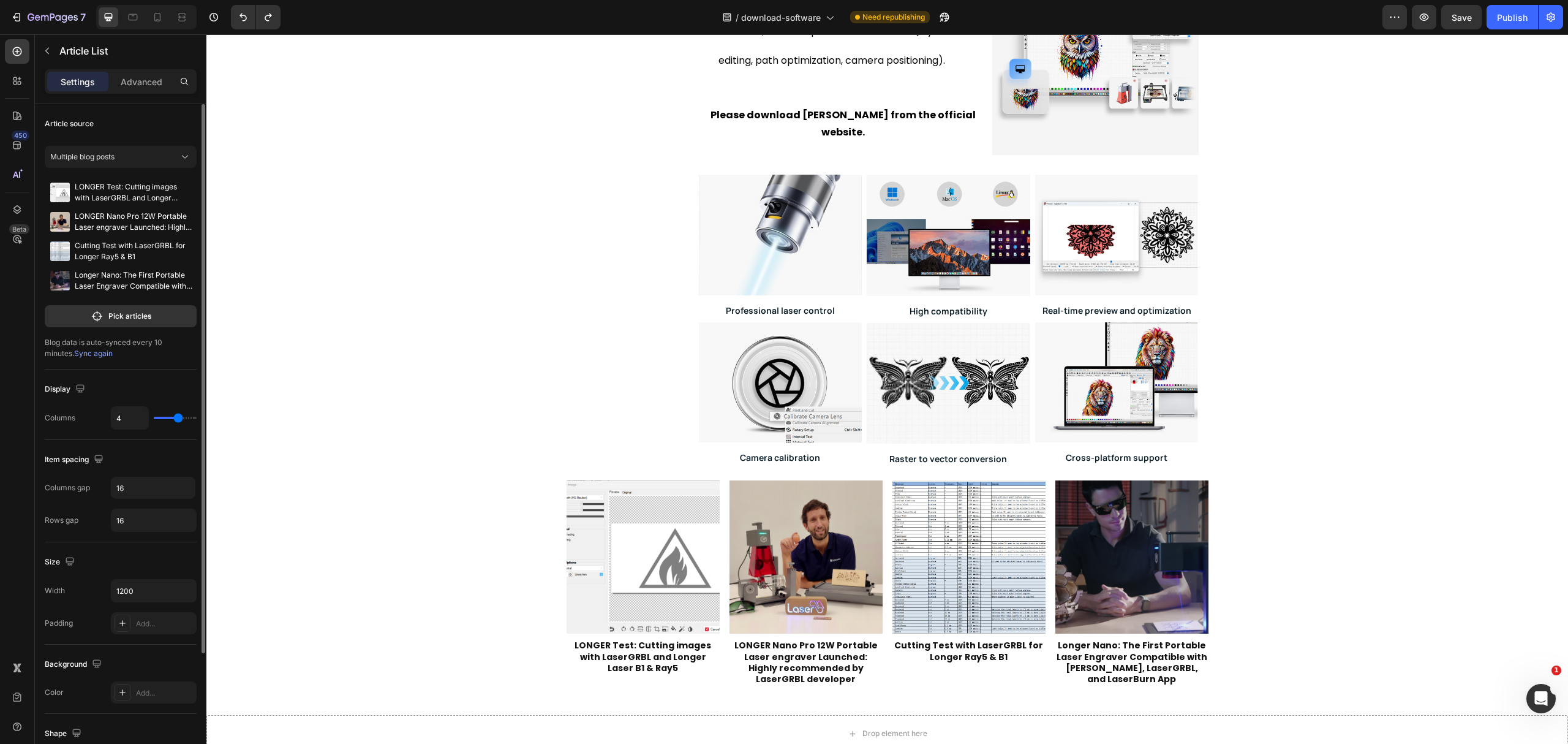
click at [716, 540] on div "Article Image LONGER Test: Cutting images with LaserGRBL and Longer Laser B1 & …" at bounding box center [887, 583] width 642 height 205
click at [723, 676] on div "Article Image LONGER Test: Cutting images with LaserGRBL and Longer Laser B1 & …" at bounding box center [887, 583] width 642 height 205
click at [720, 637] on div "Article Image LONGER Test: Cutting images with LaserGRBL and Longer Laser B1 & …" at bounding box center [887, 583] width 642 height 205
click at [730, 607] on img at bounding box center [806, 557] width 153 height 153
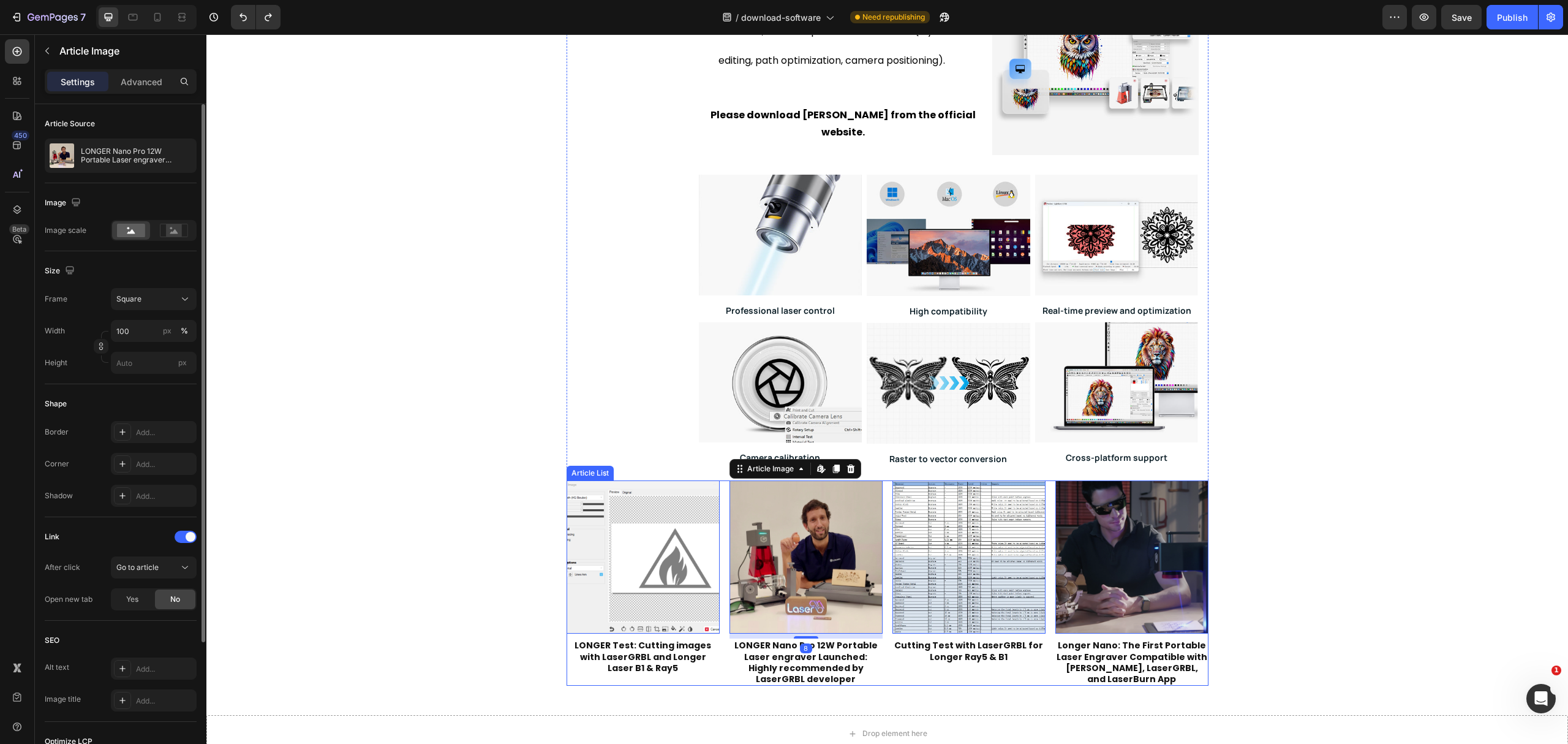
click at [716, 513] on div "Article Image Edit content in Shopify 0 LONGER Test: Cutting images with LaserG…" at bounding box center [887, 583] width 642 height 205
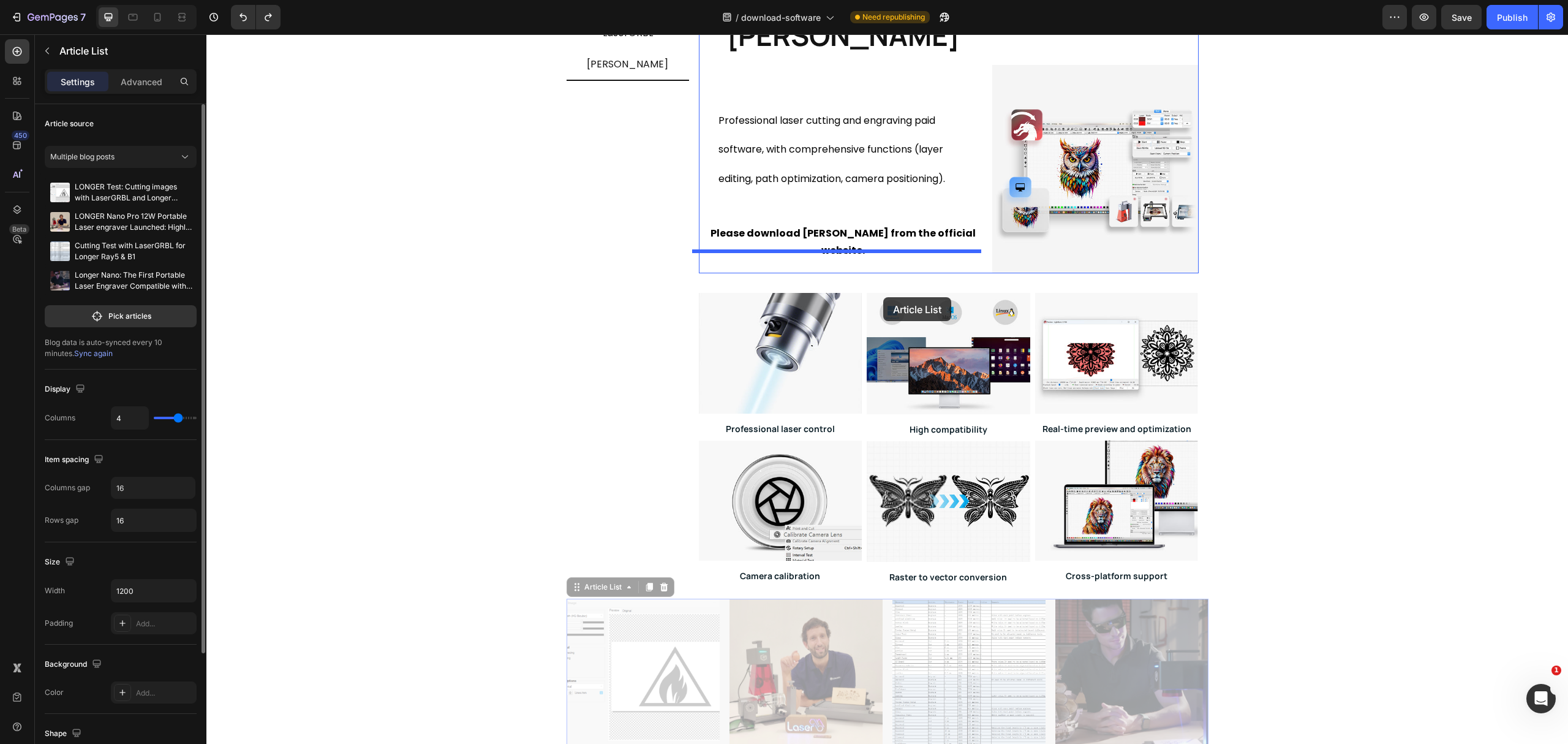
scroll to position [119, 0]
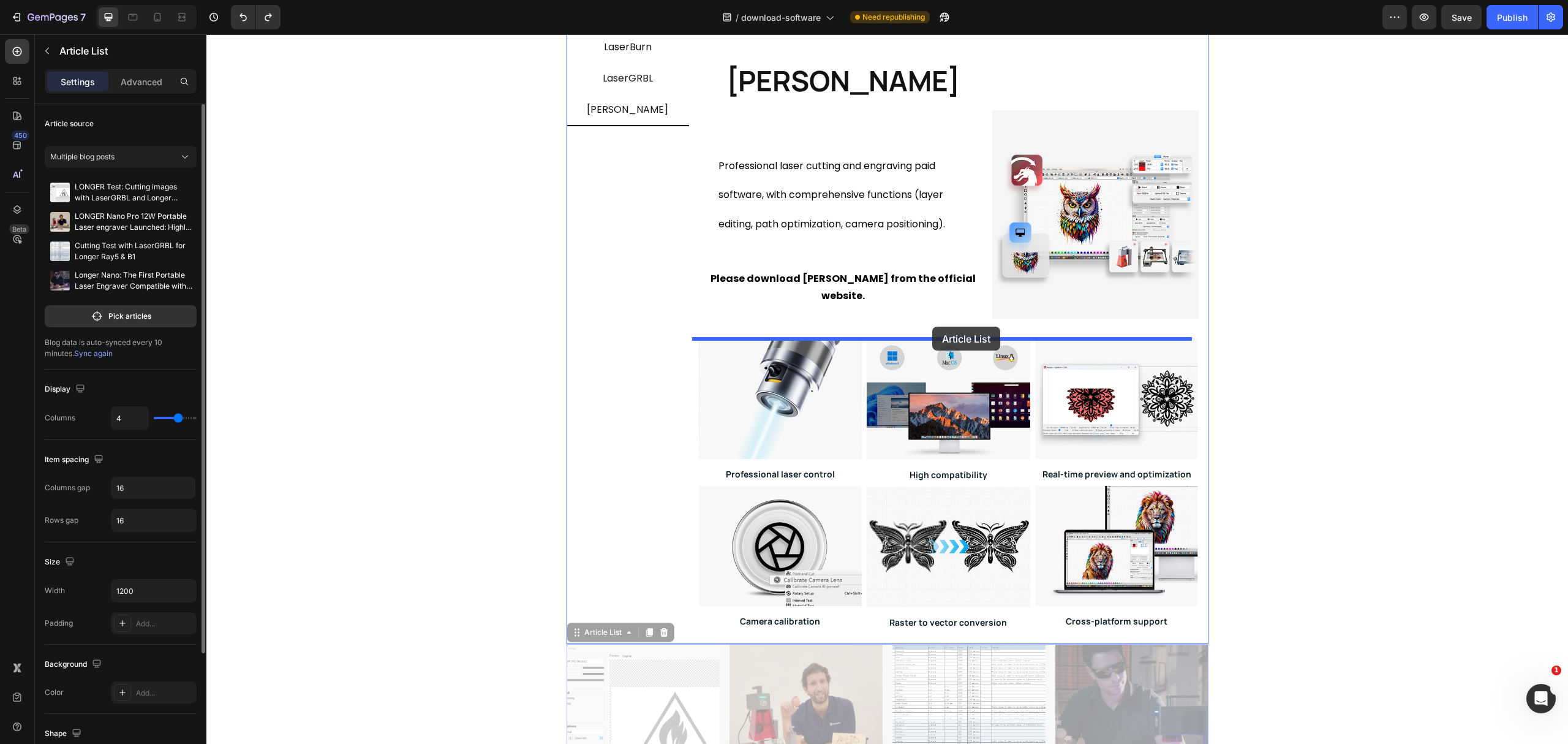
drag, startPoint x: 582, startPoint y: 468, endPoint x: 932, endPoint y: 327, distance: 377.3
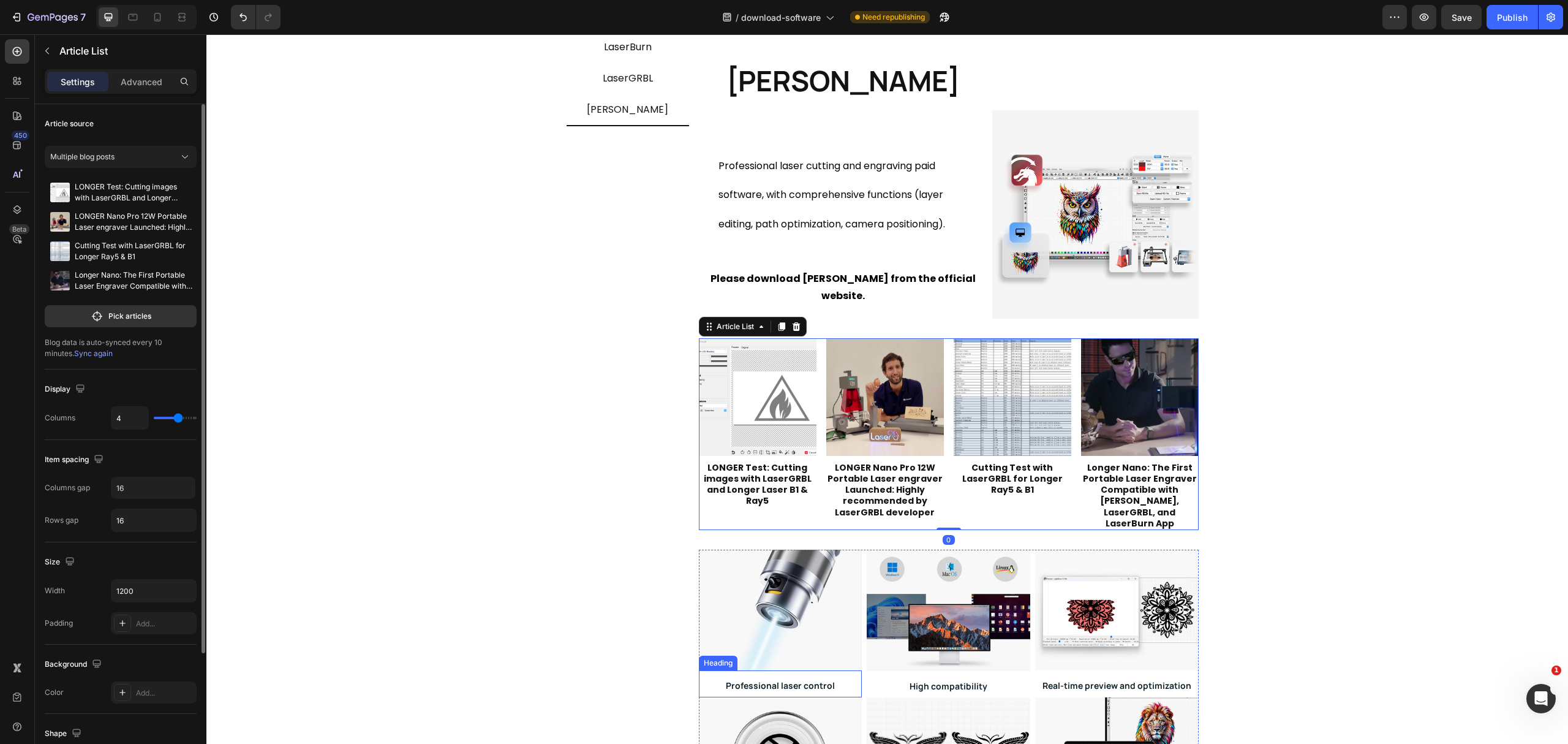
click at [853, 670] on h2 "Professional laser control" at bounding box center [780, 684] width 163 height 27
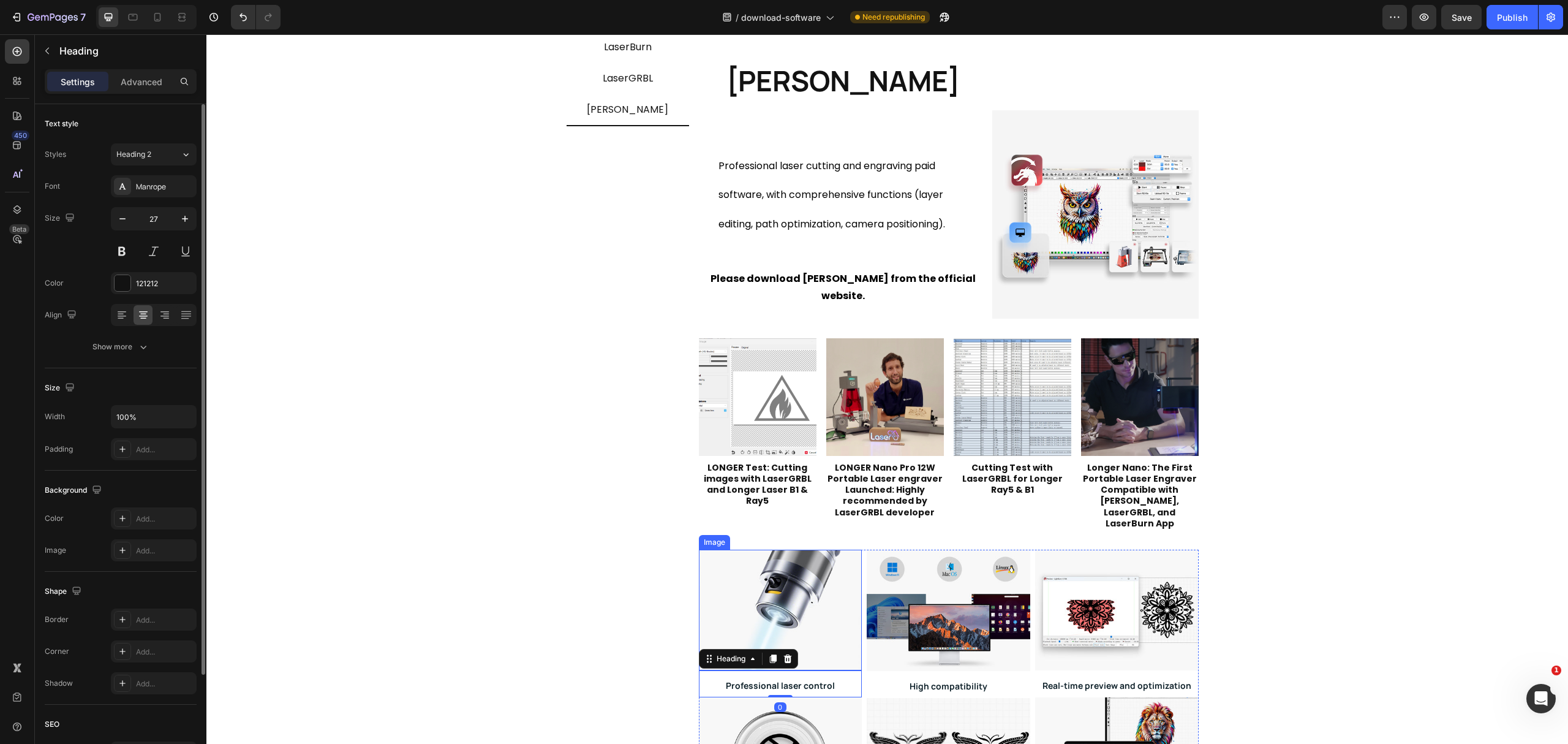
click at [843, 645] on img at bounding box center [780, 610] width 163 height 121
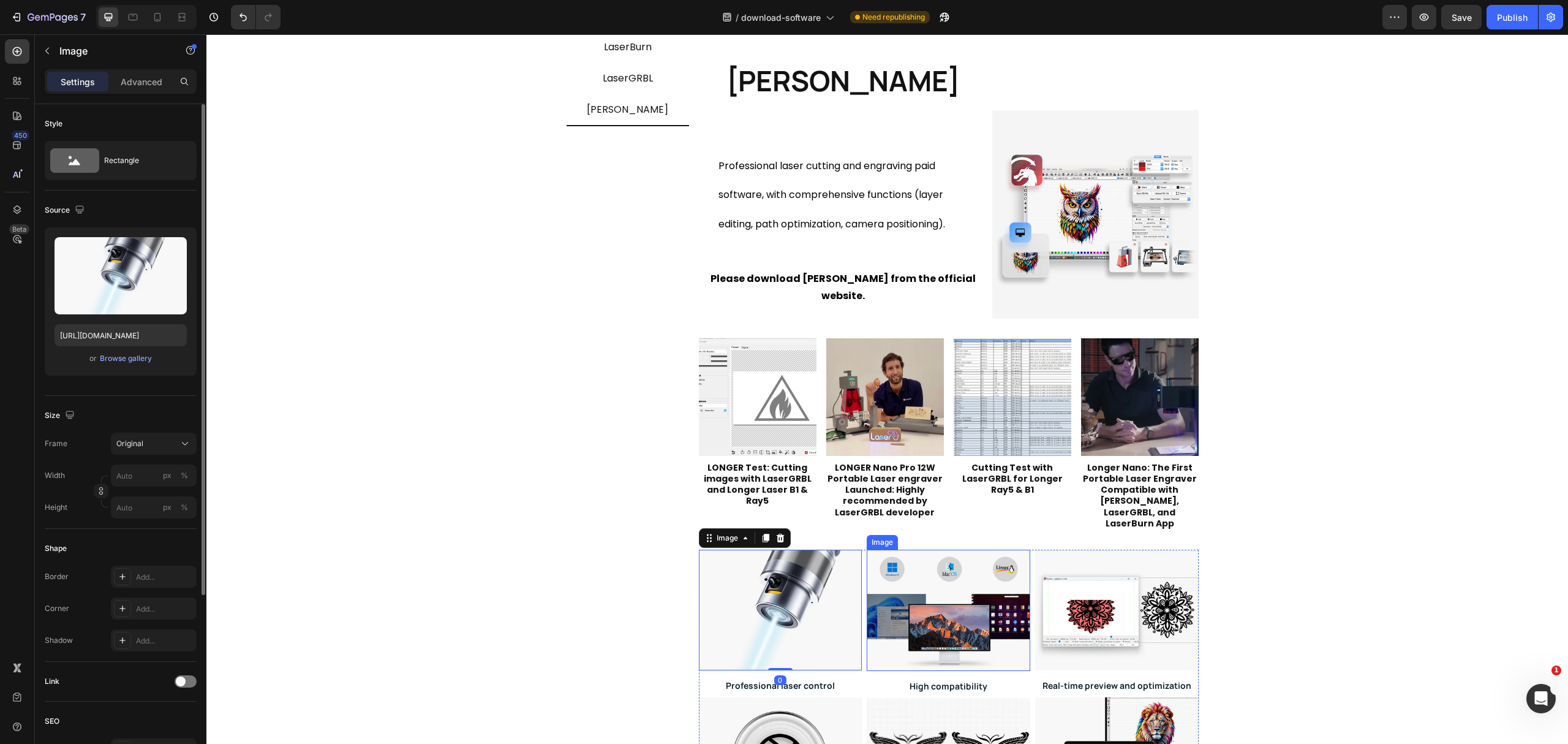
click at [875, 633] on img at bounding box center [948, 610] width 163 height 121
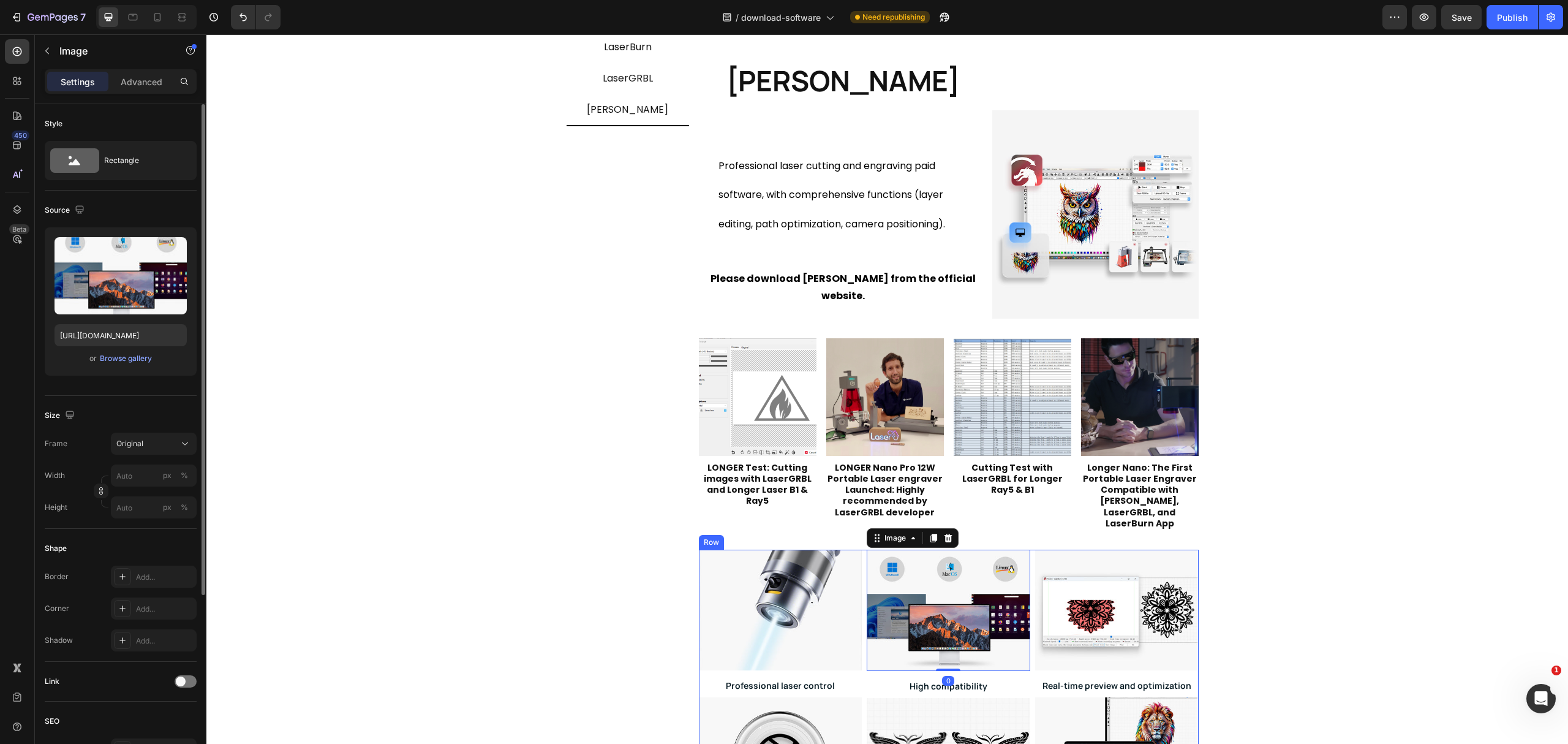
click at [856, 673] on div "Image Professional laser control Heading Image Camera calibration Heading Image…" at bounding box center [948, 697] width 500 height 296
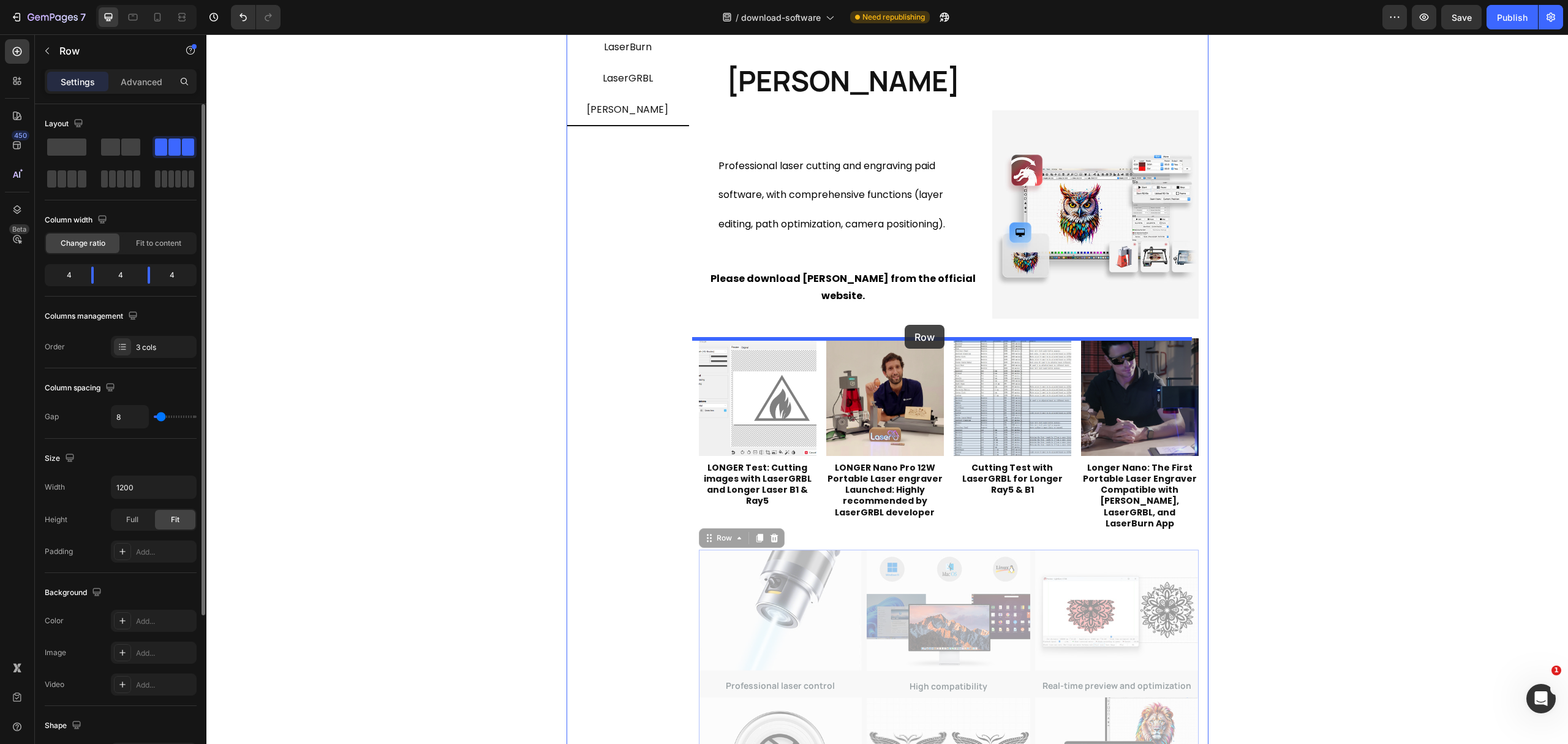
drag, startPoint x: 710, startPoint y: 527, endPoint x: 905, endPoint y: 324, distance: 281.5
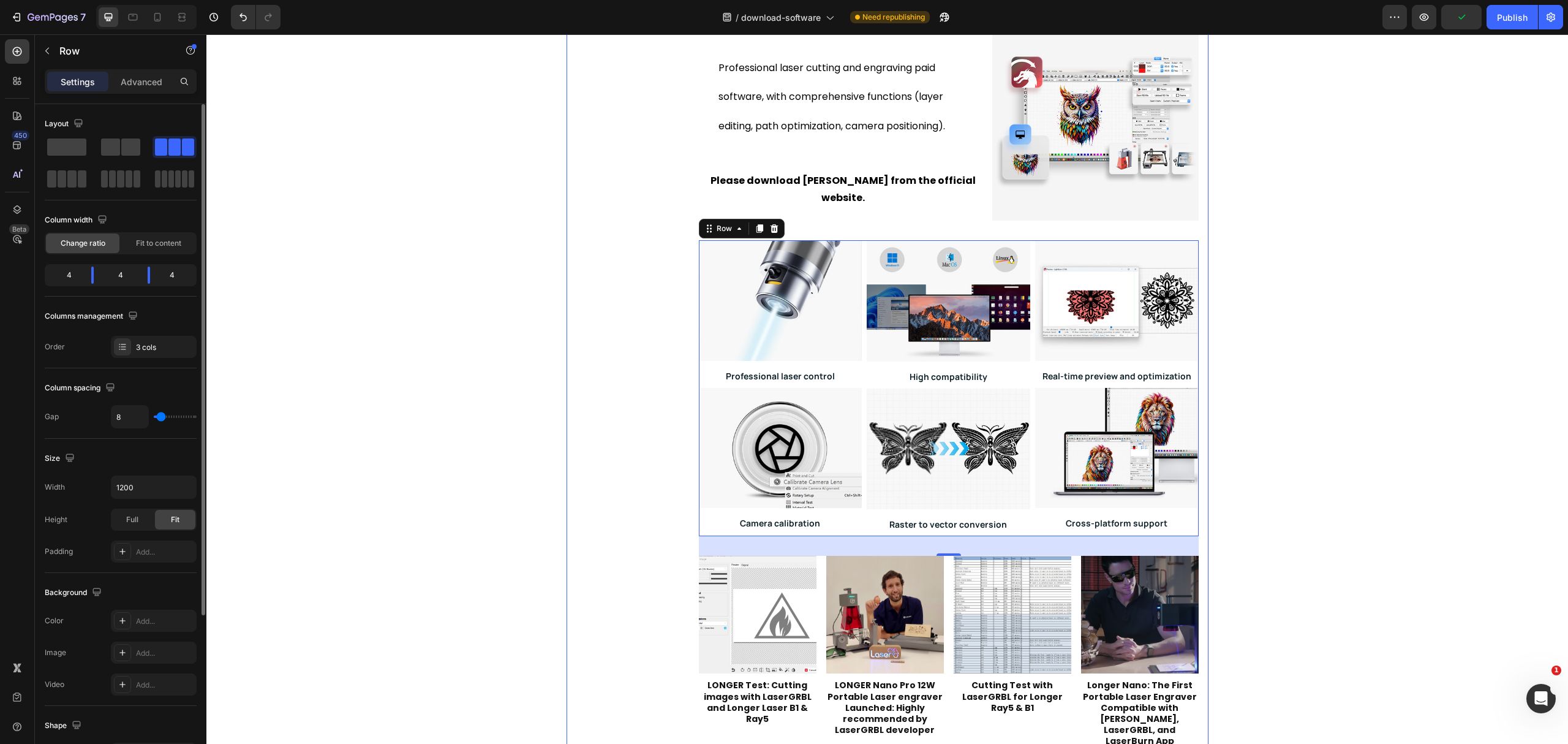
scroll to position [37, 0]
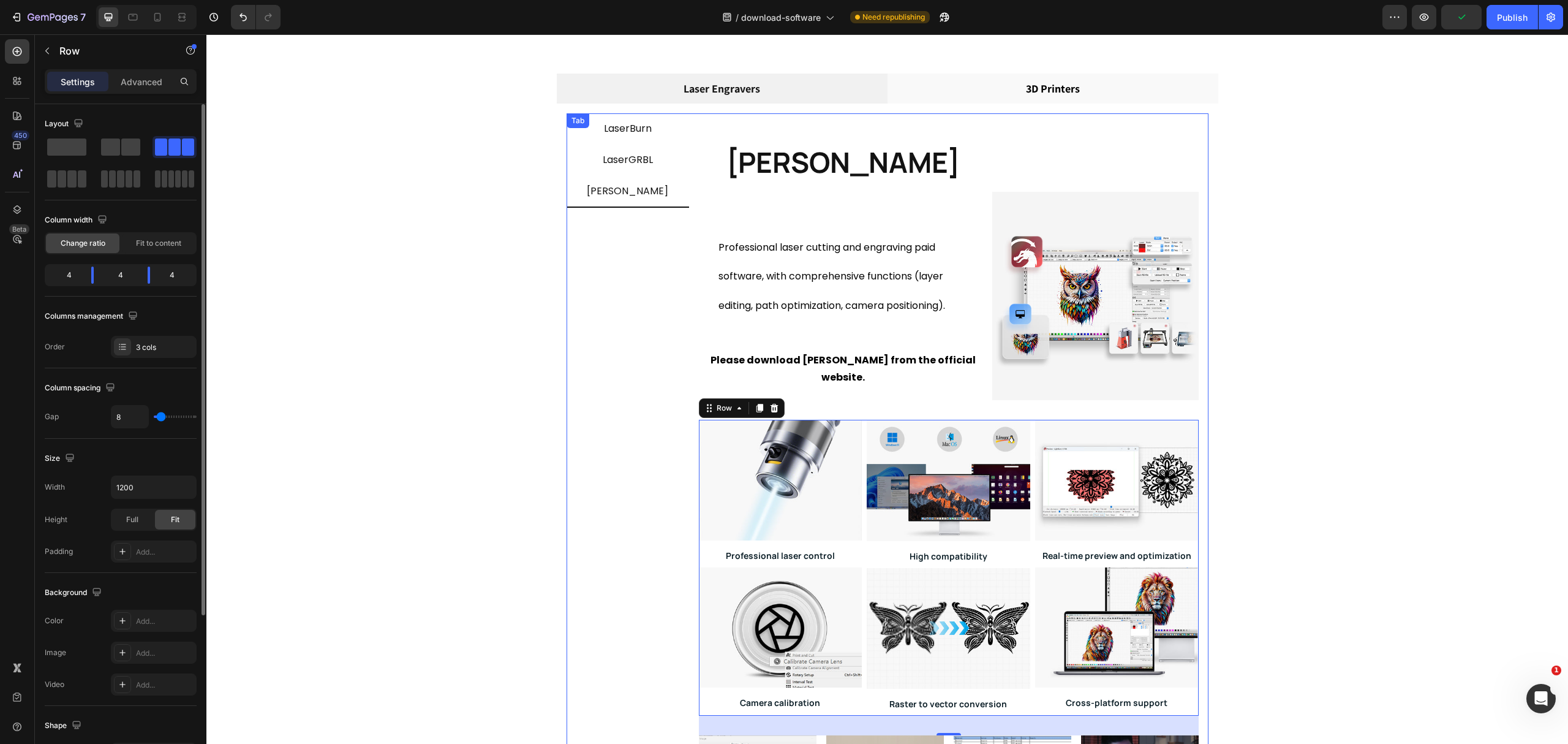
click at [615, 132] on p "LaserBurn" at bounding box center [628, 129] width 48 height 18
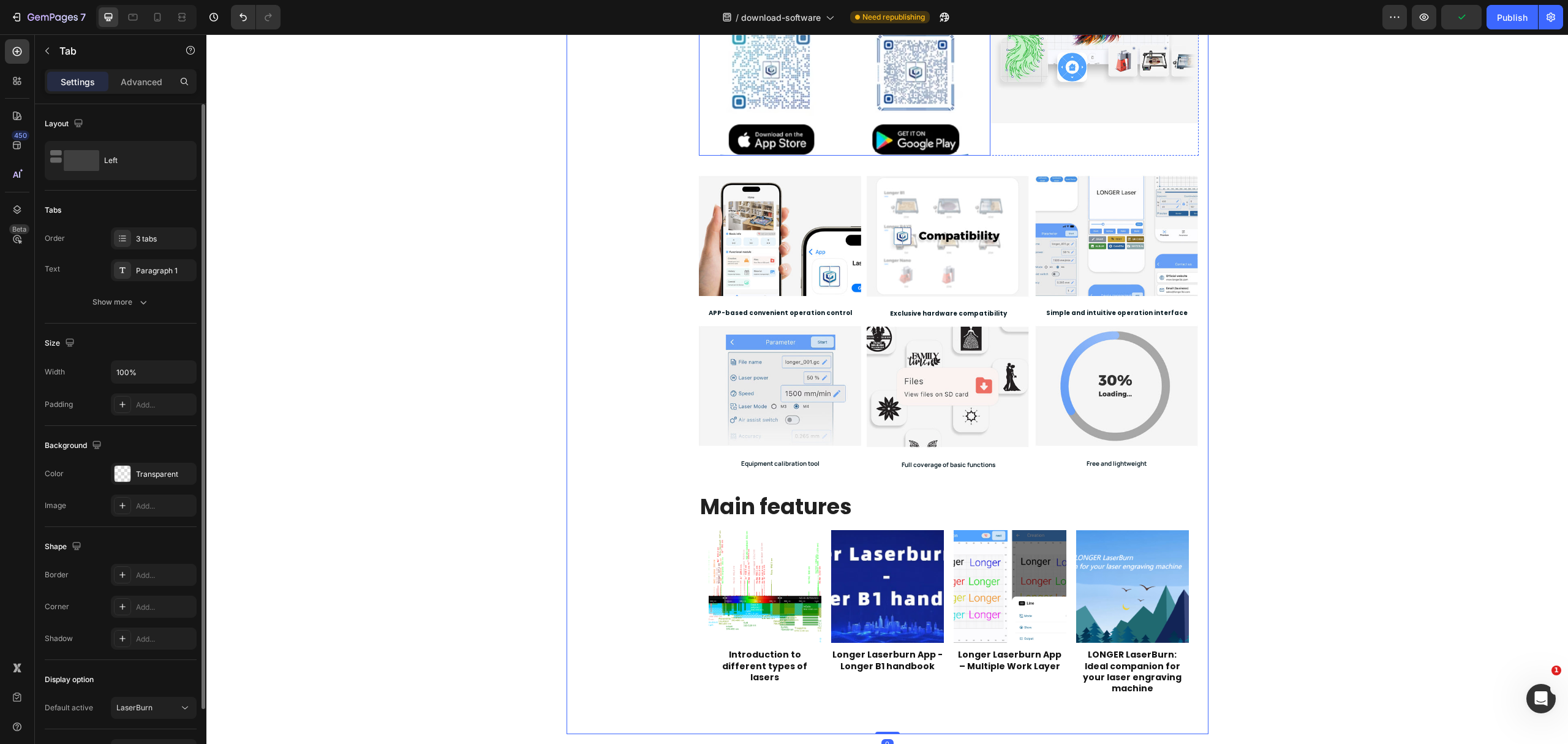
scroll to position [446, 0]
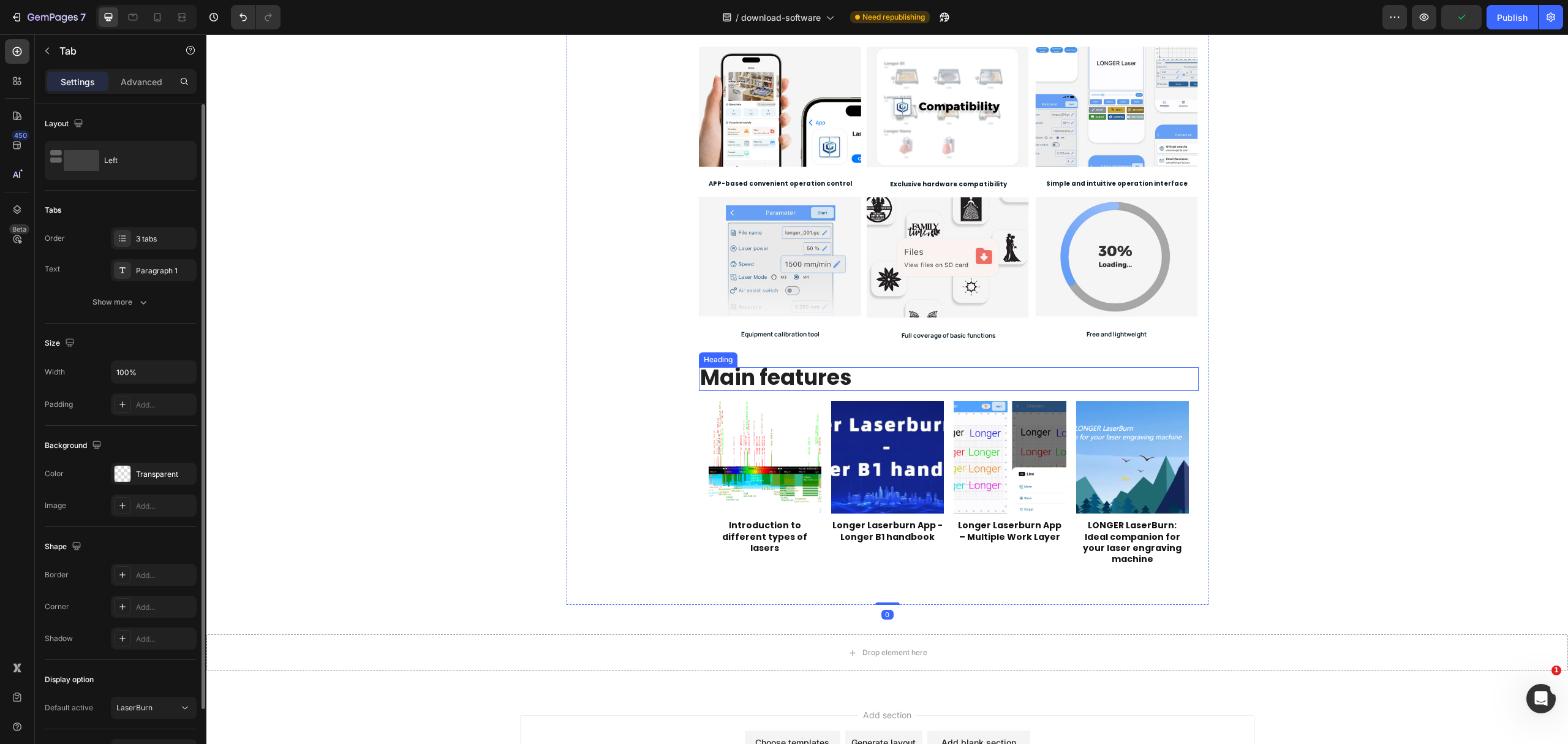
click at [817, 376] on strong "Main features" at bounding box center [776, 377] width 152 height 30
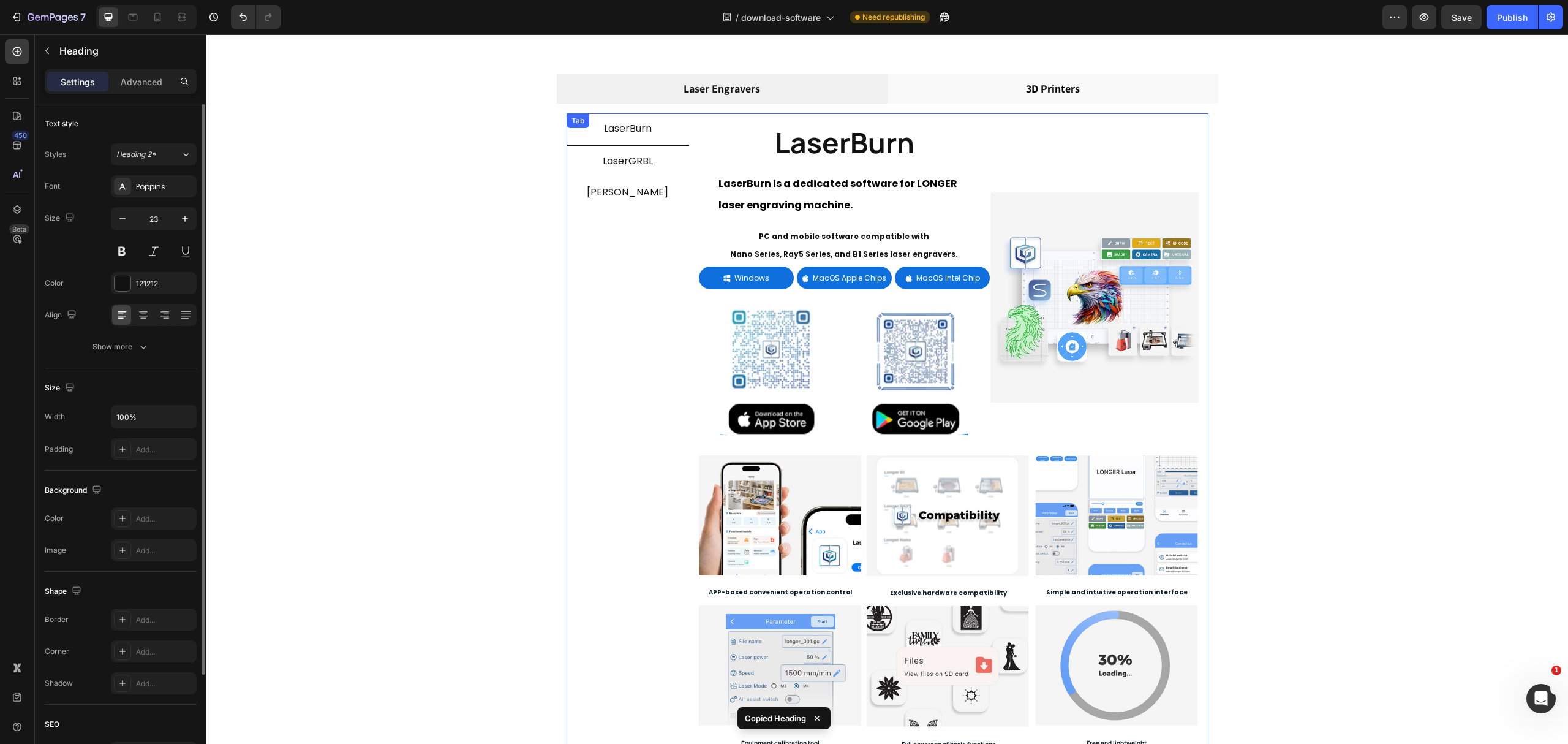
click at [626, 197] on p "[PERSON_NAME]" at bounding box center [627, 193] width 82 height 18
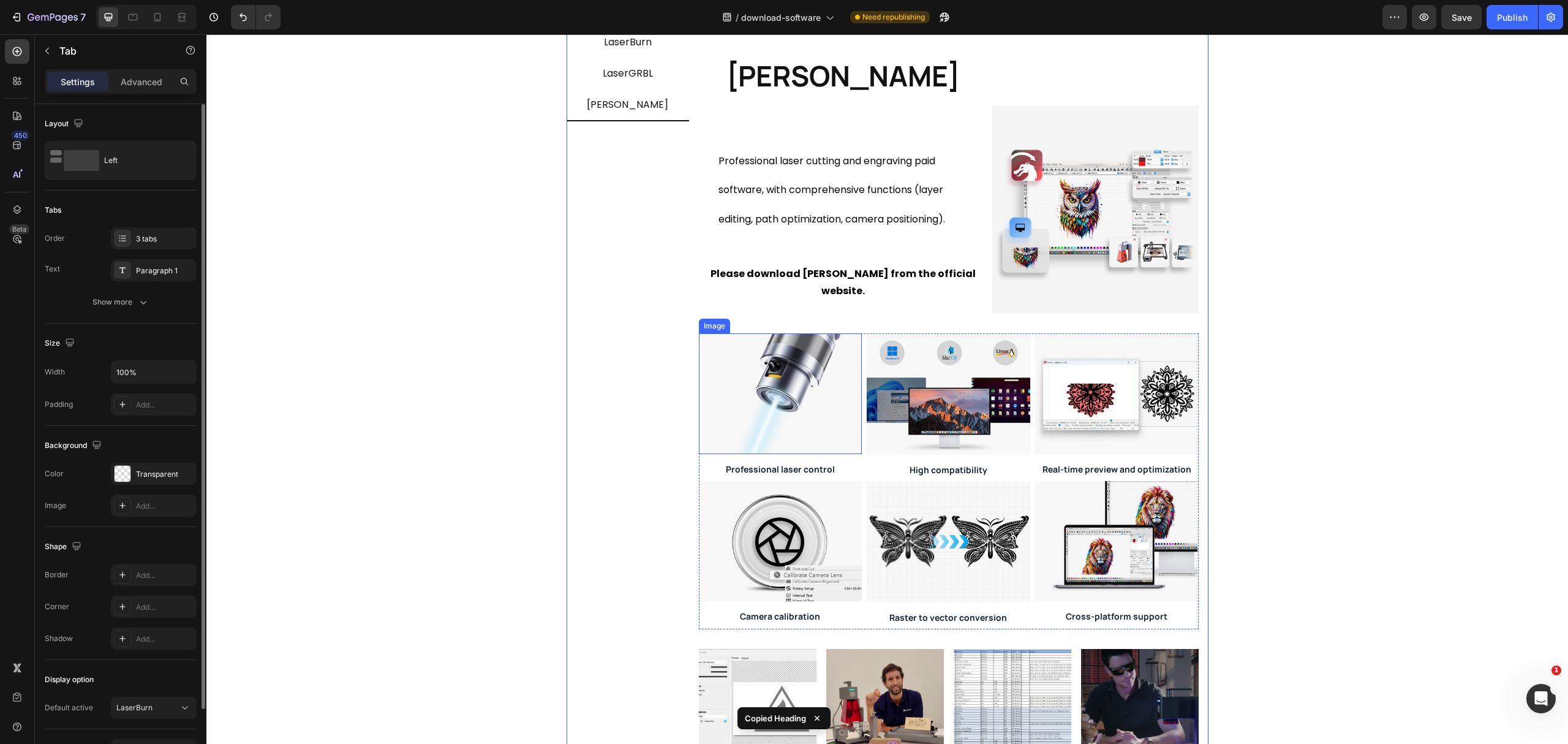
scroll to position [282, 0]
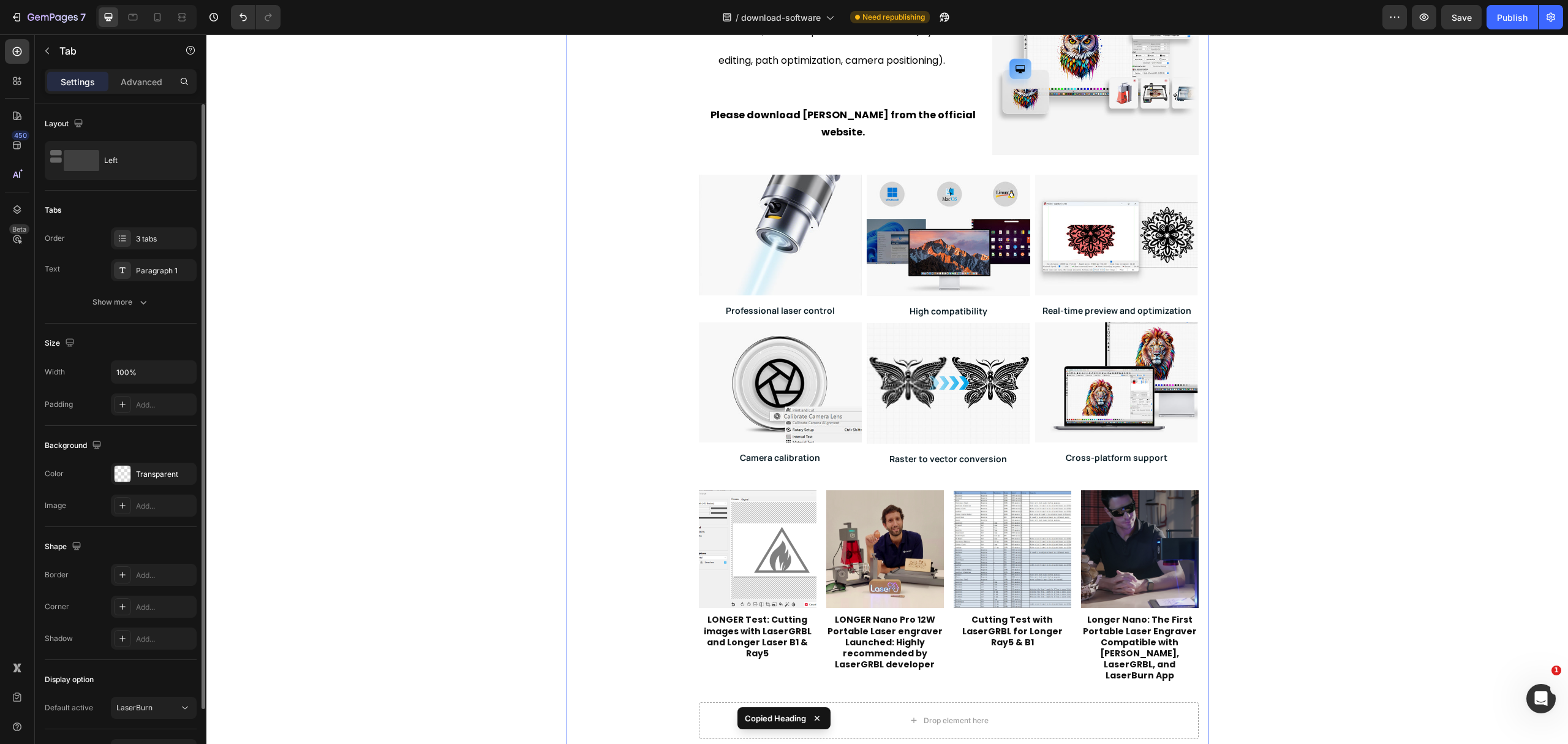
click at [792, 480] on div "[PERSON_NAME] Heading Professional laser cutting and engraving paid software, w…" at bounding box center [948, 308] width 500 height 861
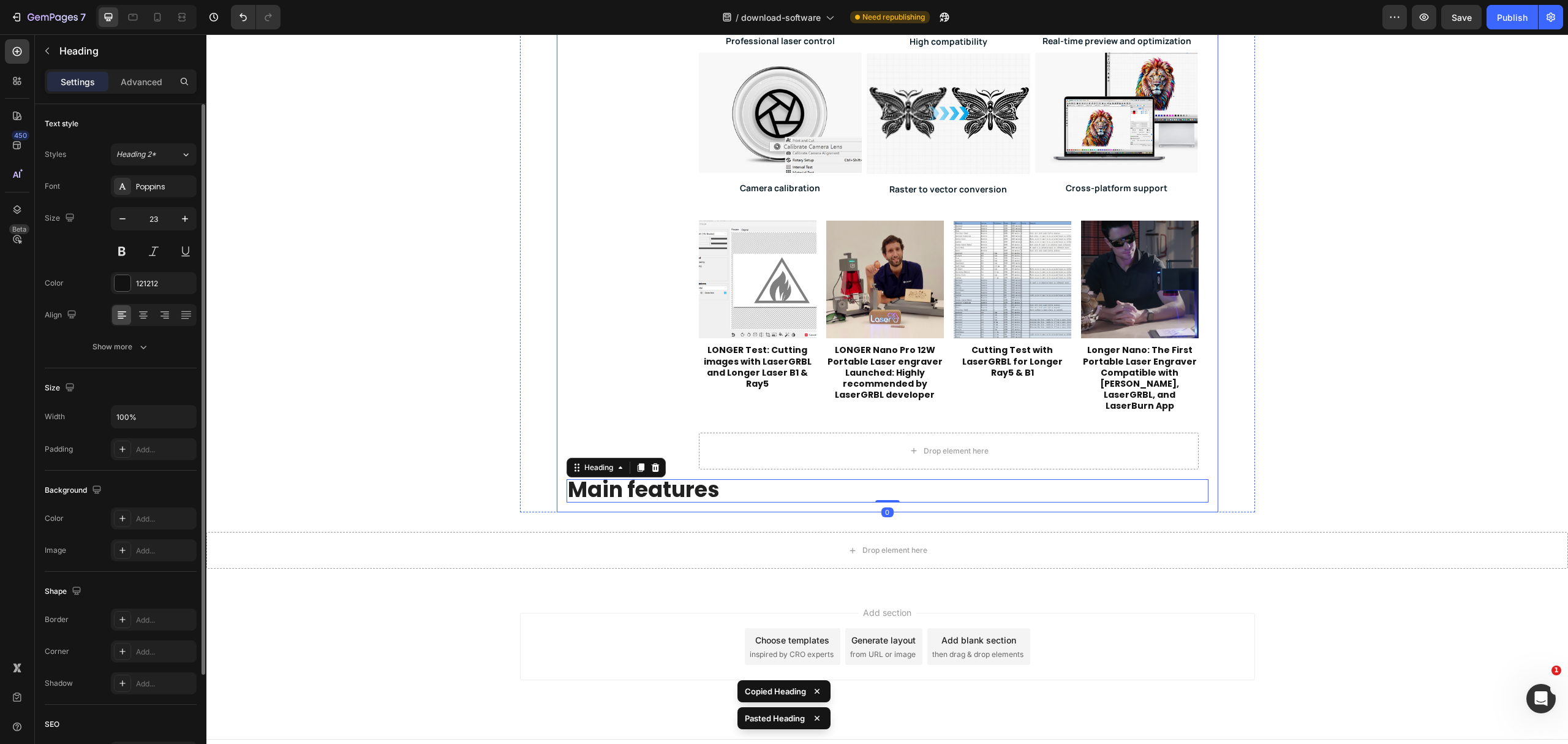
scroll to position [562, 0]
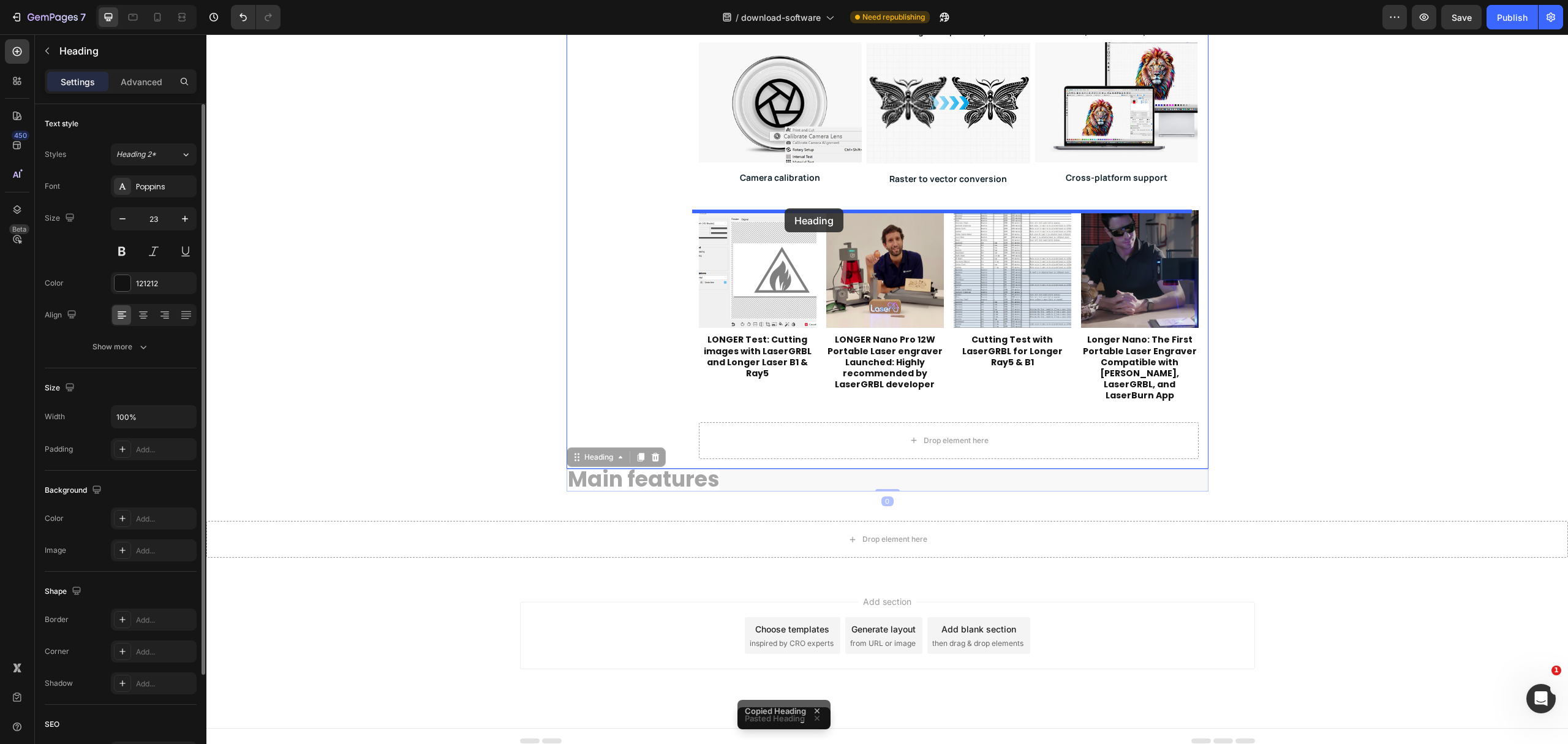
drag, startPoint x: 596, startPoint y: 449, endPoint x: 783, endPoint y: 207, distance: 305.8
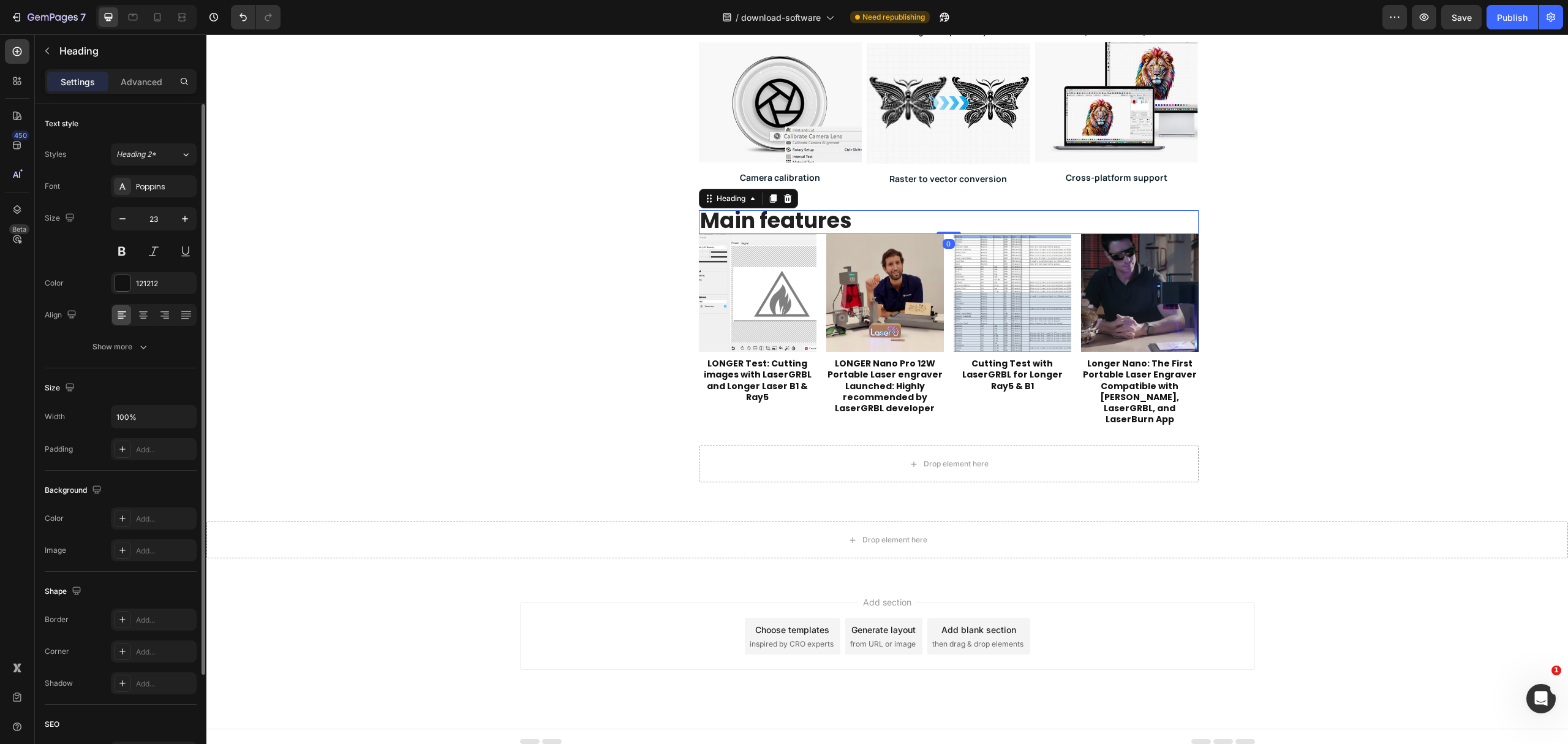
drag, startPoint x: 948, startPoint y: 243, endPoint x: 946, endPoint y: 215, distance: 28.1
click at [948, 228] on div "Main features Heading 0" at bounding box center [948, 222] width 500 height 24
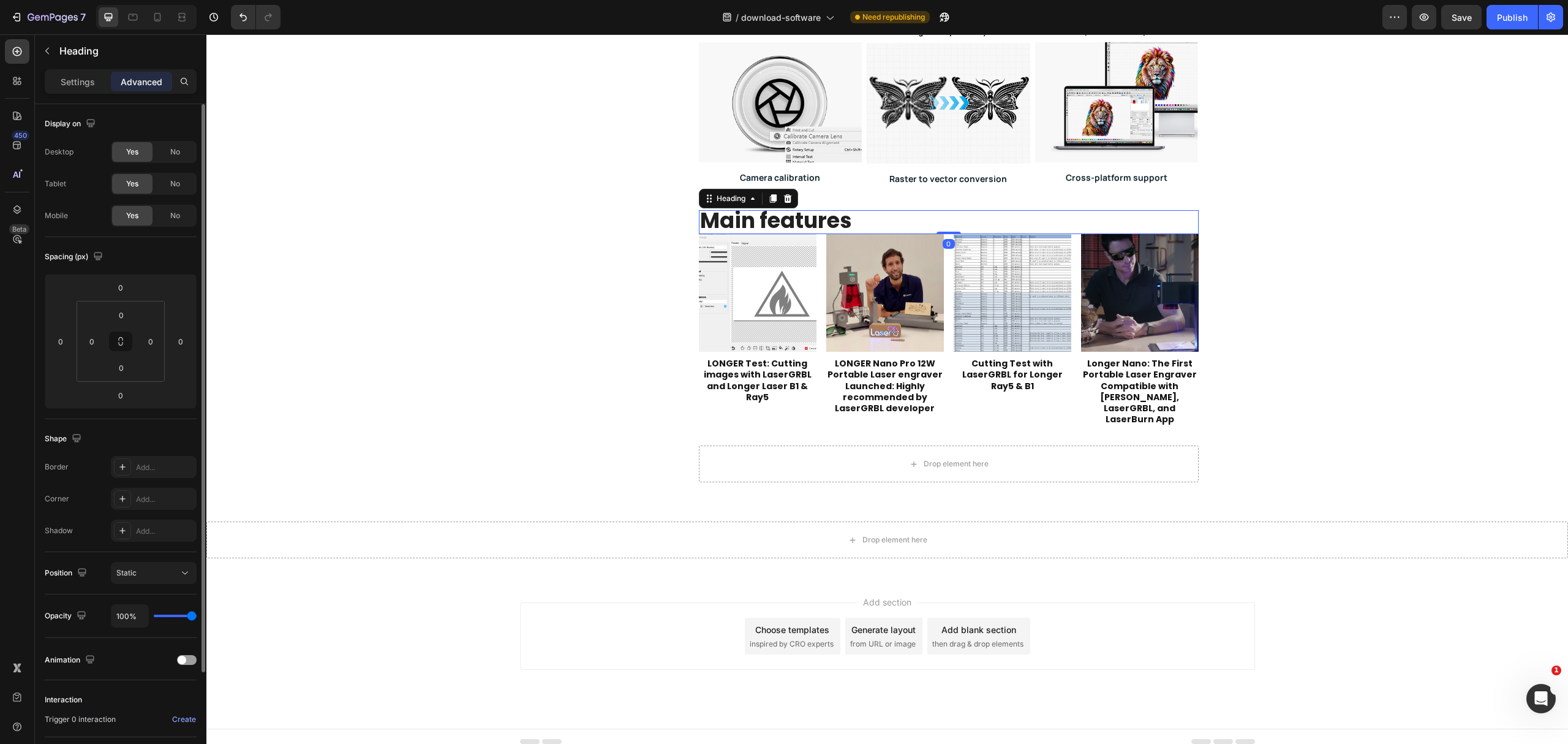
click at [946, 215] on h2 "Main features" at bounding box center [948, 222] width 500 height 24
click at [937, 303] on div "Article Image LONGER Test: Cutting images with LaserGRBL and Longer Laser B1 & …" at bounding box center [948, 330] width 500 height 192
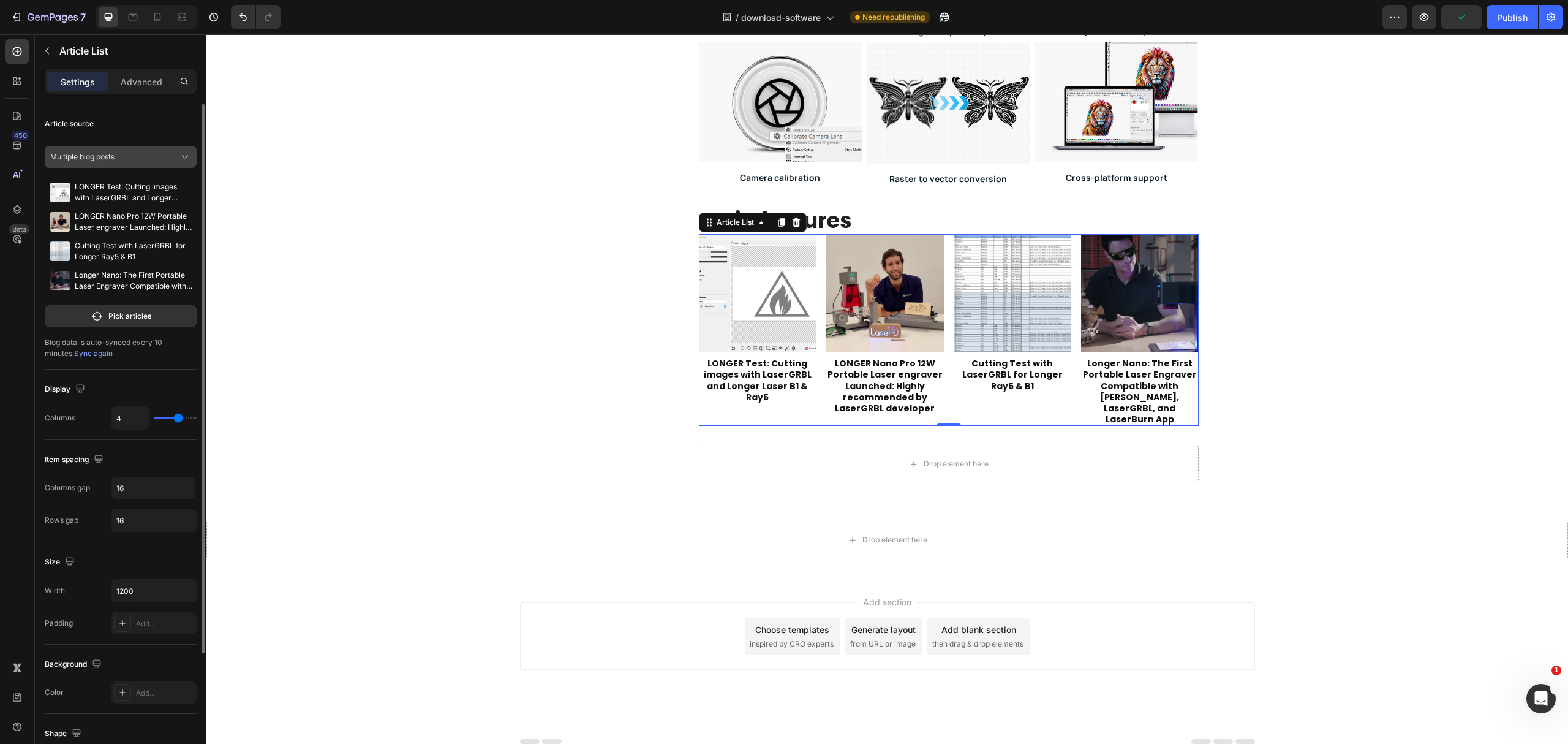
click at [148, 160] on div "Multiple blog posts" at bounding box center [114, 157] width 126 height 11
click at [160, 317] on button "Pick articles" at bounding box center [120, 316] width 152 height 22
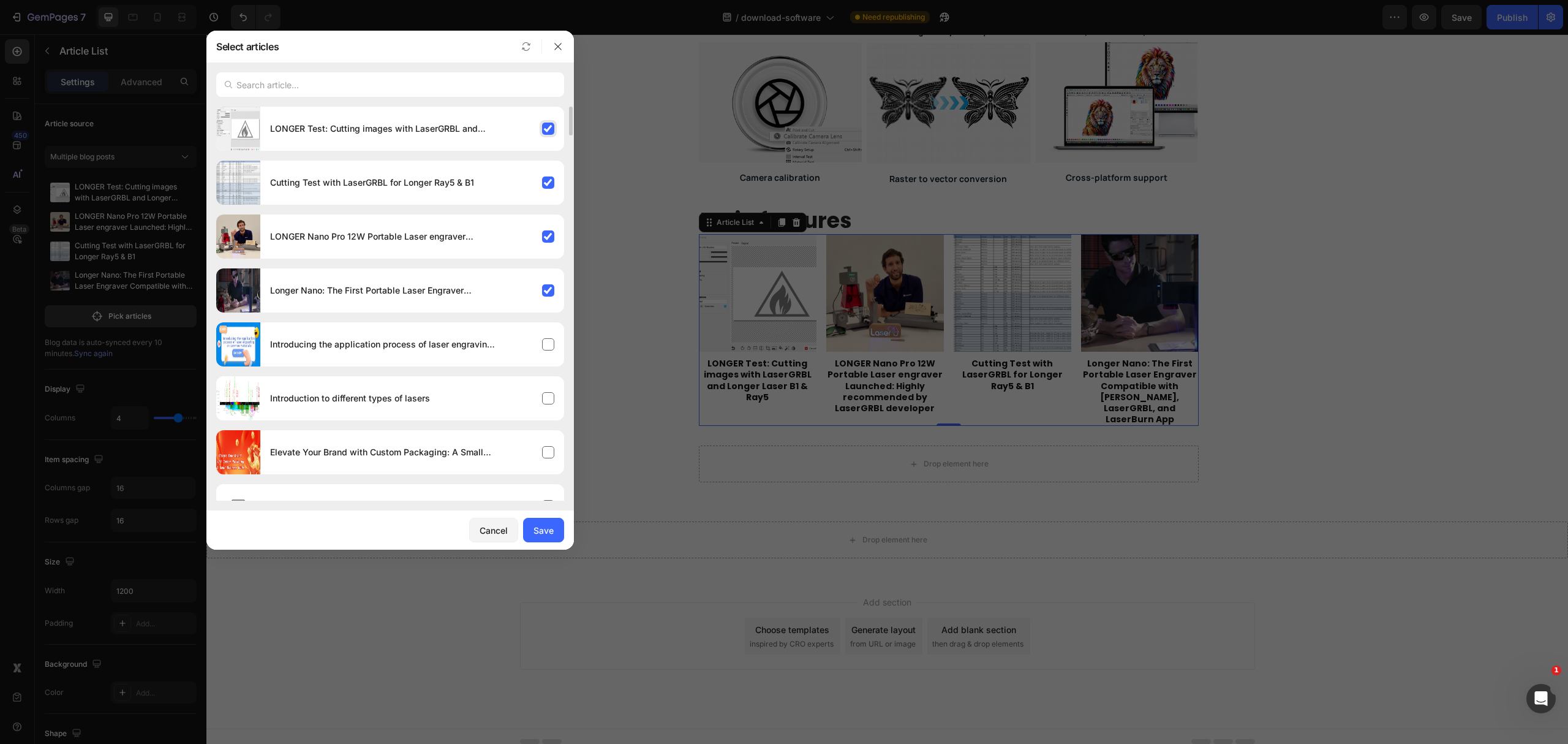
drag, startPoint x: 546, startPoint y: 128, endPoint x: 538, endPoint y: 184, distance: 56.6
click at [549, 128] on div "LONGER Test: Cutting images with LaserGRBL and Longer Laser B1 & Ray5" at bounding box center [412, 128] width 304 height 34
click at [538, 187] on div "Cutting Test with LaserGRBL for Longer Ray5 & B1" at bounding box center [412, 183] width 304 height 34
click at [533, 240] on div "LONGER Nano Pro 12W Portable Laser engraver Launched: Highly recommended by Las…" at bounding box center [412, 236] width 304 height 34
click at [523, 271] on div "Longer Nano: The First Portable Laser Engraver Compatible with [PERSON_NAME], L…" at bounding box center [390, 290] width 348 height 44
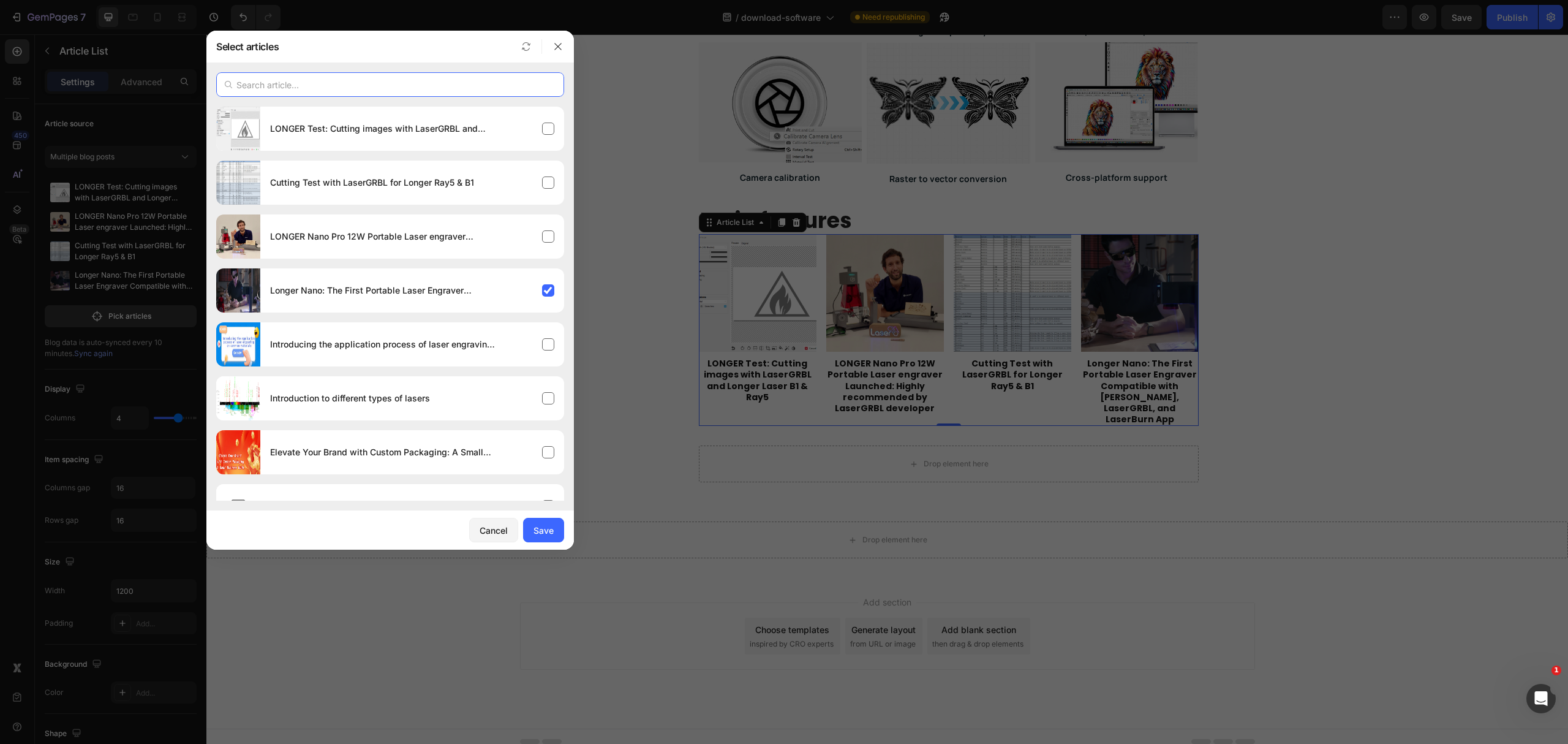
click at [356, 83] on input "text" at bounding box center [390, 84] width 348 height 25
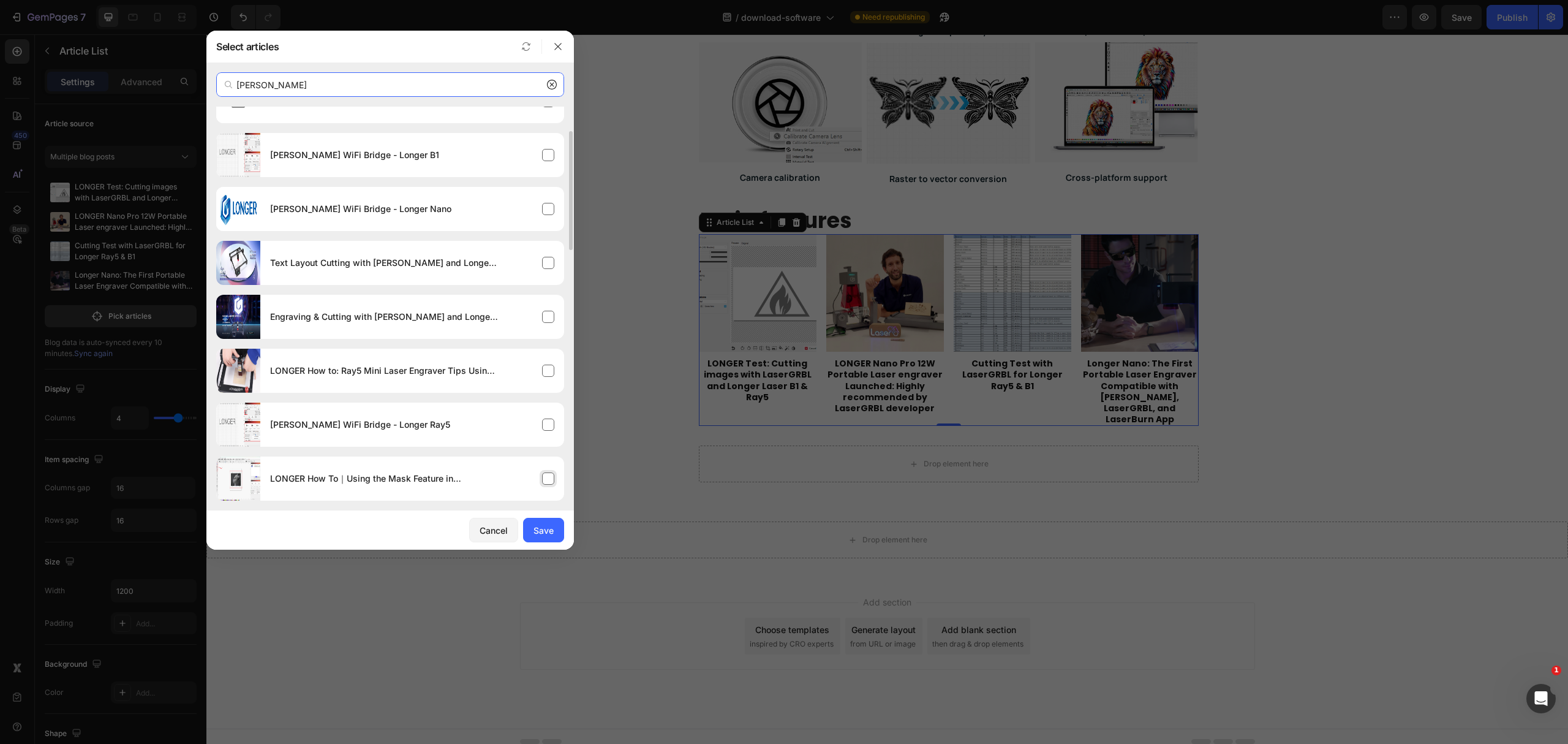
scroll to position [163, 0]
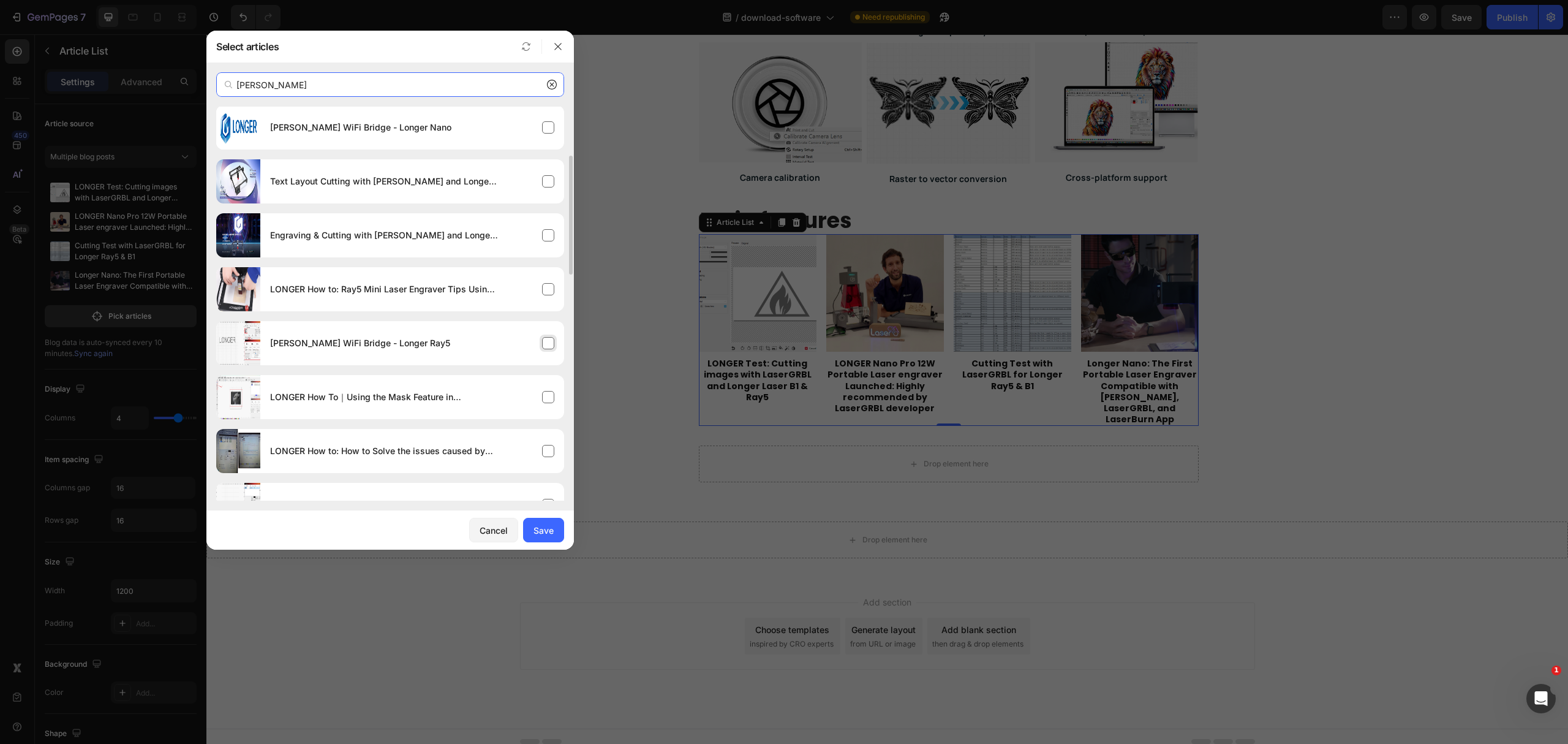
type input "[PERSON_NAME]"
click at [550, 349] on div "[PERSON_NAME] WiFi Bridge - Longer Ray5" at bounding box center [412, 343] width 304 height 34
click at [552, 398] on div "LONGER How To｜Using the Mask Feature in [PERSON_NAME]" at bounding box center [412, 397] width 304 height 34
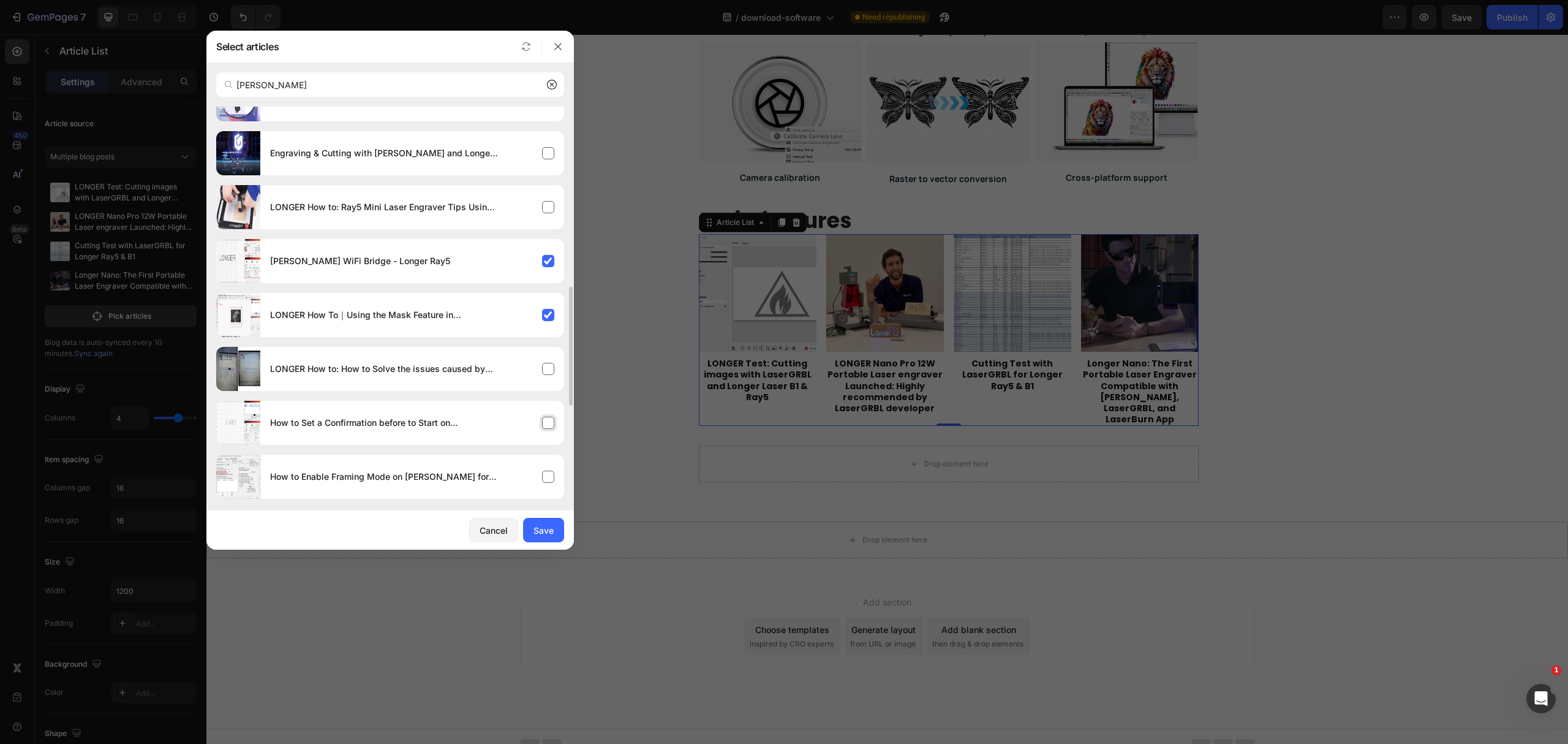
scroll to position [327, 0]
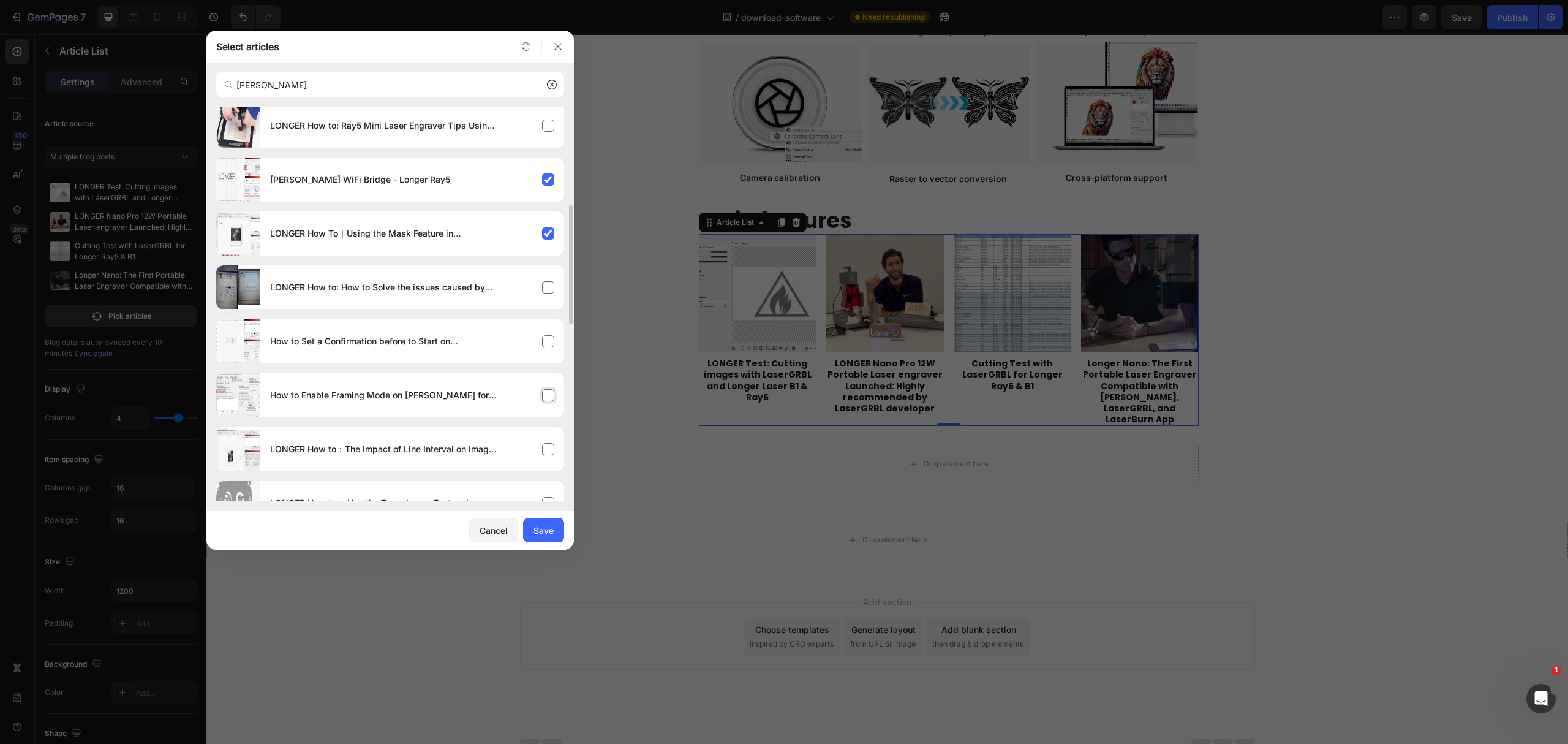
click at [546, 397] on div "How to Enable Framing Mode on [PERSON_NAME] for Longer Laser Engravers" at bounding box center [412, 395] width 304 height 34
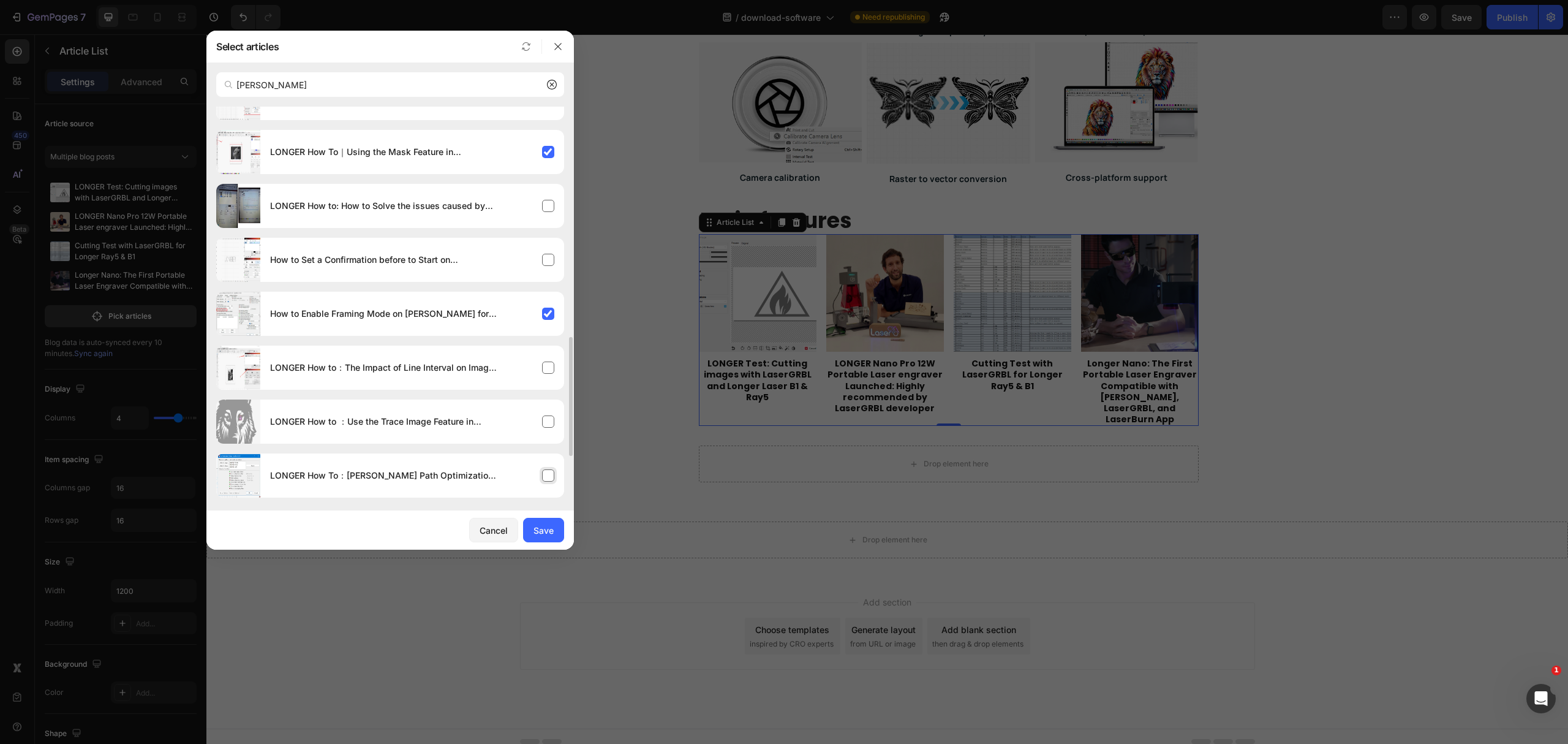
scroll to position [490, 0]
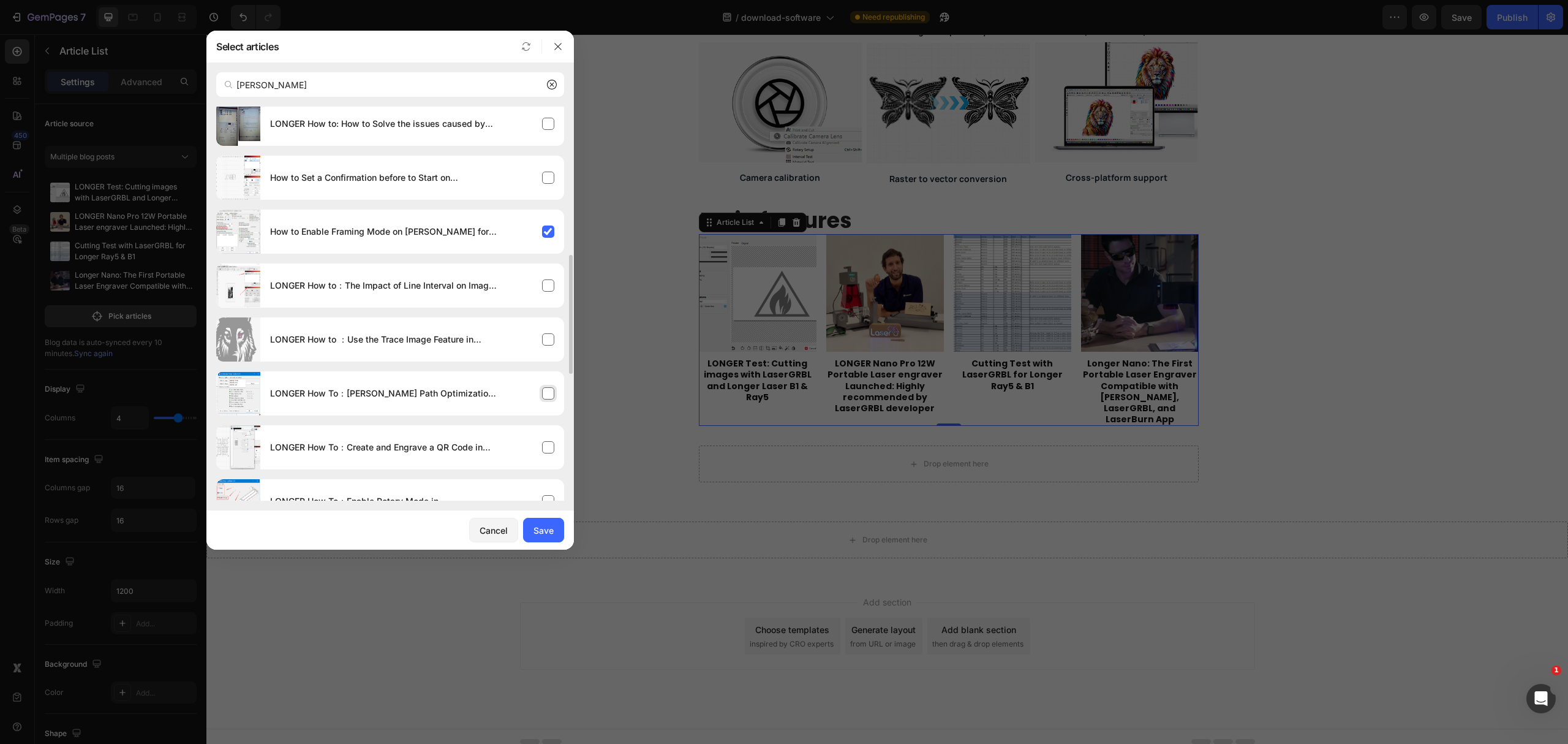
click at [549, 395] on div "LONGER How To：[PERSON_NAME] Path Optimization Settings" at bounding box center [412, 394] width 304 height 34
click at [552, 533] on div "Save" at bounding box center [543, 529] width 20 height 13
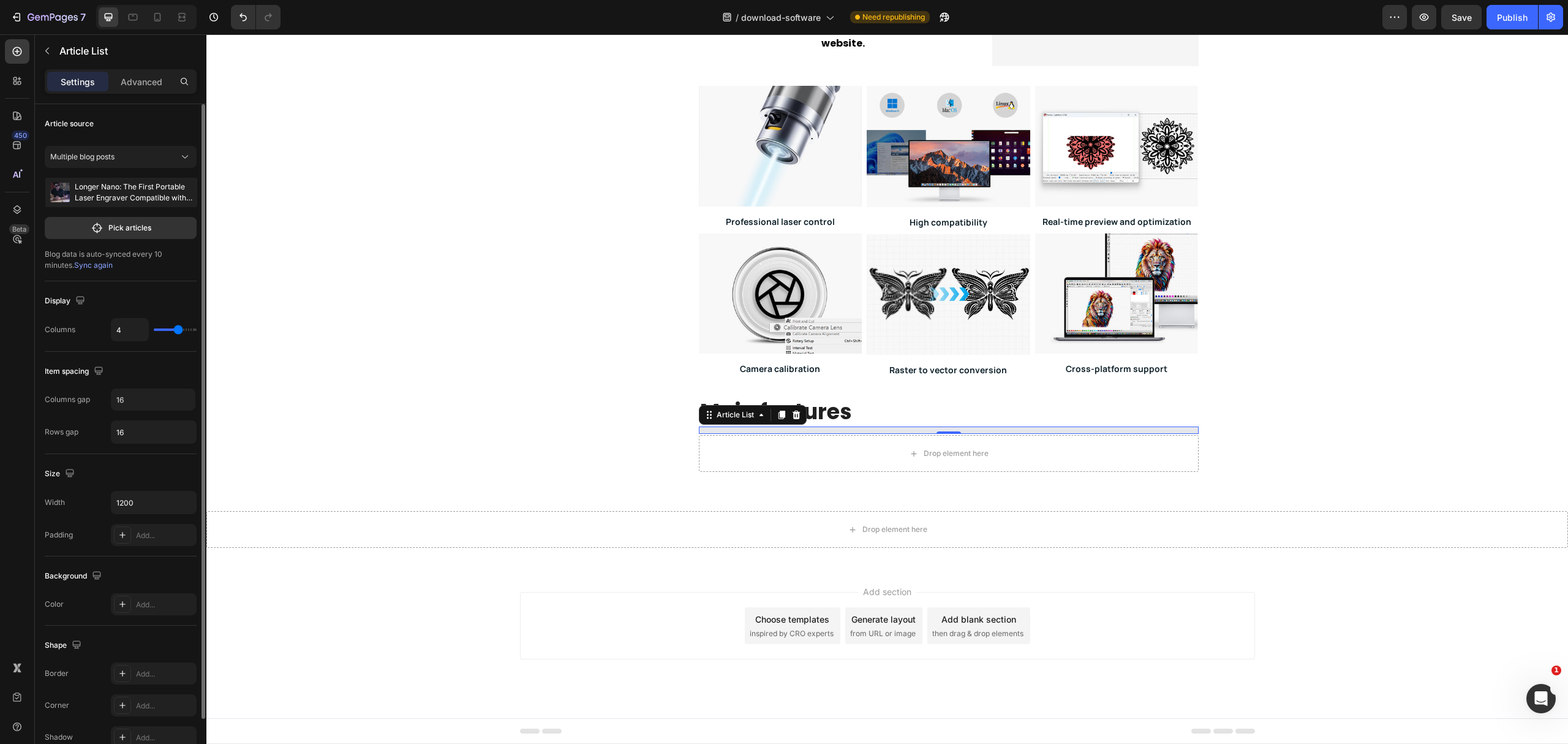
scroll to position [562, 0]
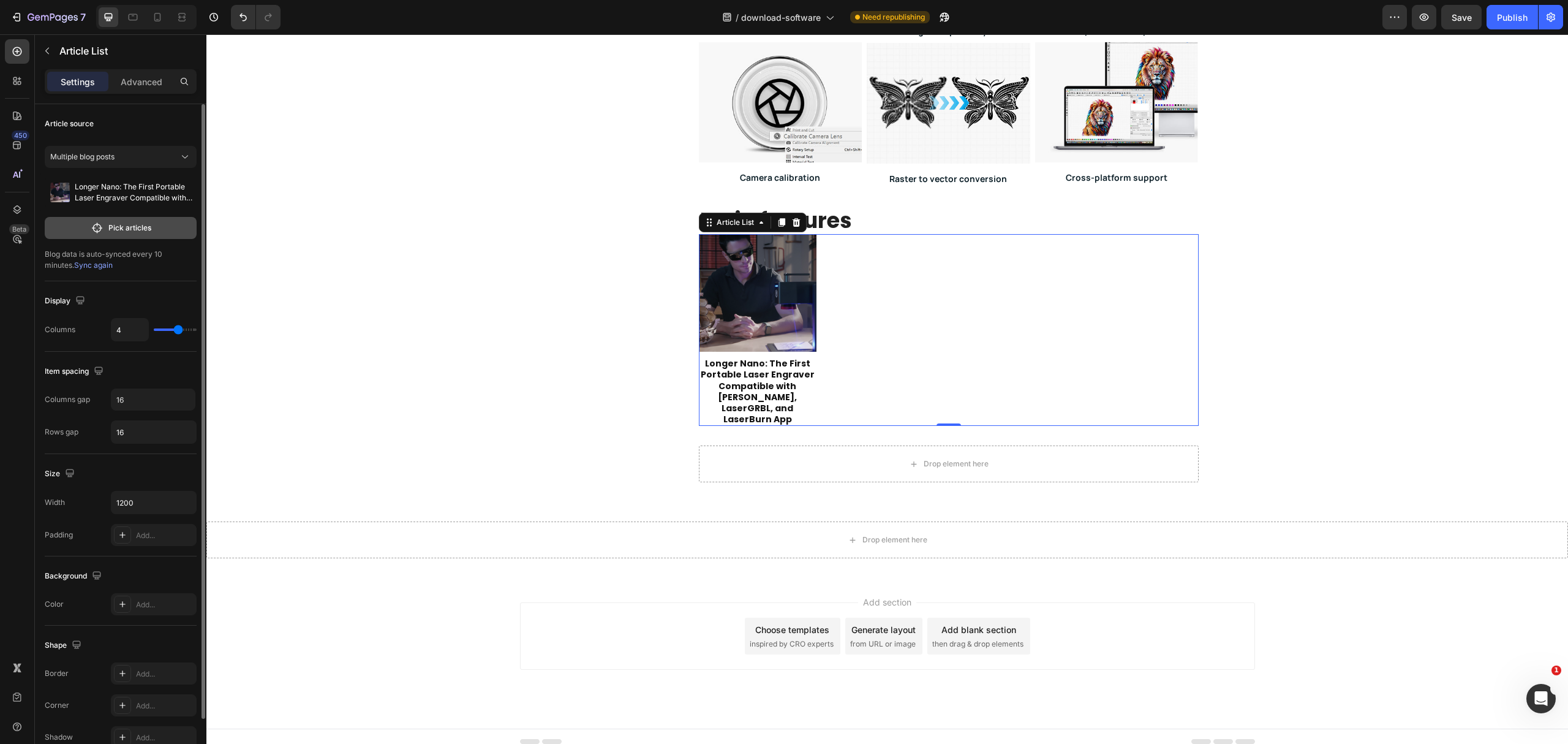
click at [140, 224] on p "Pick articles" at bounding box center [130, 228] width 43 height 11
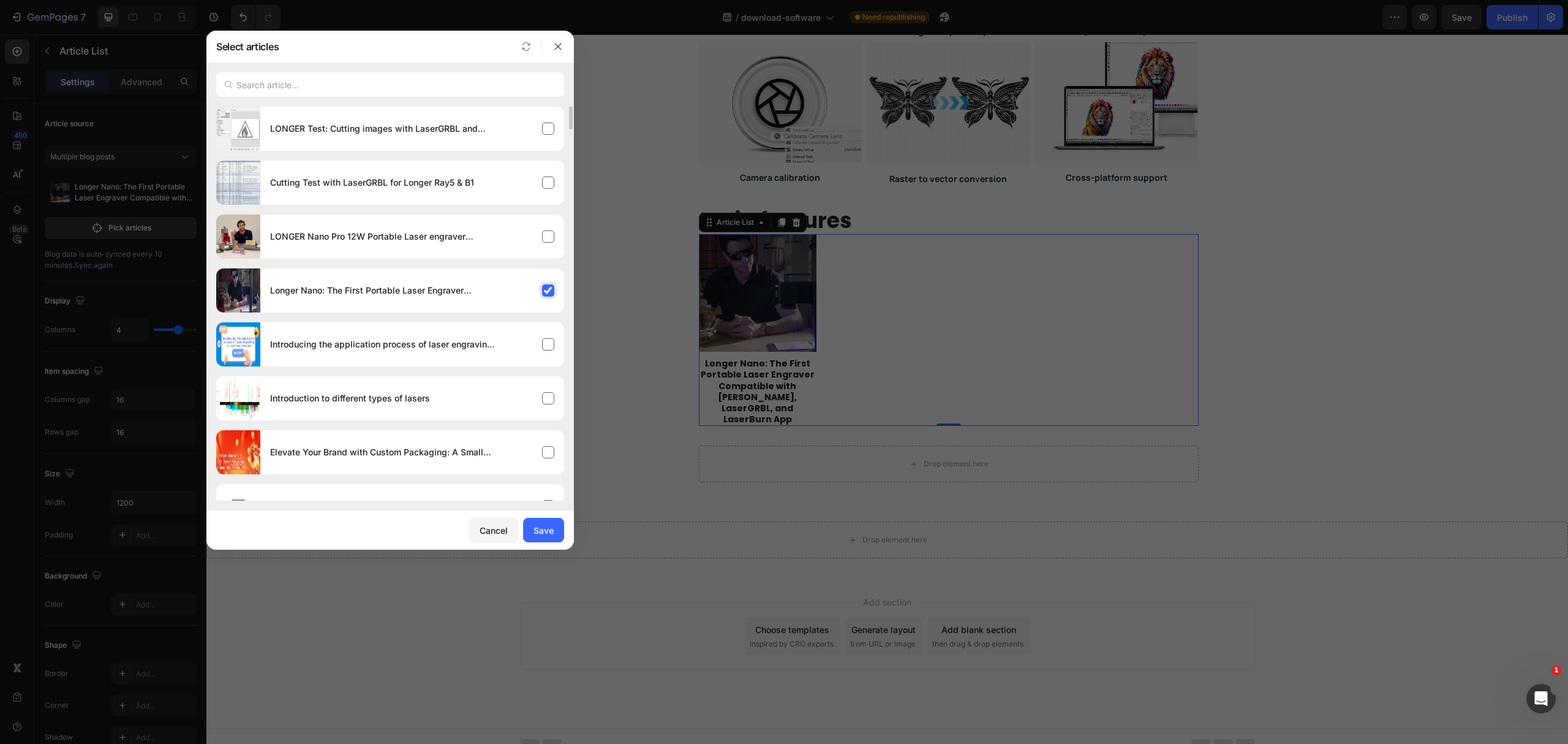
click at [520, 290] on div "Longer Nano: The First Portable Laser Engraver Compatible with [PERSON_NAME], L…" at bounding box center [412, 290] width 304 height 34
click at [318, 85] on input "text" at bounding box center [390, 84] width 348 height 25
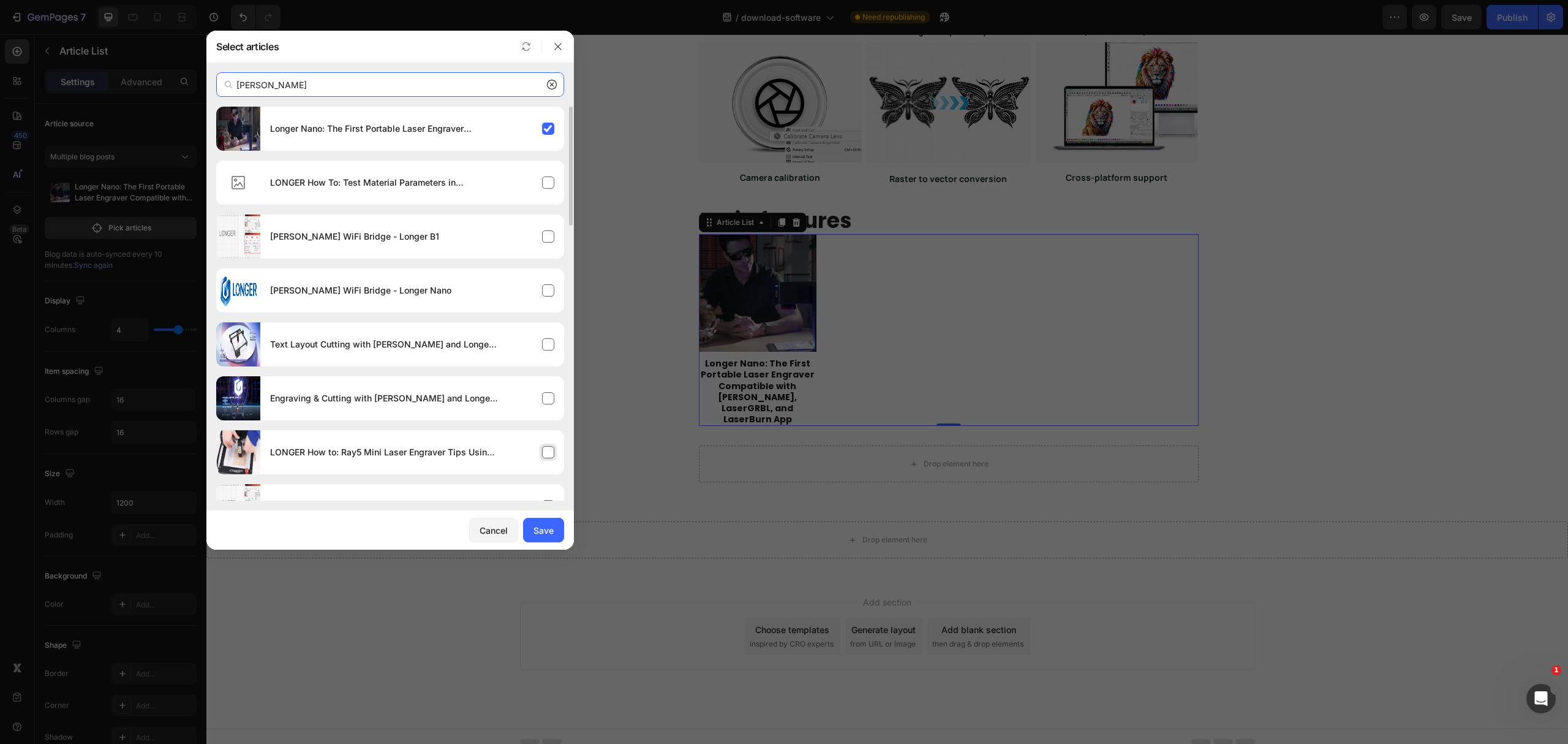
scroll to position [82, 0]
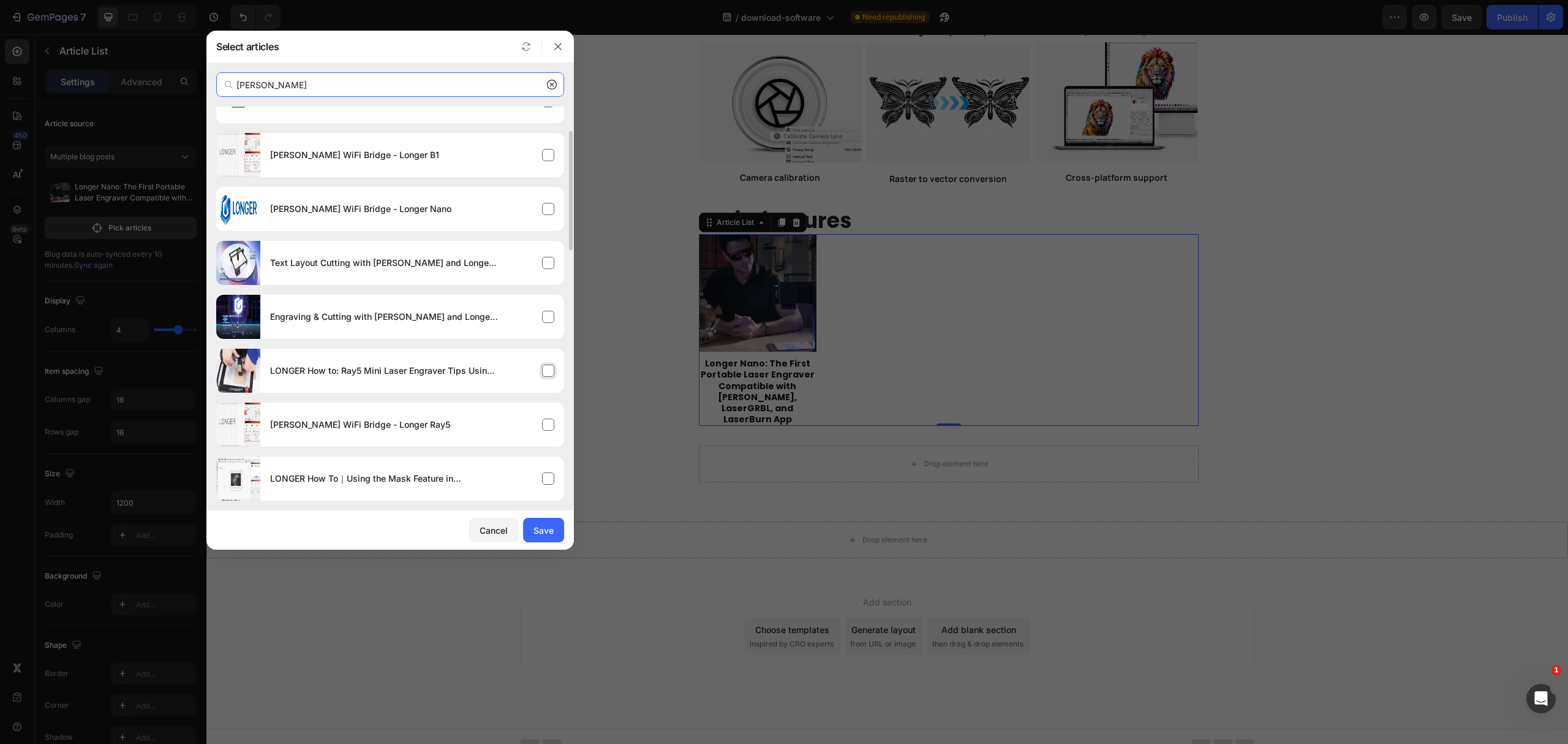
type input "[PERSON_NAME]"
click at [503, 379] on div "LONGER How to: Ray5 Mini Laser Engraver Tips Using [PERSON_NAME]" at bounding box center [412, 371] width 304 height 34
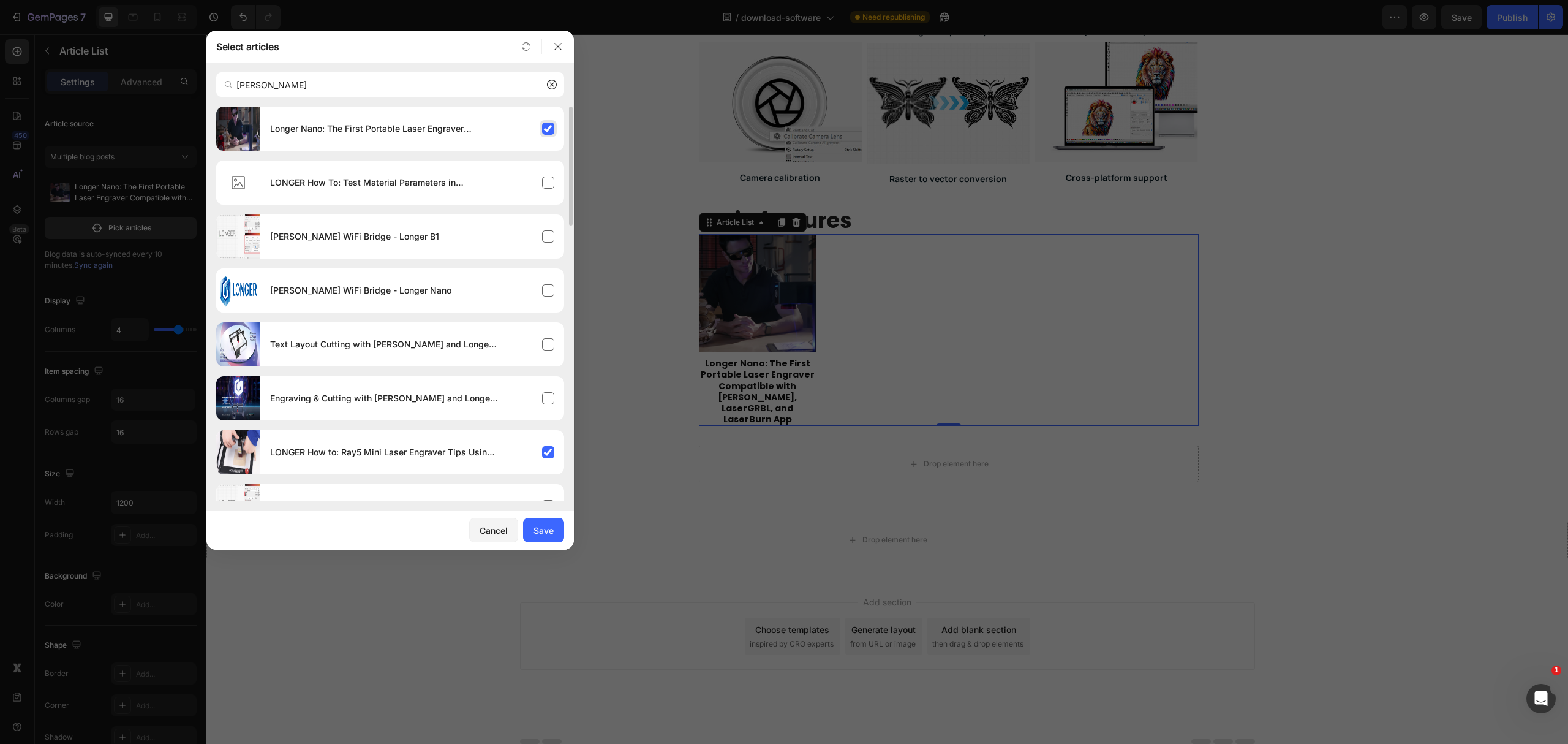
click at [462, 140] on div "Longer Nano: The First Portable Laser Engraver Compatible with [PERSON_NAME], L…" at bounding box center [412, 128] width 304 height 34
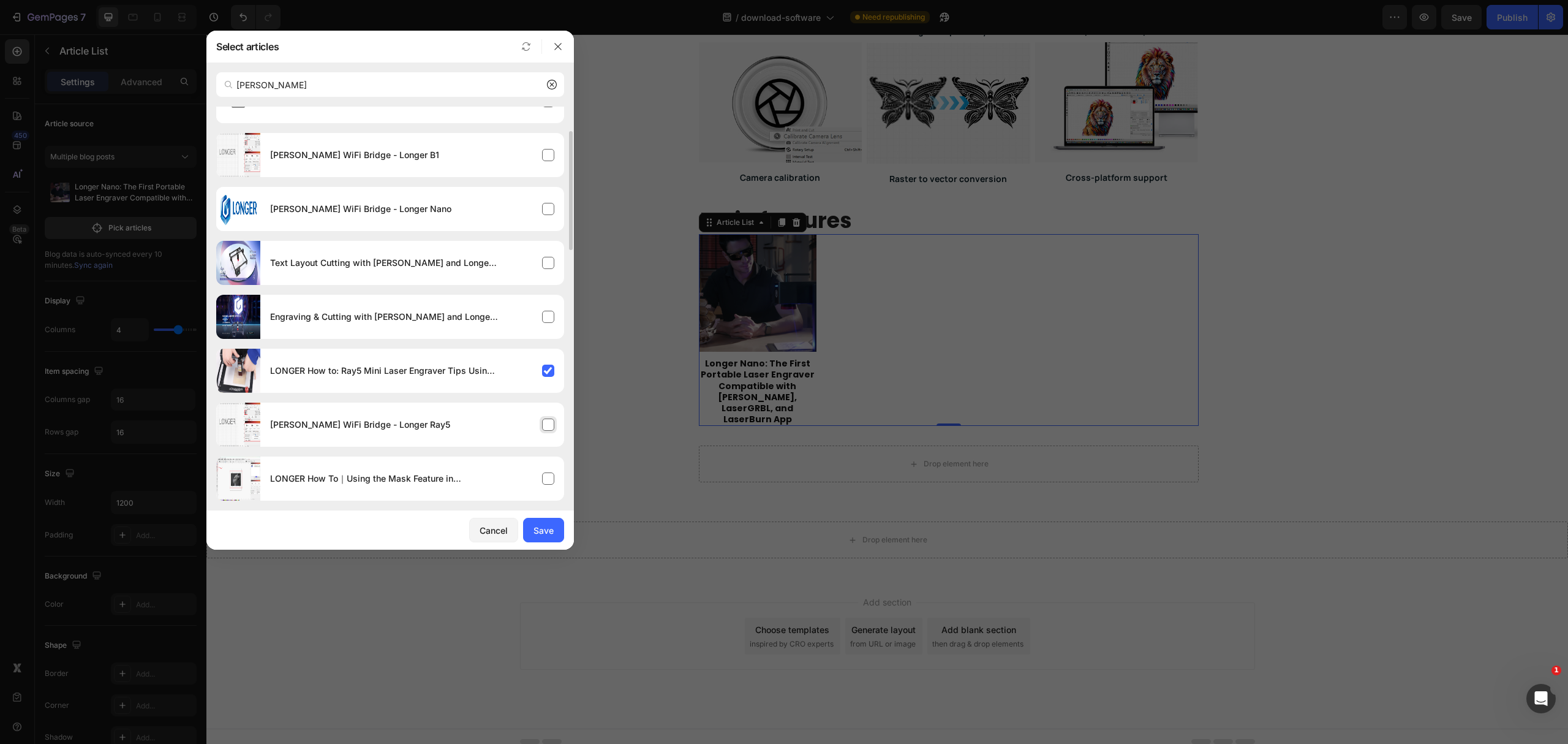
scroll to position [163, 0]
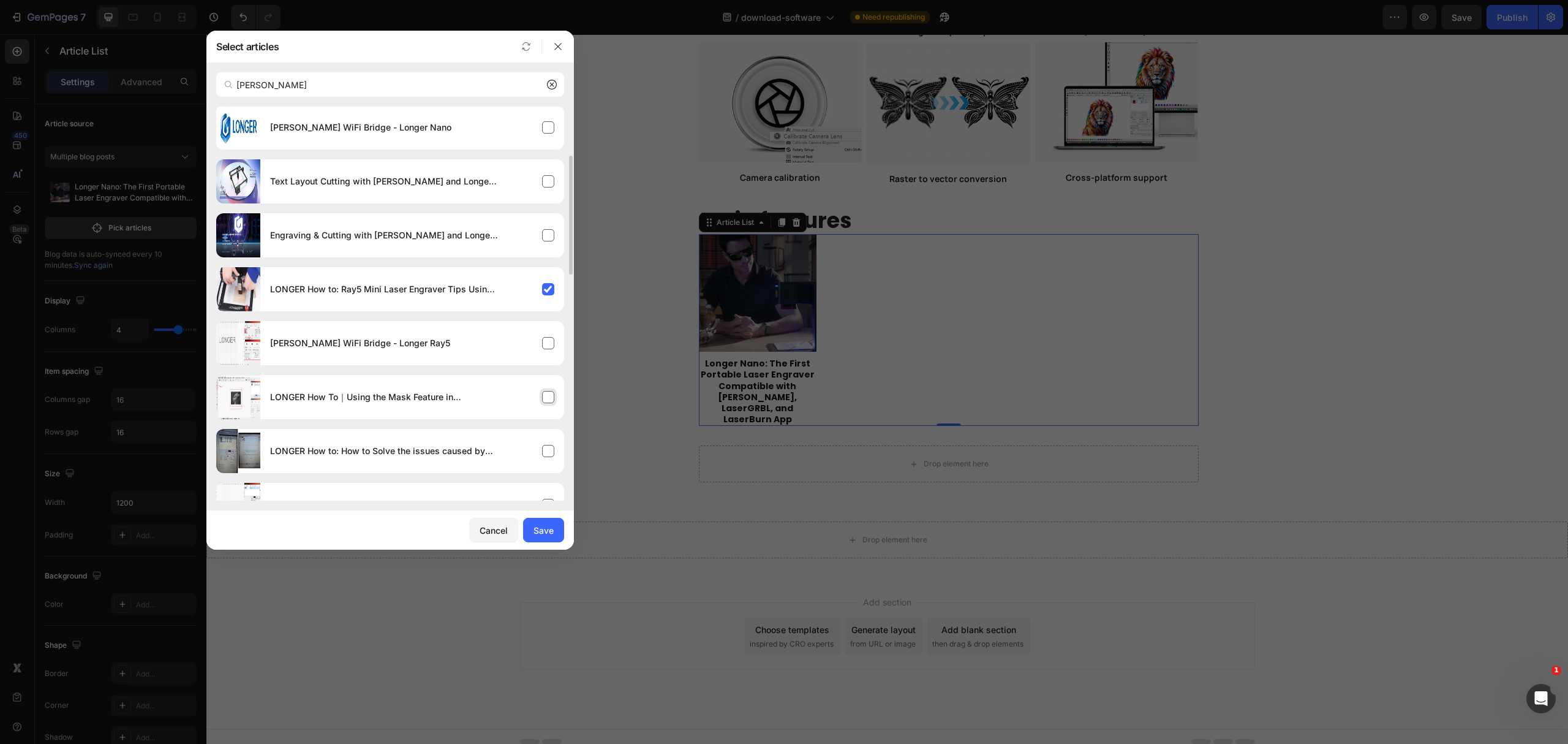
click at [451, 399] on h4 "LONGER How To｜Using the Mask Feature in [PERSON_NAME]" at bounding box center [384, 397] width 228 height 15
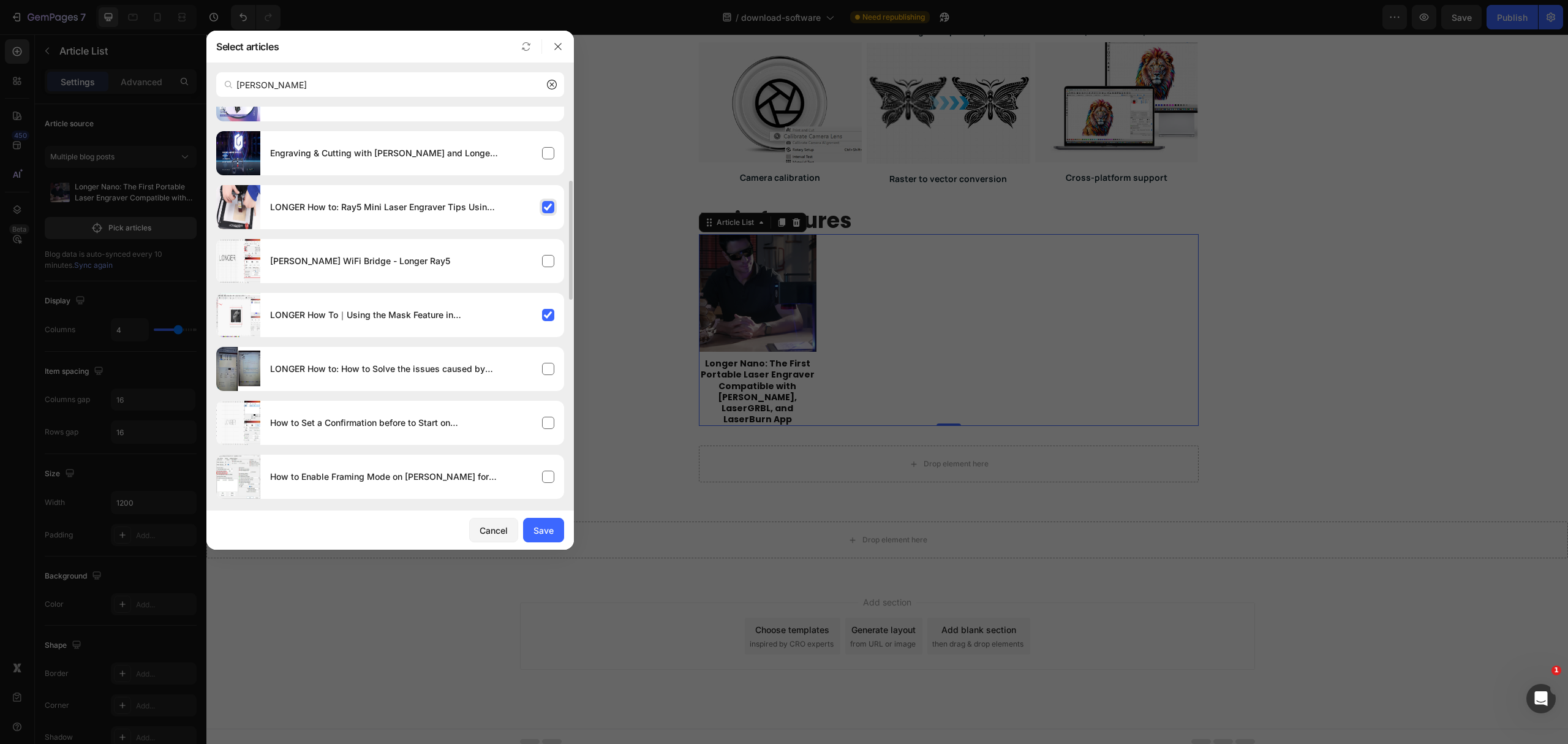
click at [436, 206] on h4 "LONGER How to: Ray5 Mini Laser Engraver Tips Using [PERSON_NAME]" at bounding box center [384, 207] width 228 height 15
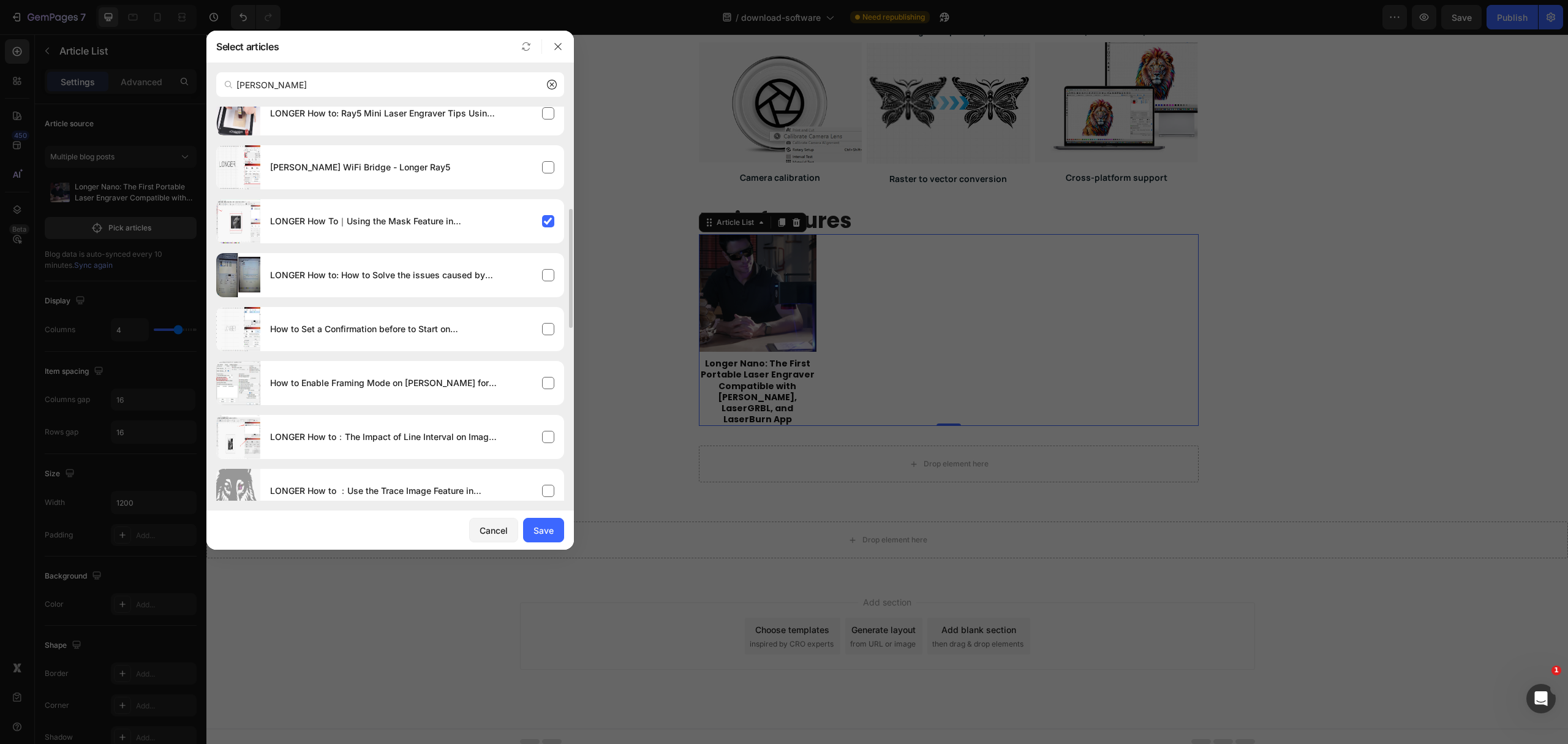
scroll to position [0, 0]
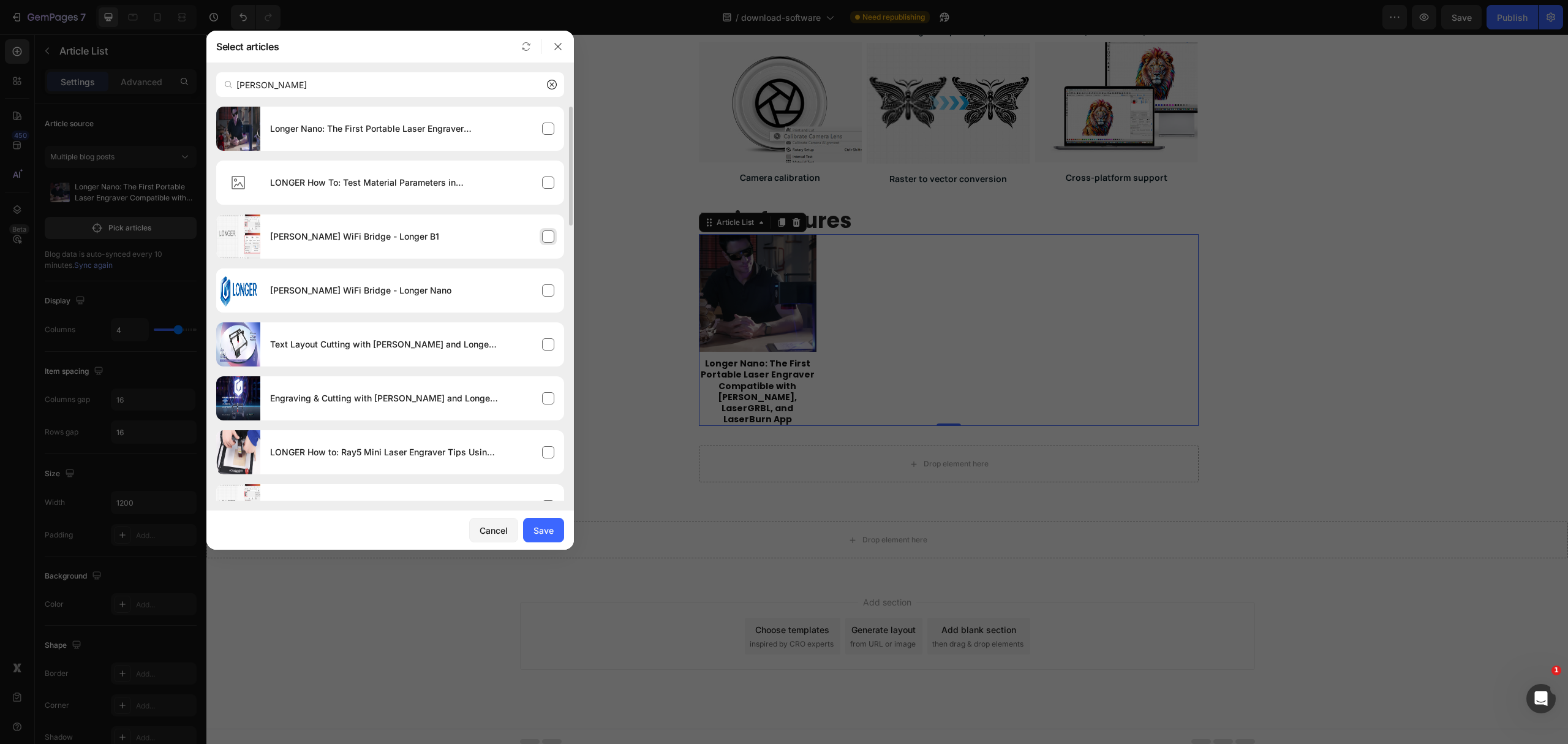
click at [448, 246] on div "[PERSON_NAME] WiFi Bridge - Longer B1" at bounding box center [412, 236] width 304 height 34
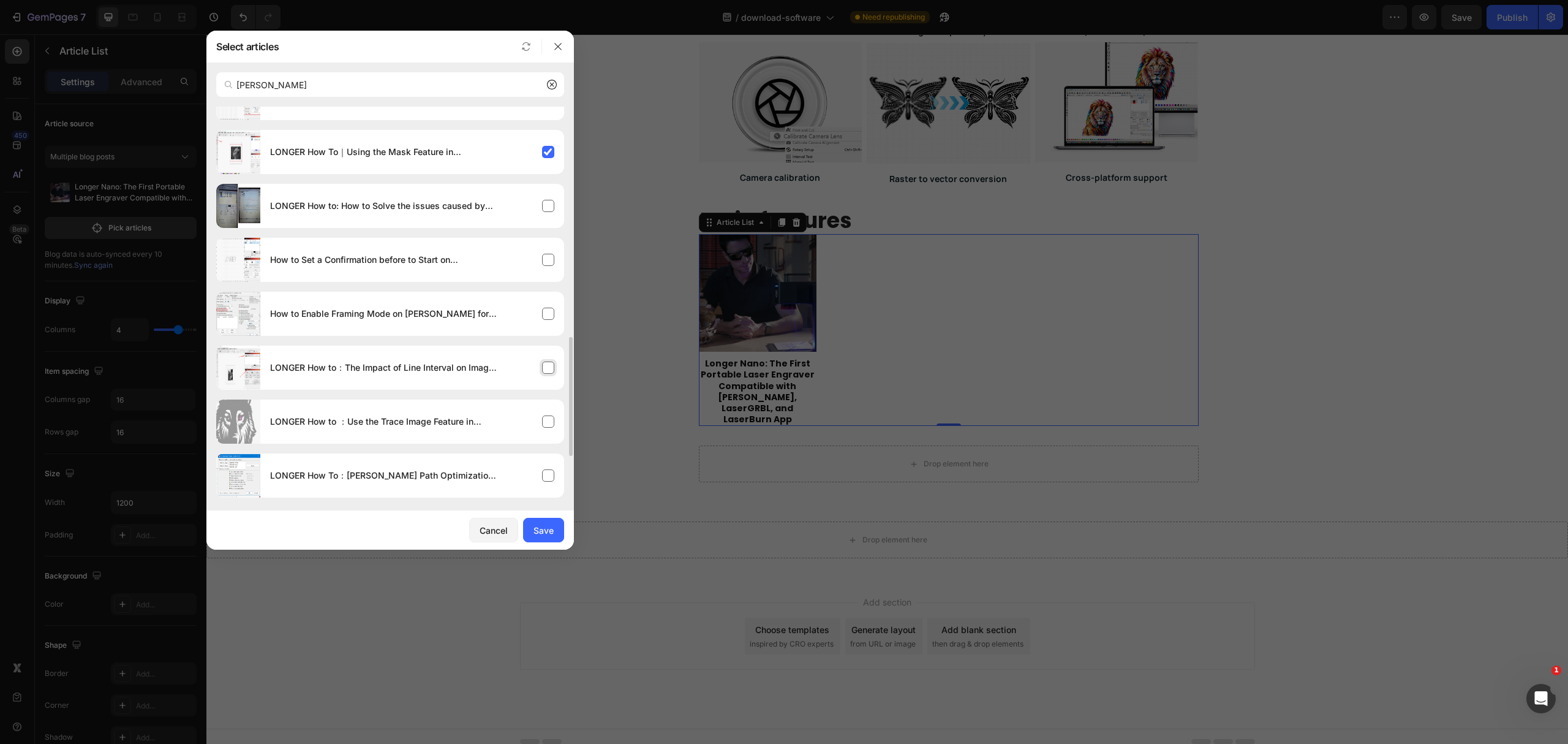
scroll to position [490, 0]
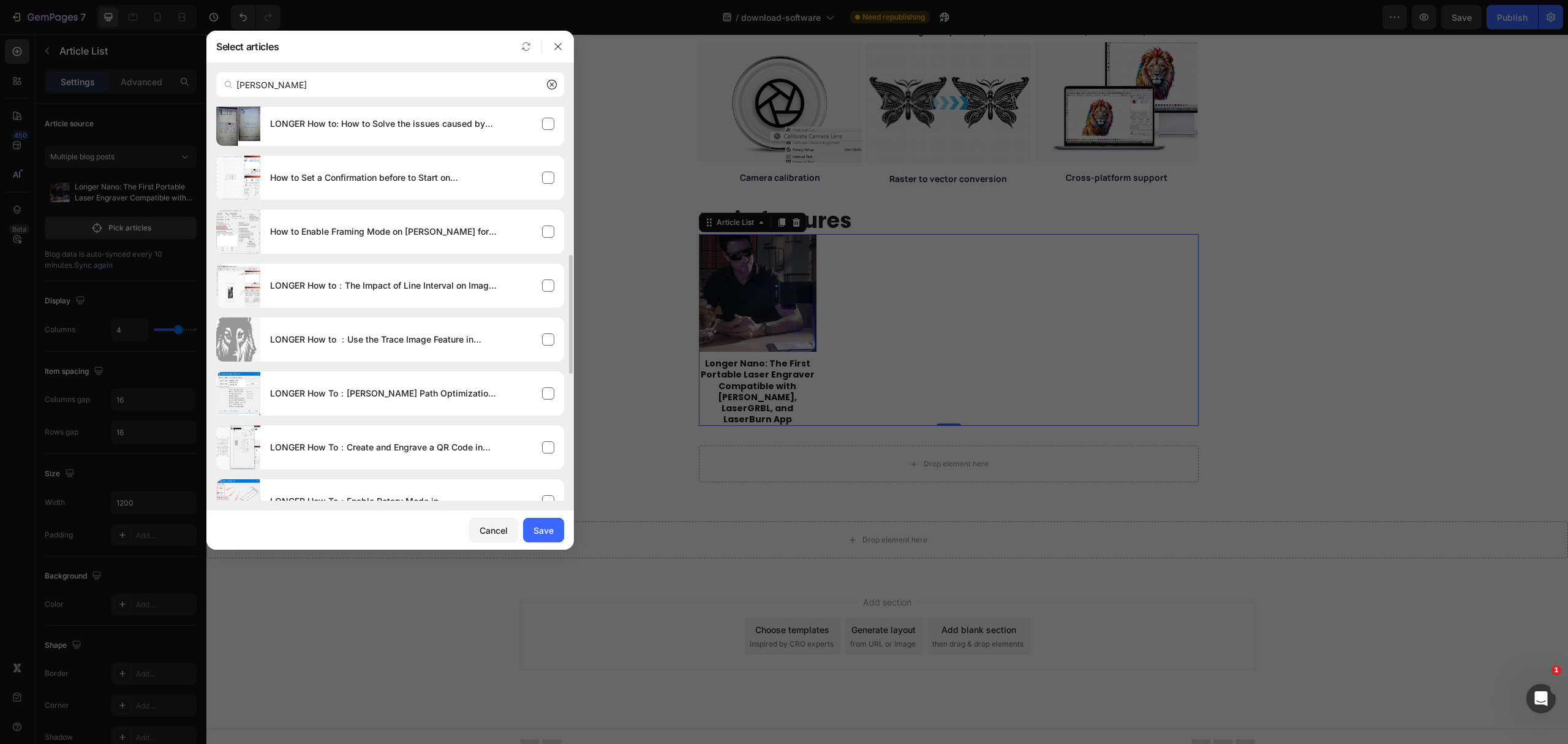
click at [456, 422] on div "Longer Nano: The First Portable Laser Engraver Compatible with [PERSON_NAME], L…" at bounding box center [390, 268] width 348 height 1305
click at [440, 402] on div "LONGER How To：[PERSON_NAME] Path Optimization Settings" at bounding box center [412, 394] width 304 height 34
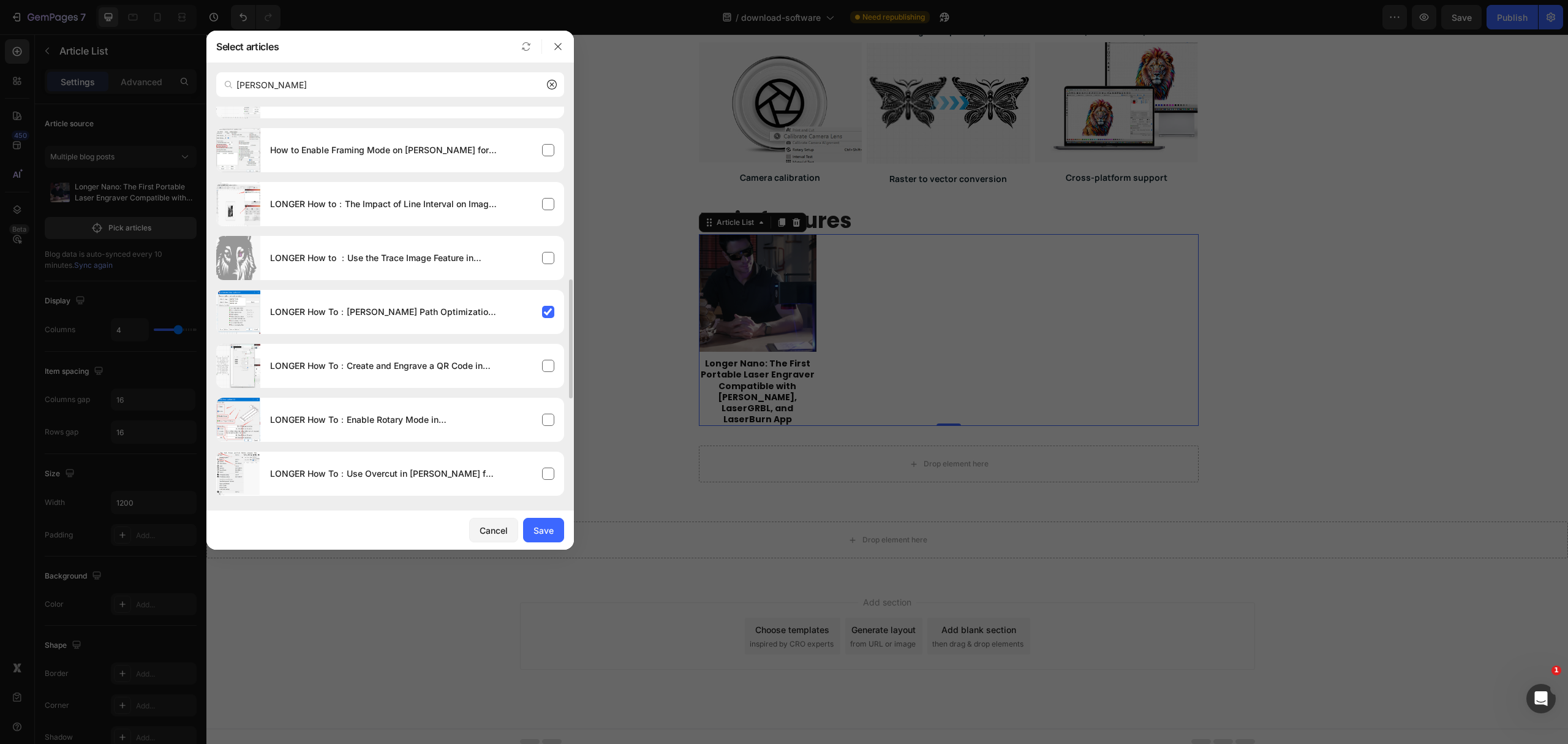
scroll to position [817, 0]
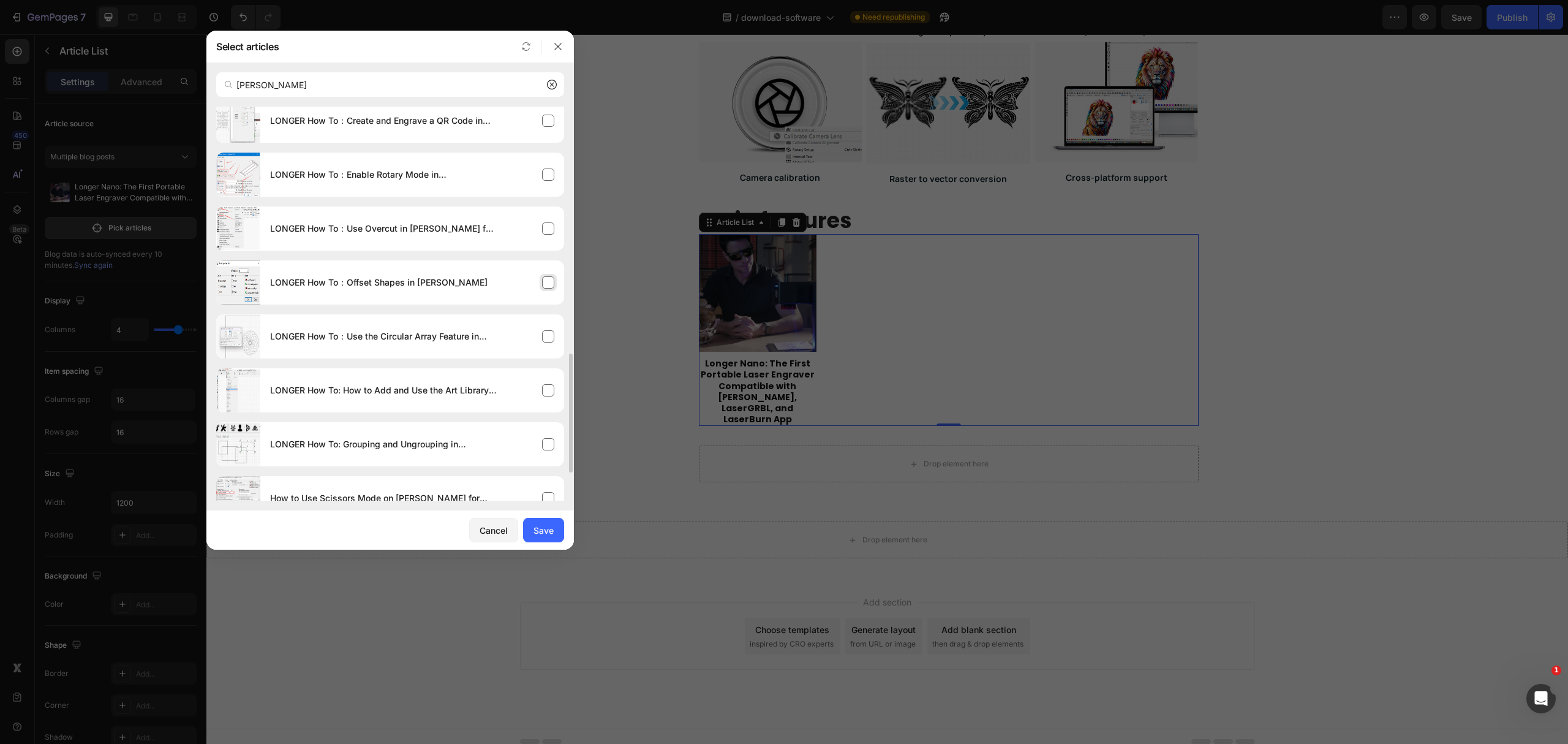
click at [425, 292] on div "LONGER How To：Offset Shapes in [PERSON_NAME]" at bounding box center [412, 282] width 304 height 34
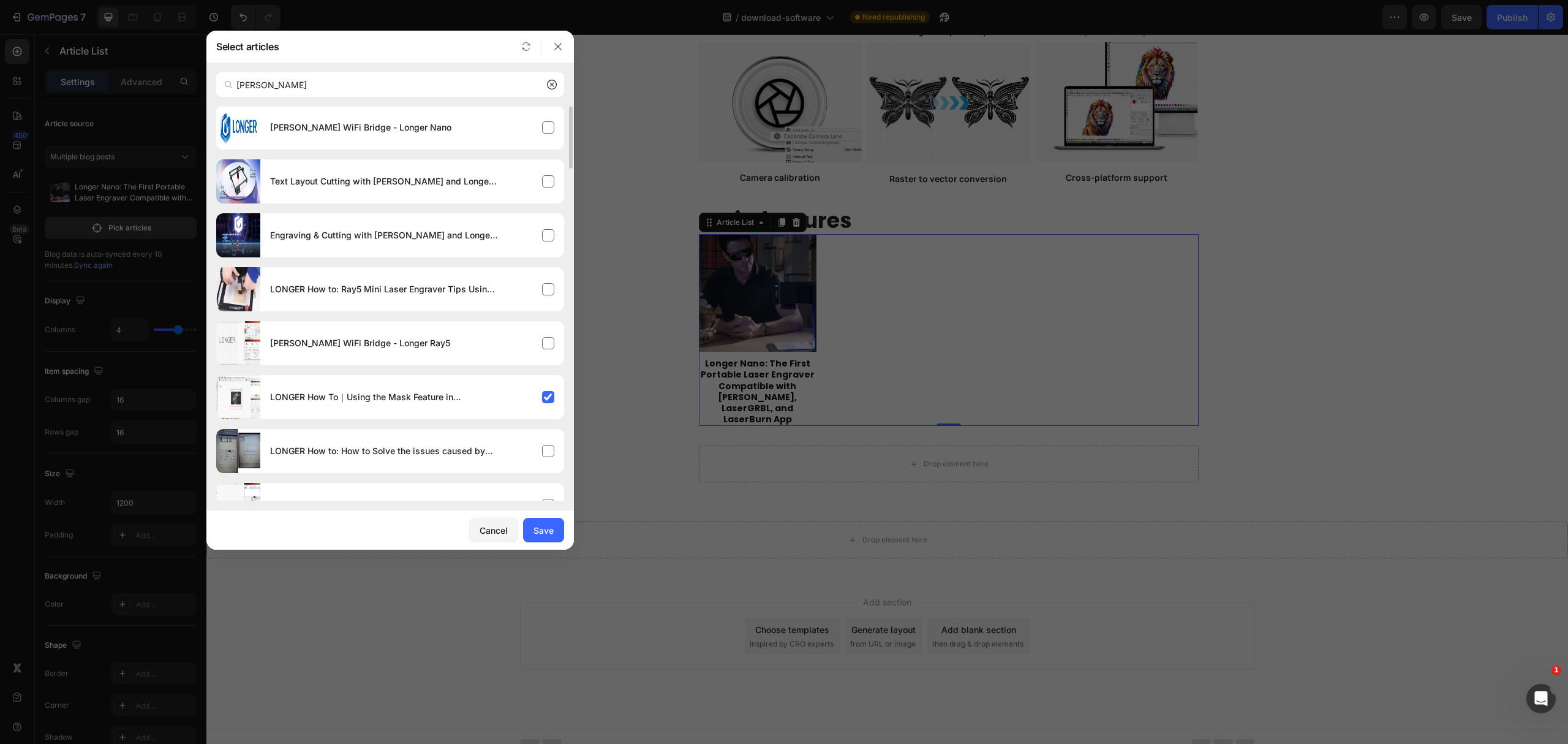
scroll to position [0, 0]
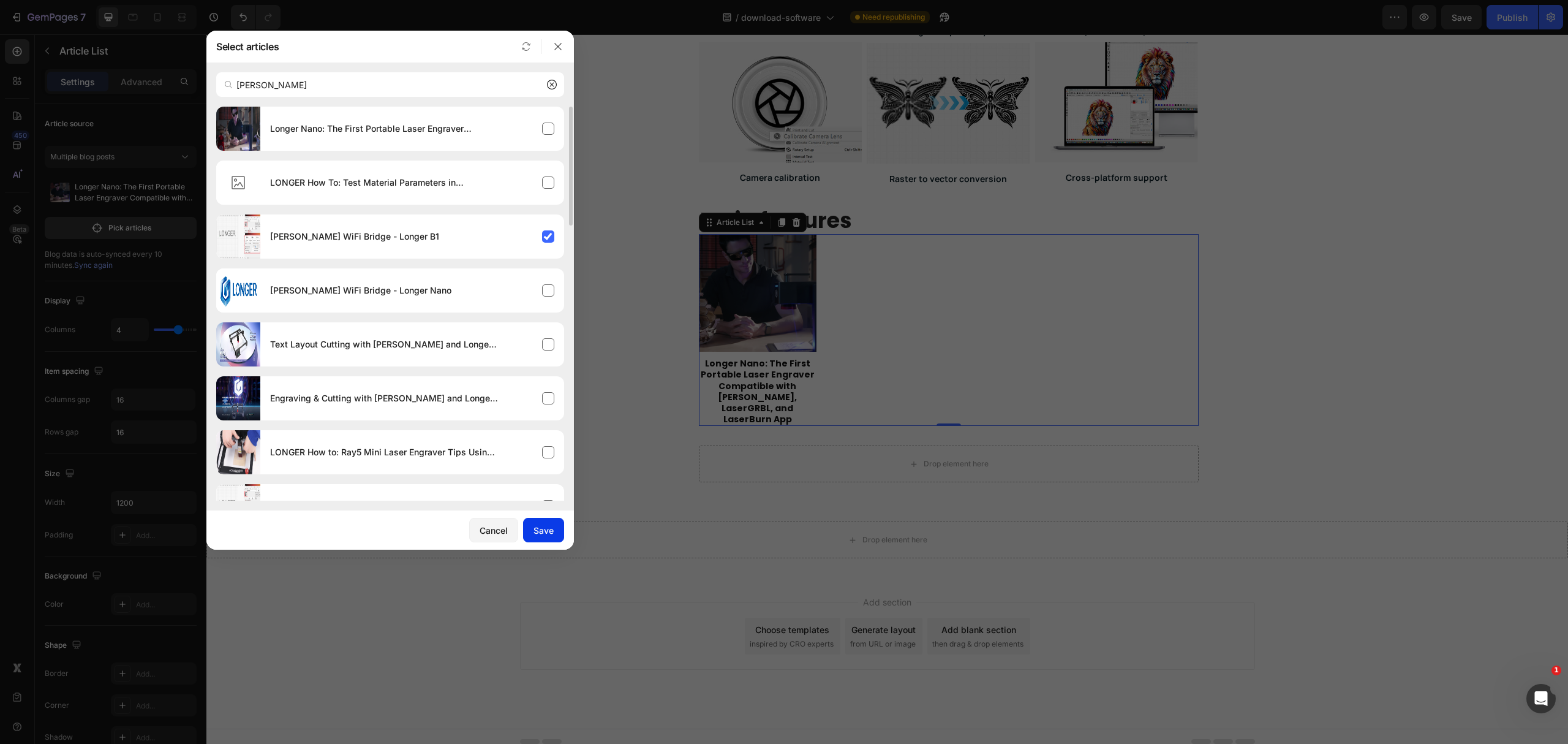
click at [552, 535] on div "Save" at bounding box center [543, 529] width 20 height 13
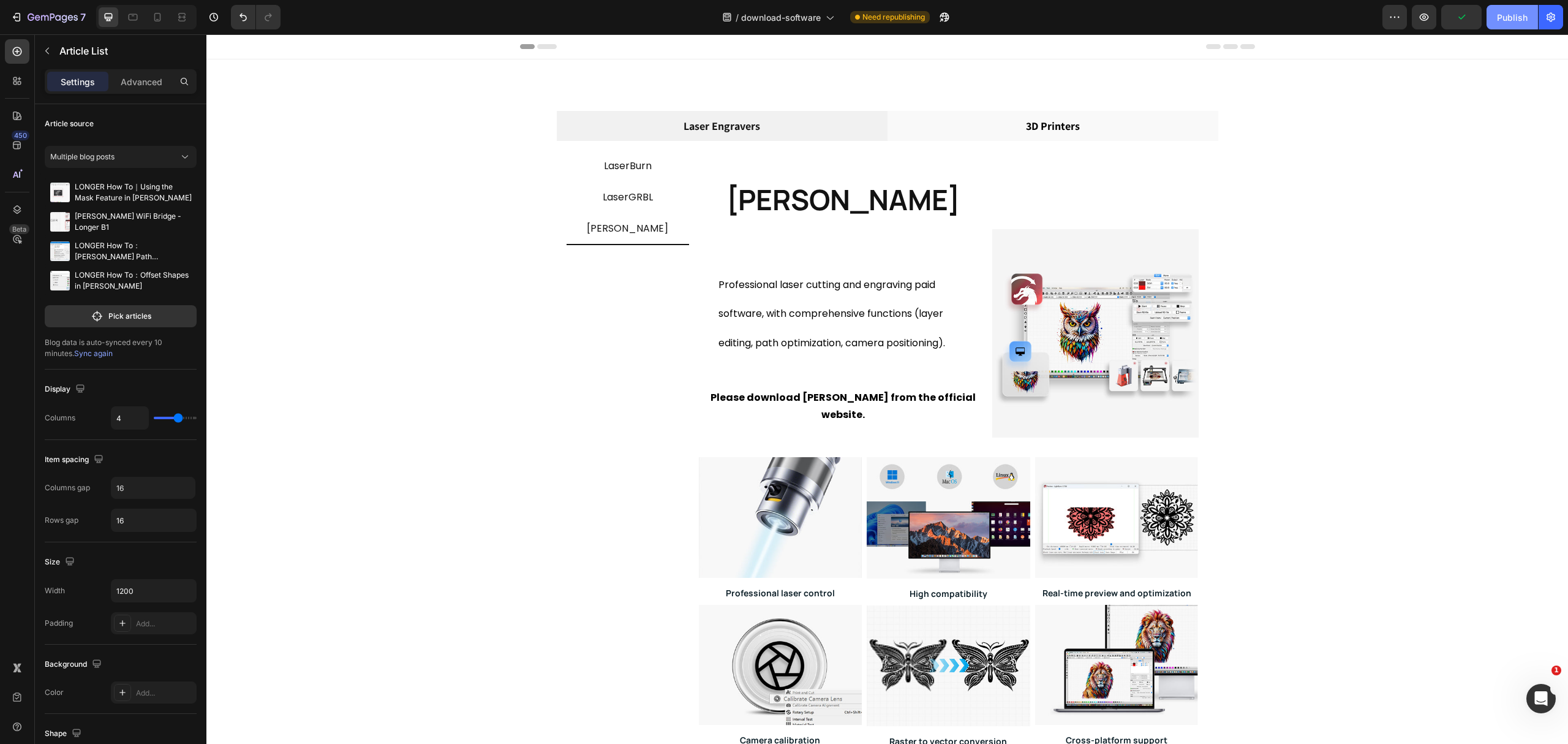
click at [1500, 20] on div "Publish" at bounding box center [1512, 17] width 30 height 13
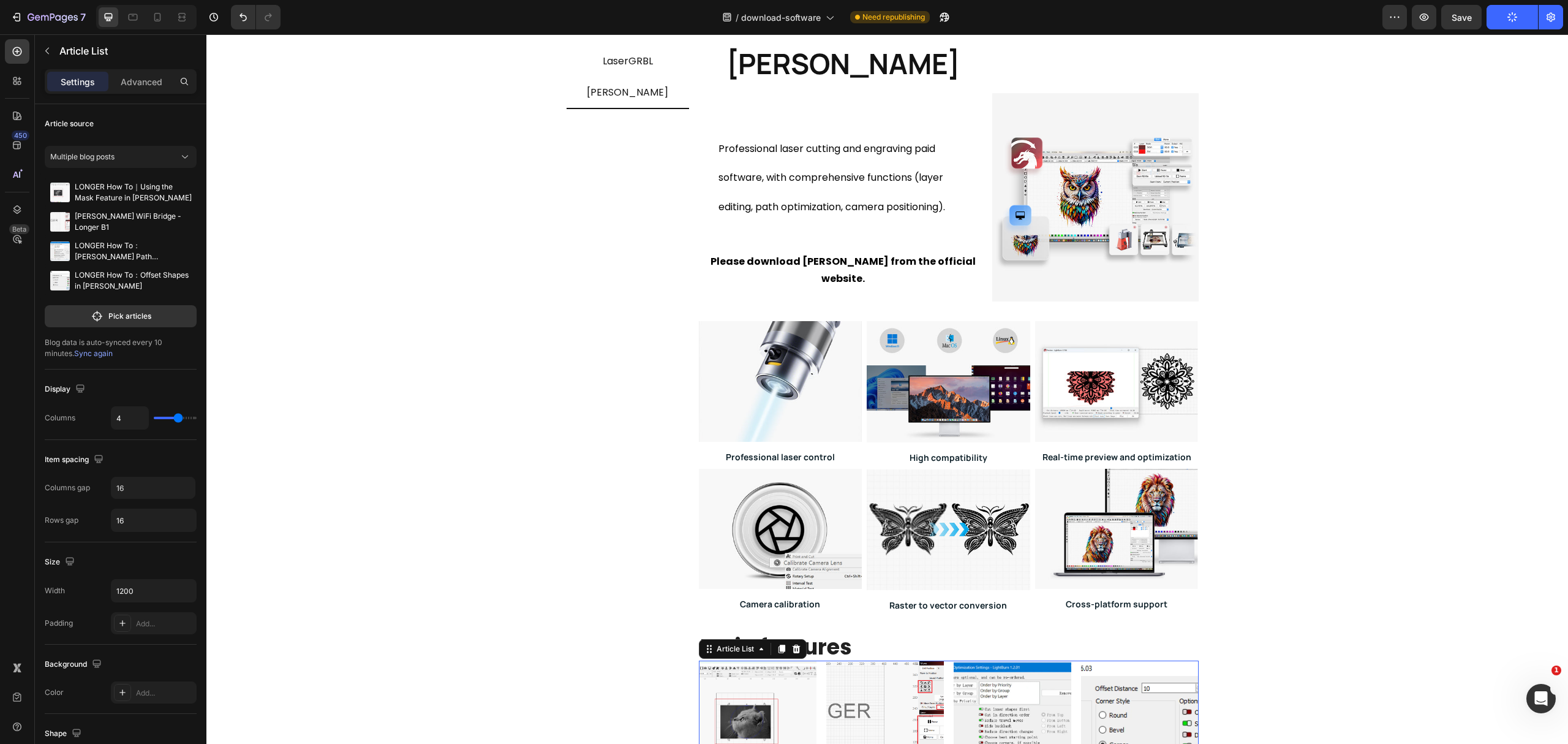
scroll to position [82, 0]
